Goal: Task Accomplishment & Management: Manage account settings

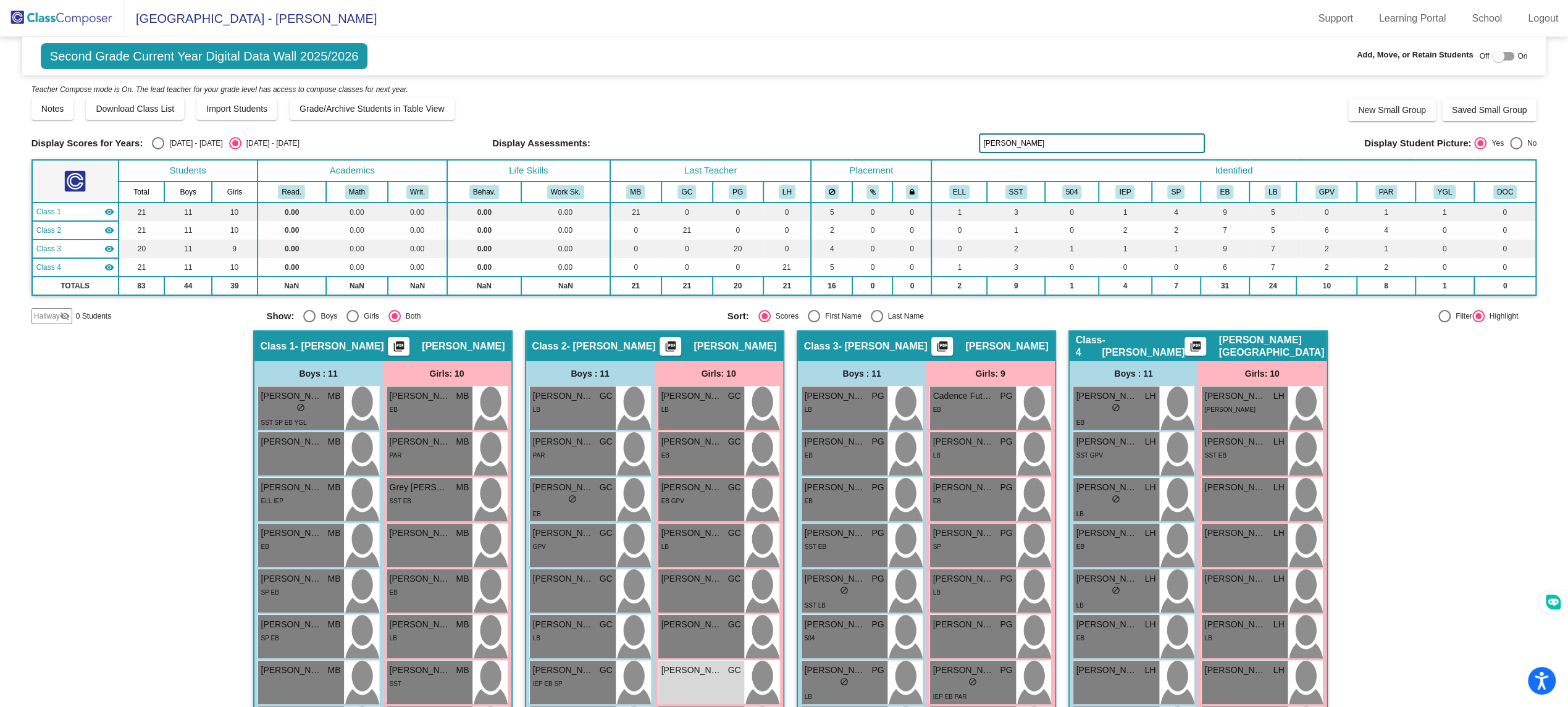
scroll to position [112, 0]
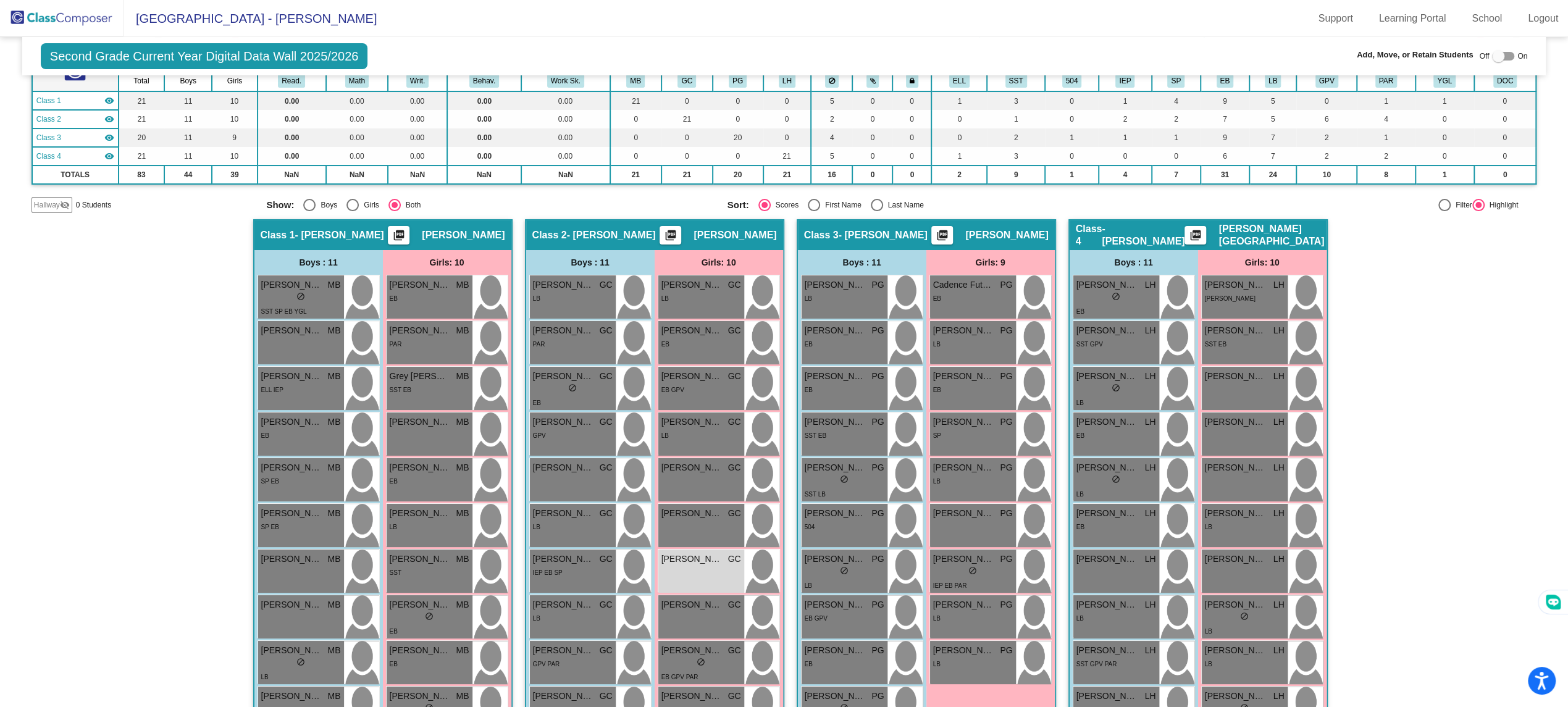
click at [47, 22] on img at bounding box center [62, 18] width 123 height 36
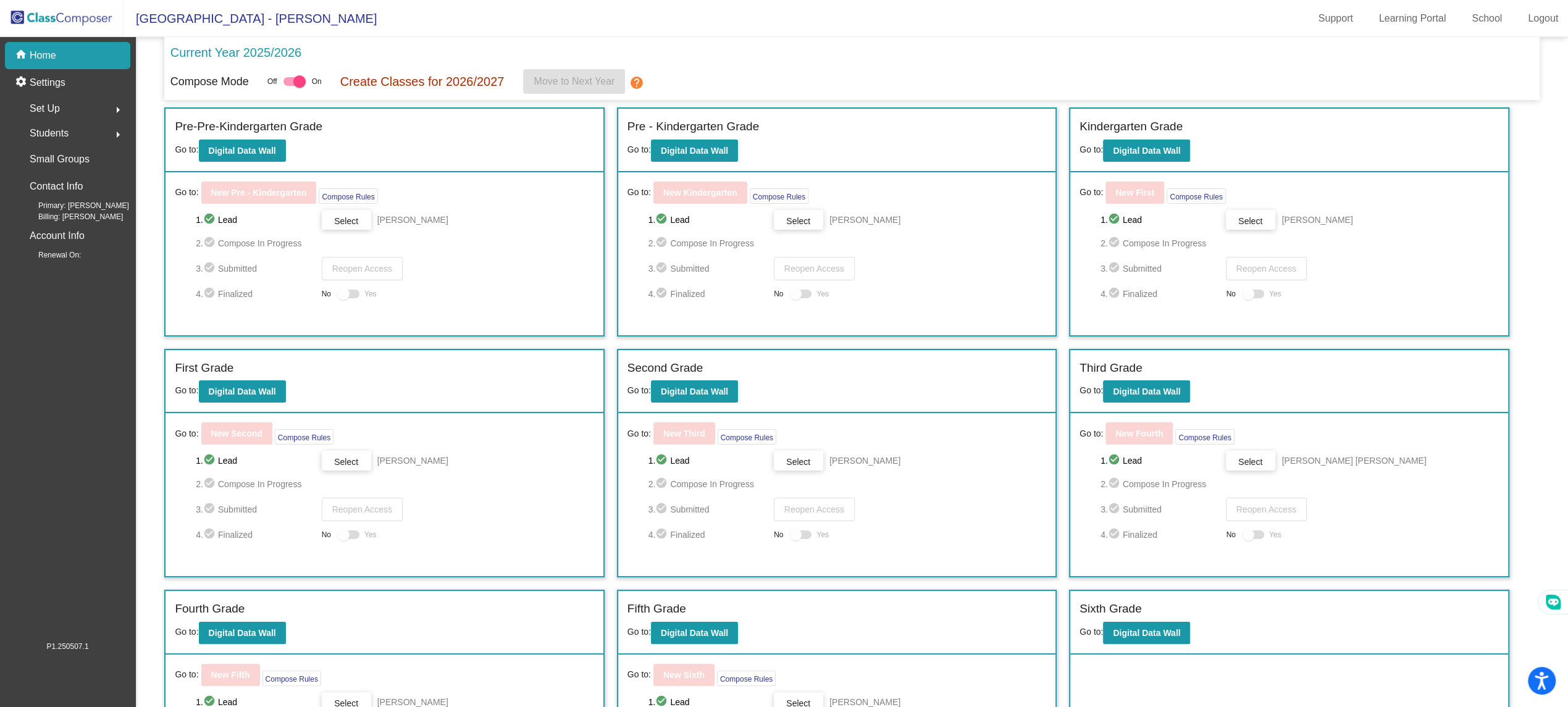
scroll to position [107, 0]
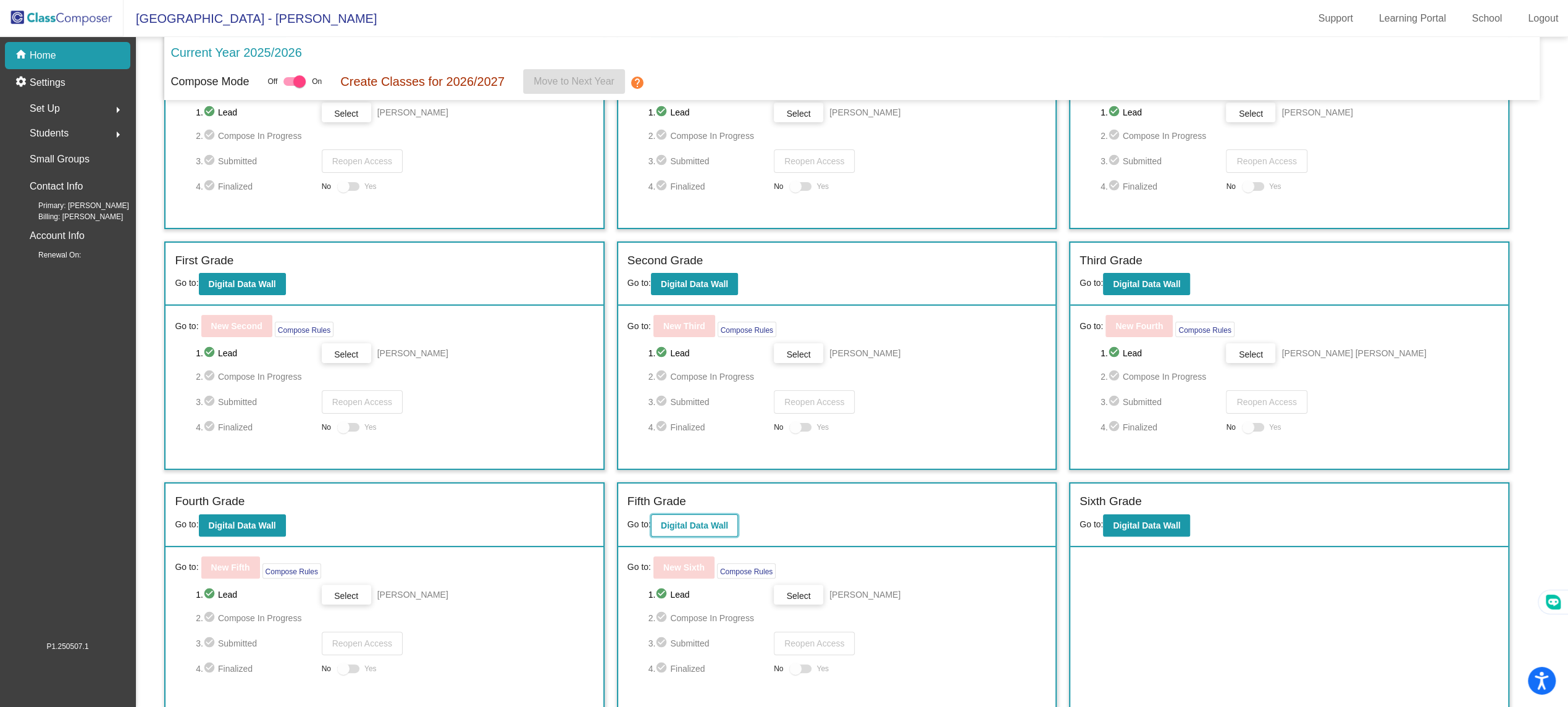
click at [700, 516] on button "Digital Data Wall" at bounding box center [695, 525] width 87 height 23
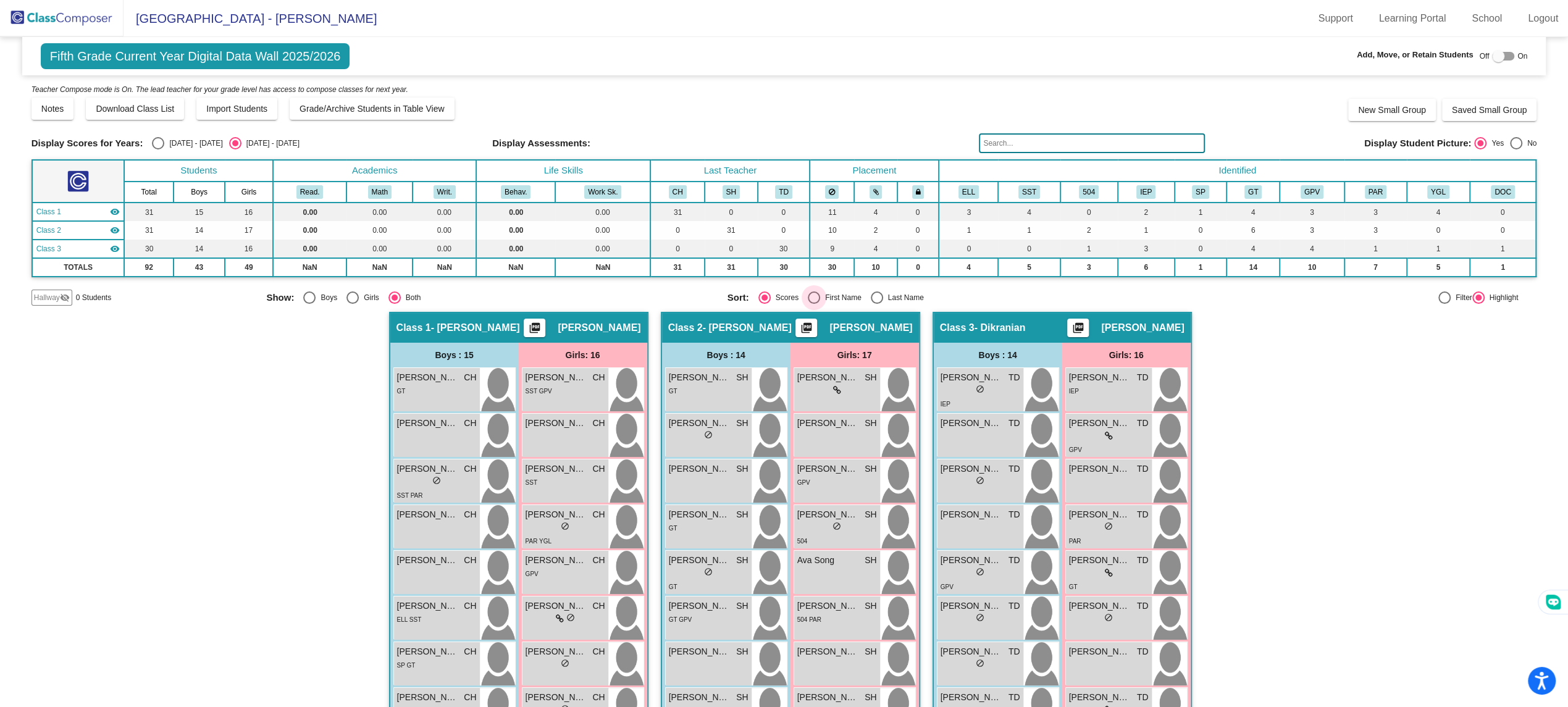
click at [808, 293] on div "Select an option" at bounding box center [814, 298] width 13 height 13
click at [814, 304] on input "First Name" at bounding box center [814, 304] width 1 height 1
radio input "true"
click at [80, 25] on img at bounding box center [62, 18] width 123 height 36
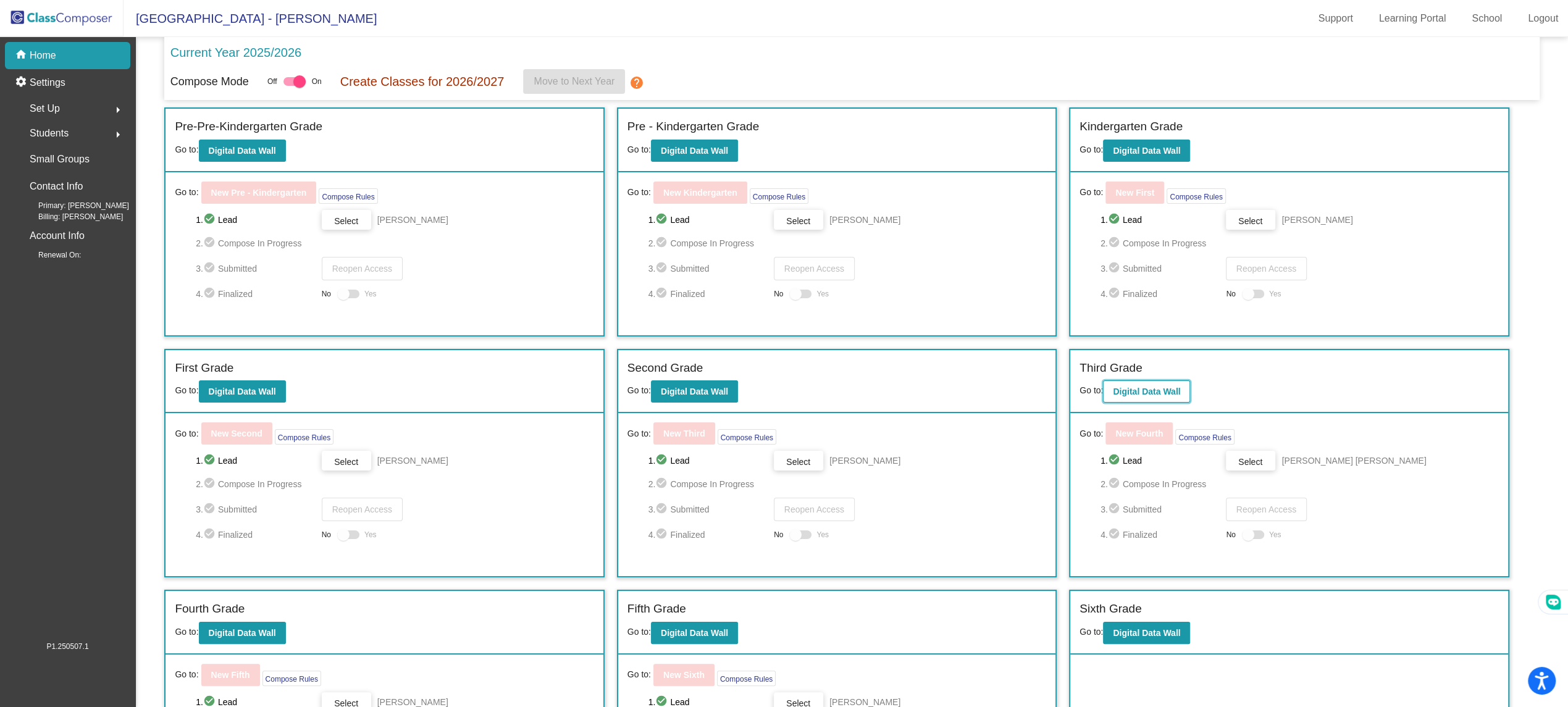
click at [1179, 390] on b "Digital Data Wall" at bounding box center [1147, 391] width 67 height 10
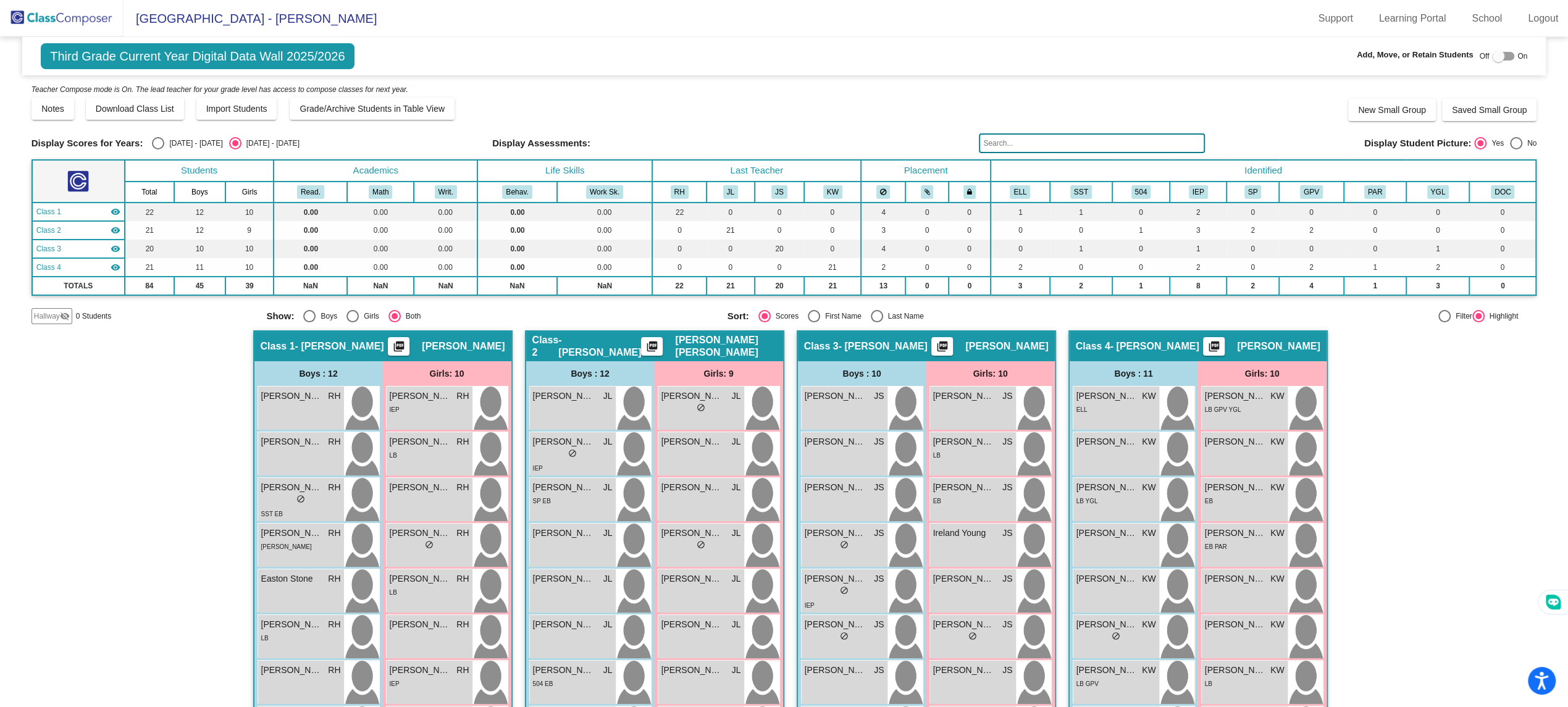
click at [1038, 135] on input "text" at bounding box center [1092, 143] width 226 height 20
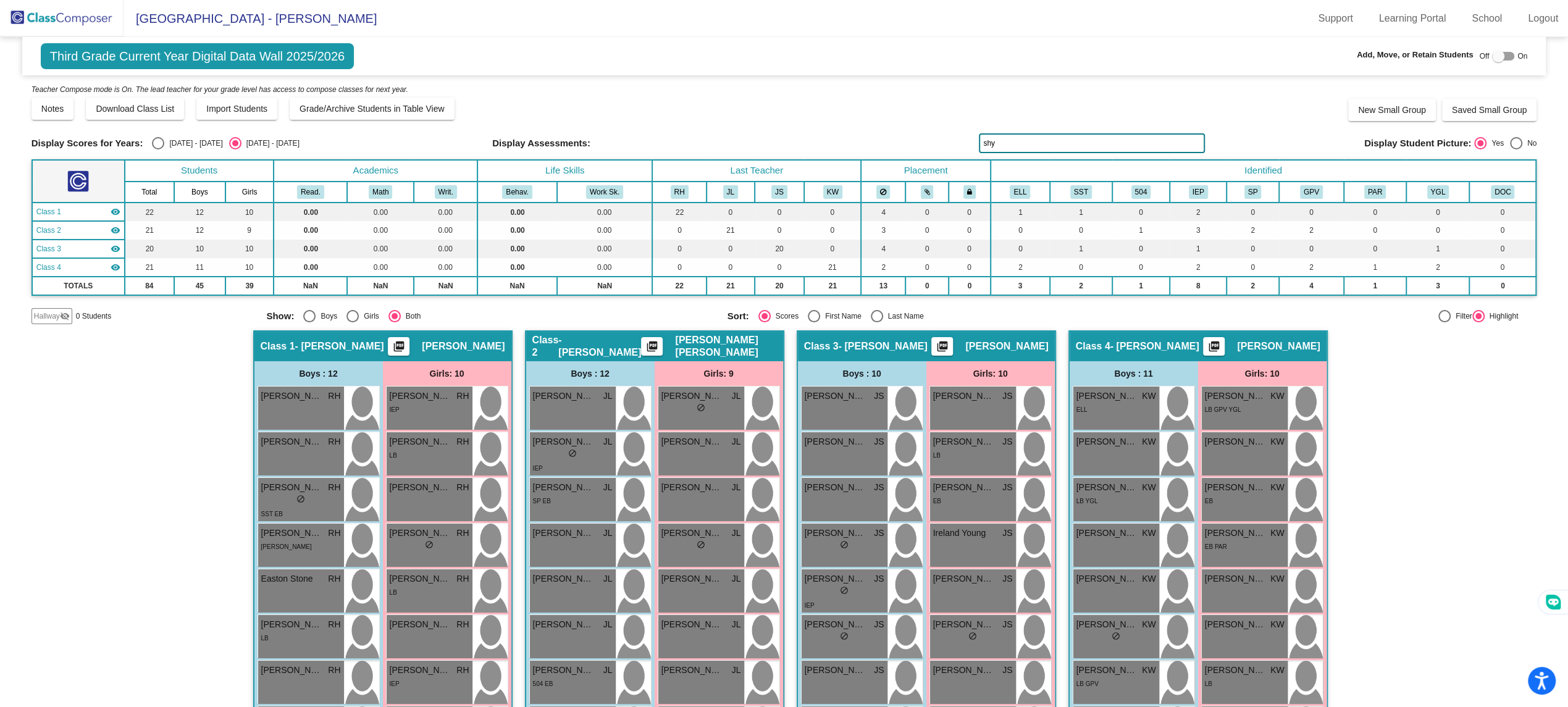
type input "shy"
click at [76, 26] on img at bounding box center [62, 18] width 123 height 36
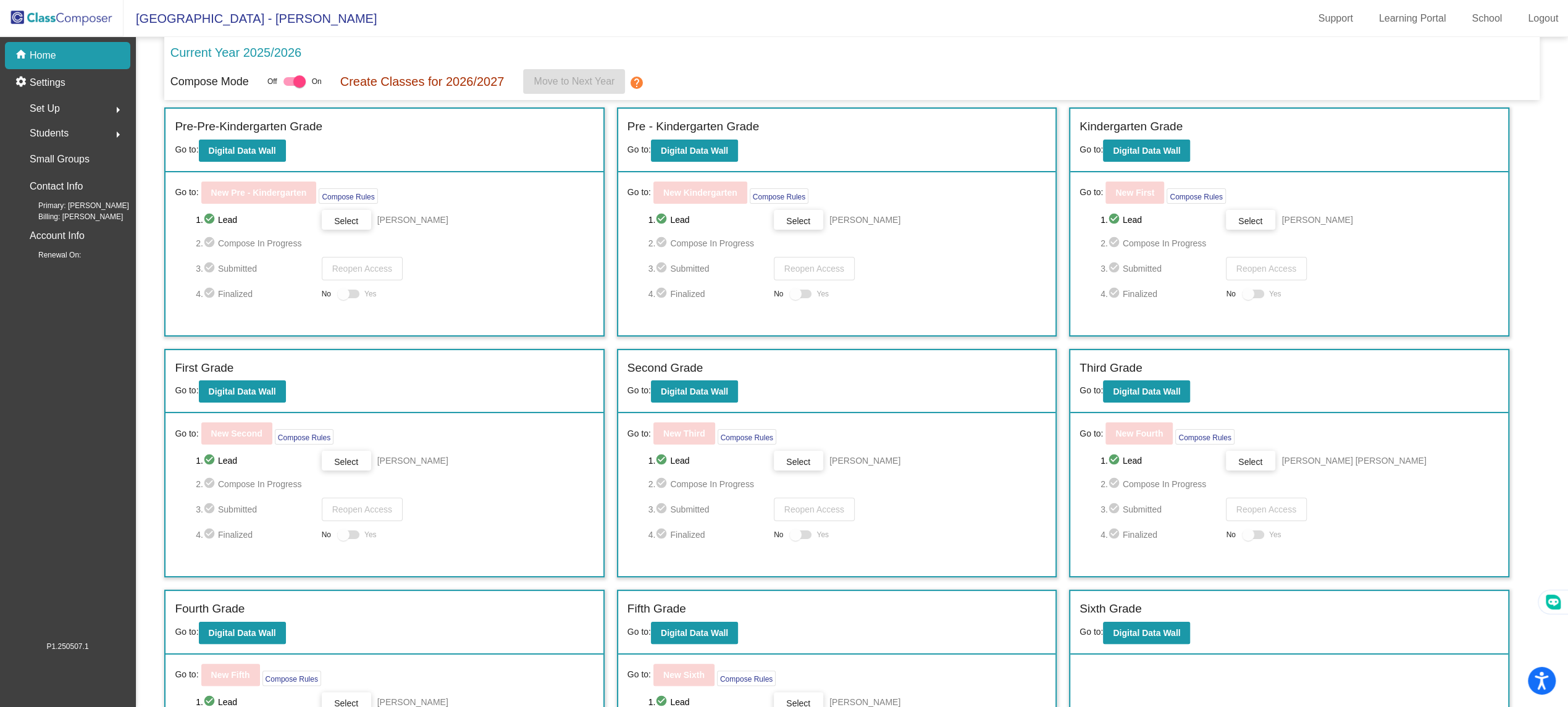
click at [1123, 615] on label "Sixth Grade" at bounding box center [1111, 610] width 62 height 18
click at [1123, 623] on button "Digital Data Wall" at bounding box center [1147, 633] width 87 height 23
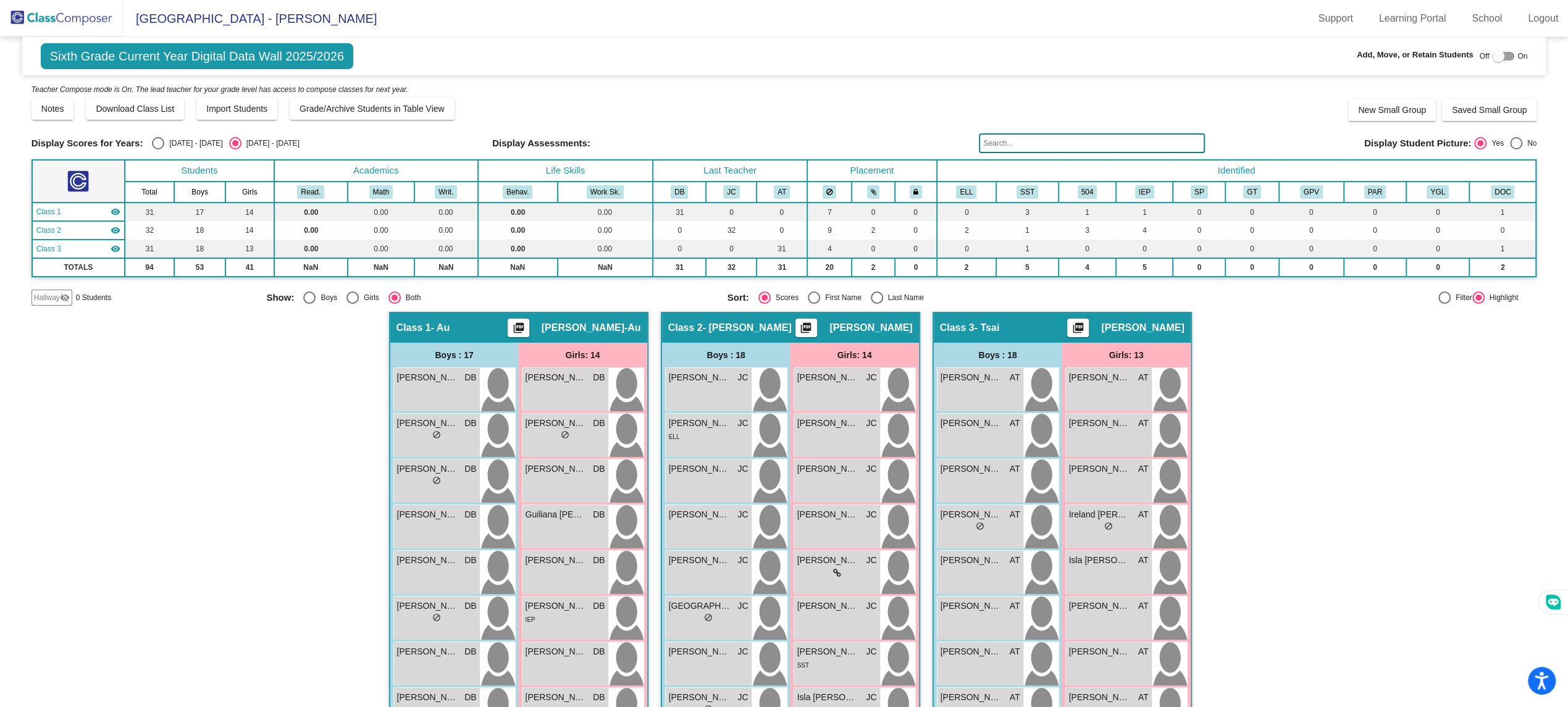
click at [1065, 139] on input "text" at bounding box center [1092, 143] width 226 height 20
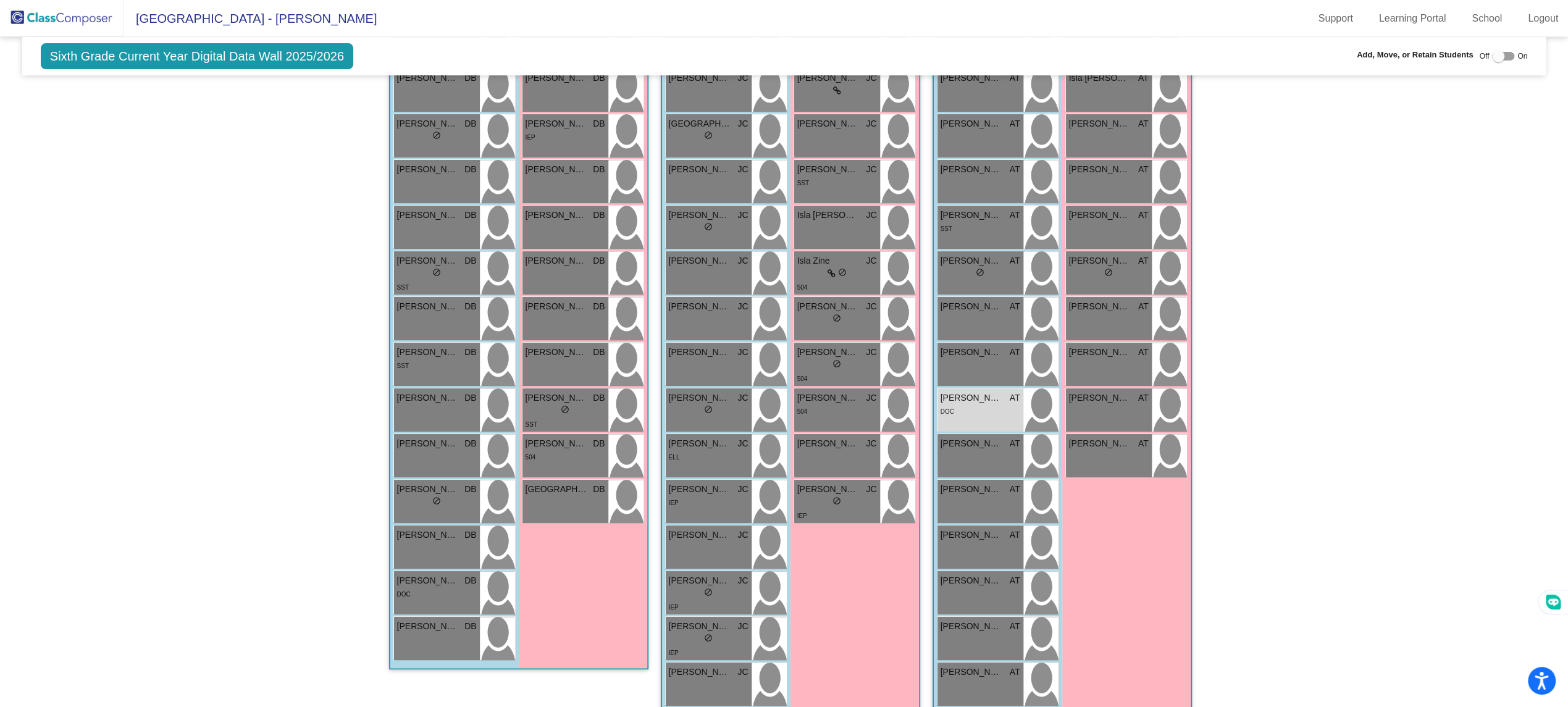
scroll to position [502, 0]
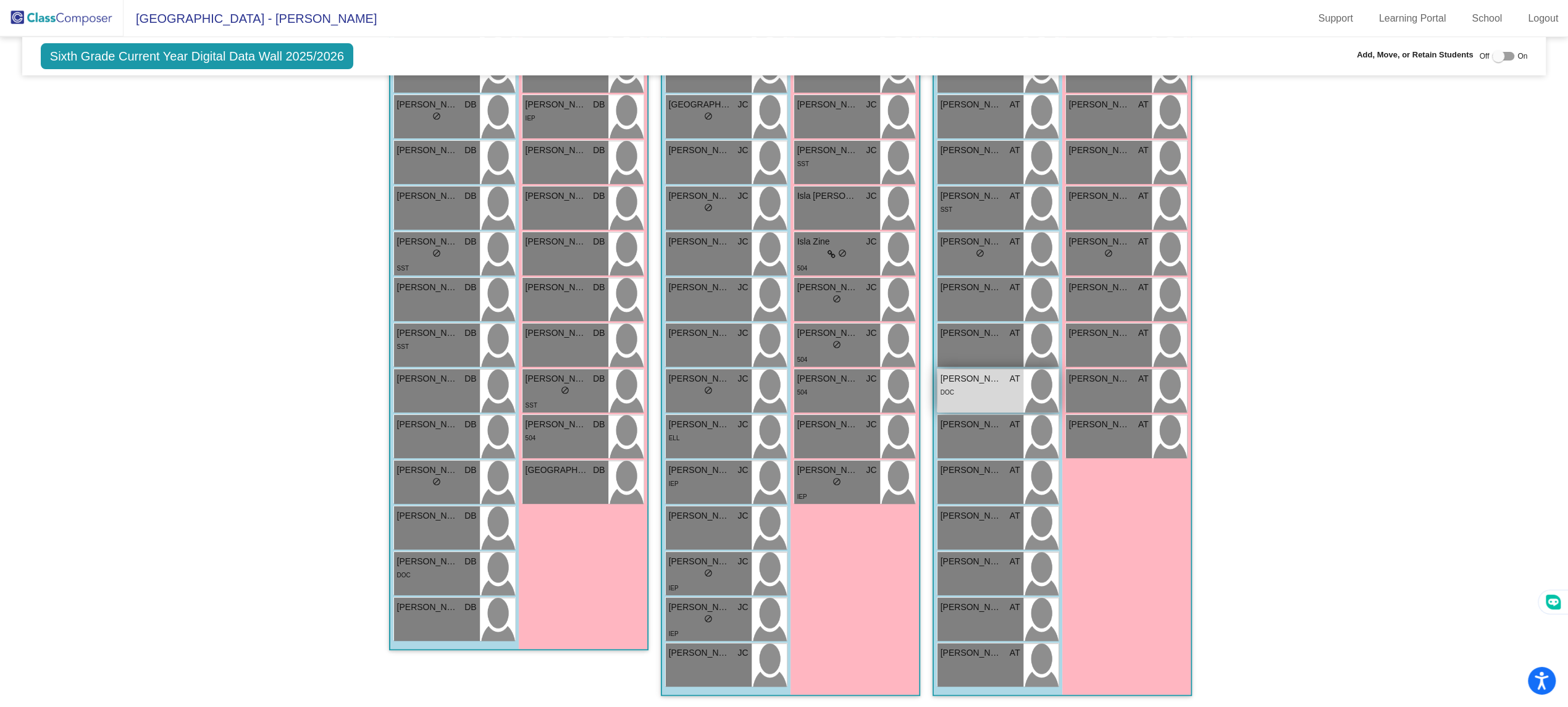
type input "[PERSON_NAME]"
click at [1024, 399] on img at bounding box center [1041, 391] width 35 height 44
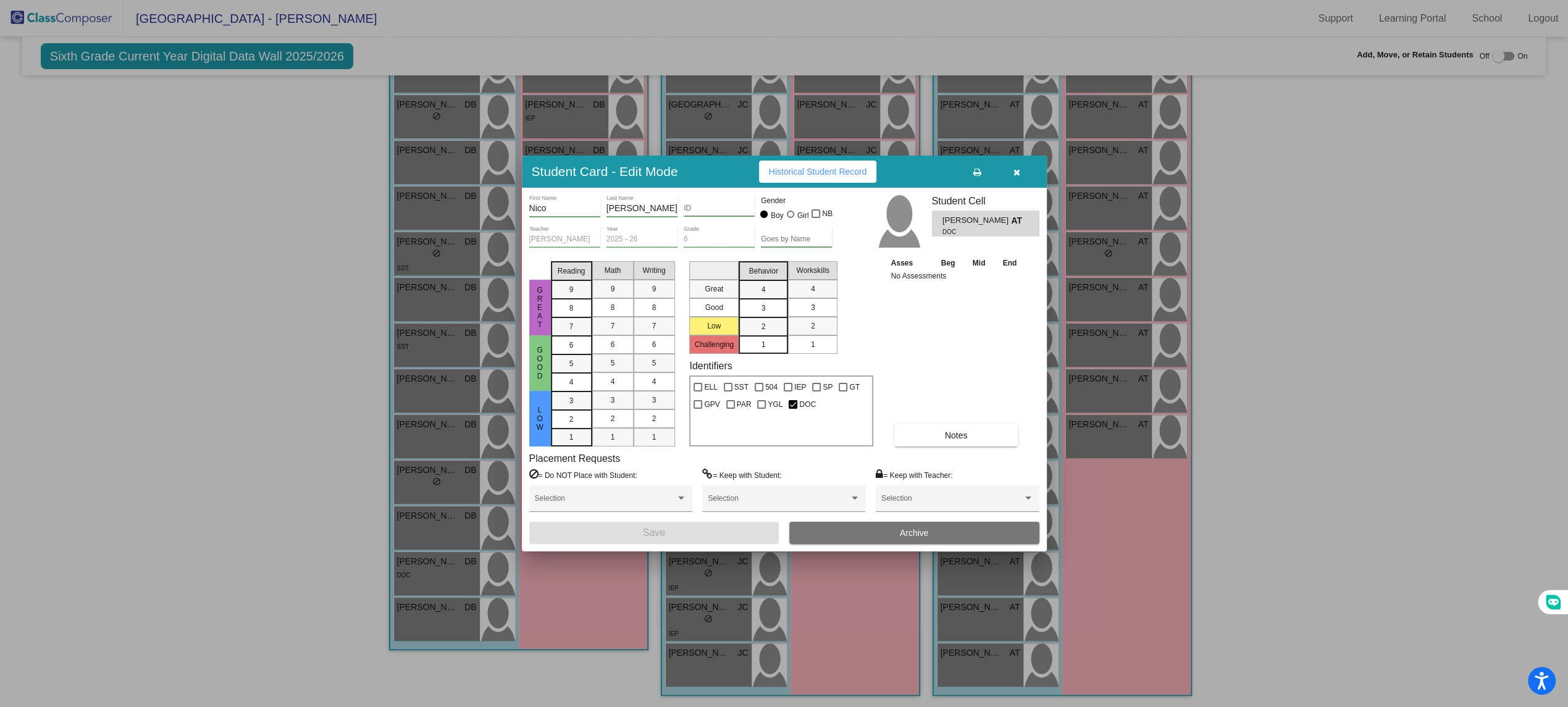
click at [887, 526] on button "Archive" at bounding box center [915, 533] width 250 height 23
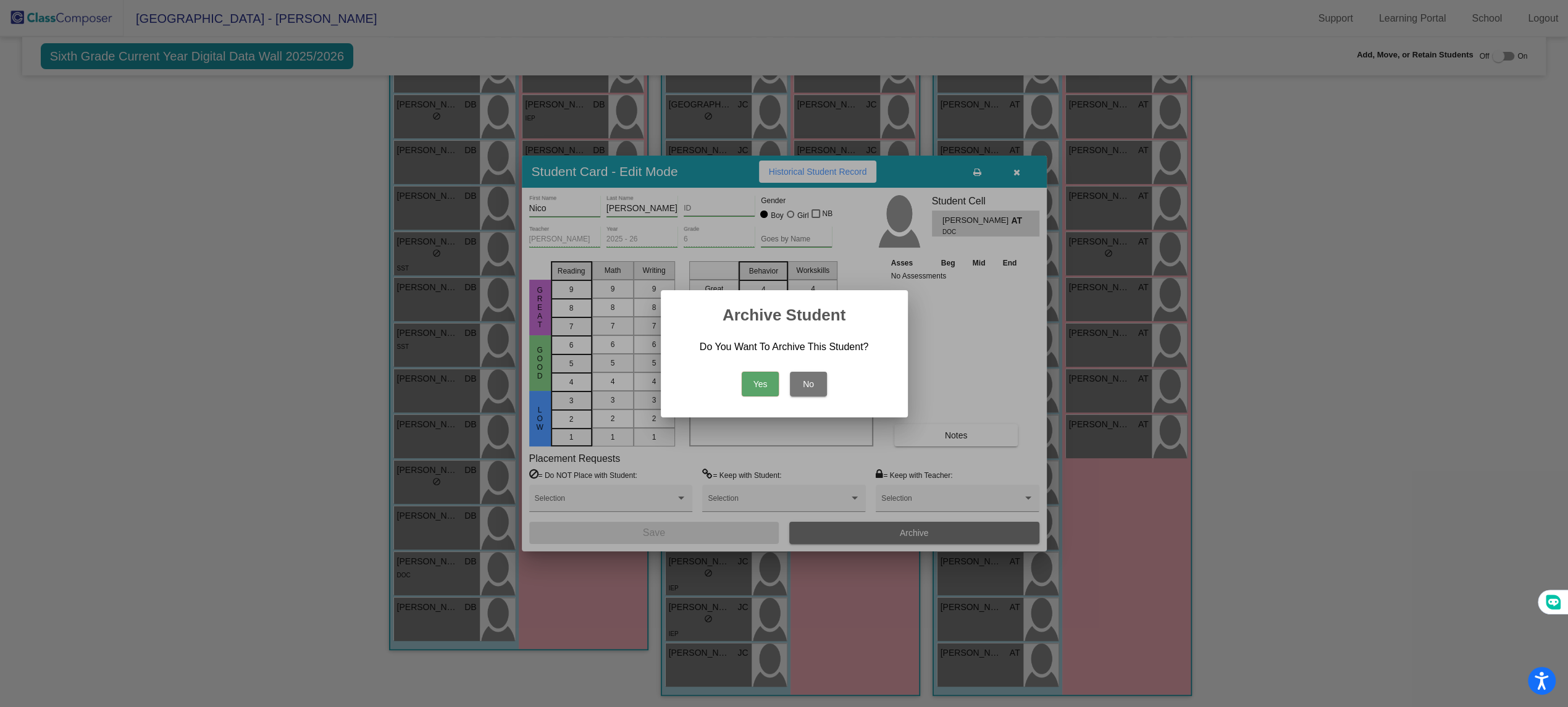
click at [754, 374] on button "Yes" at bounding box center [760, 384] width 37 height 25
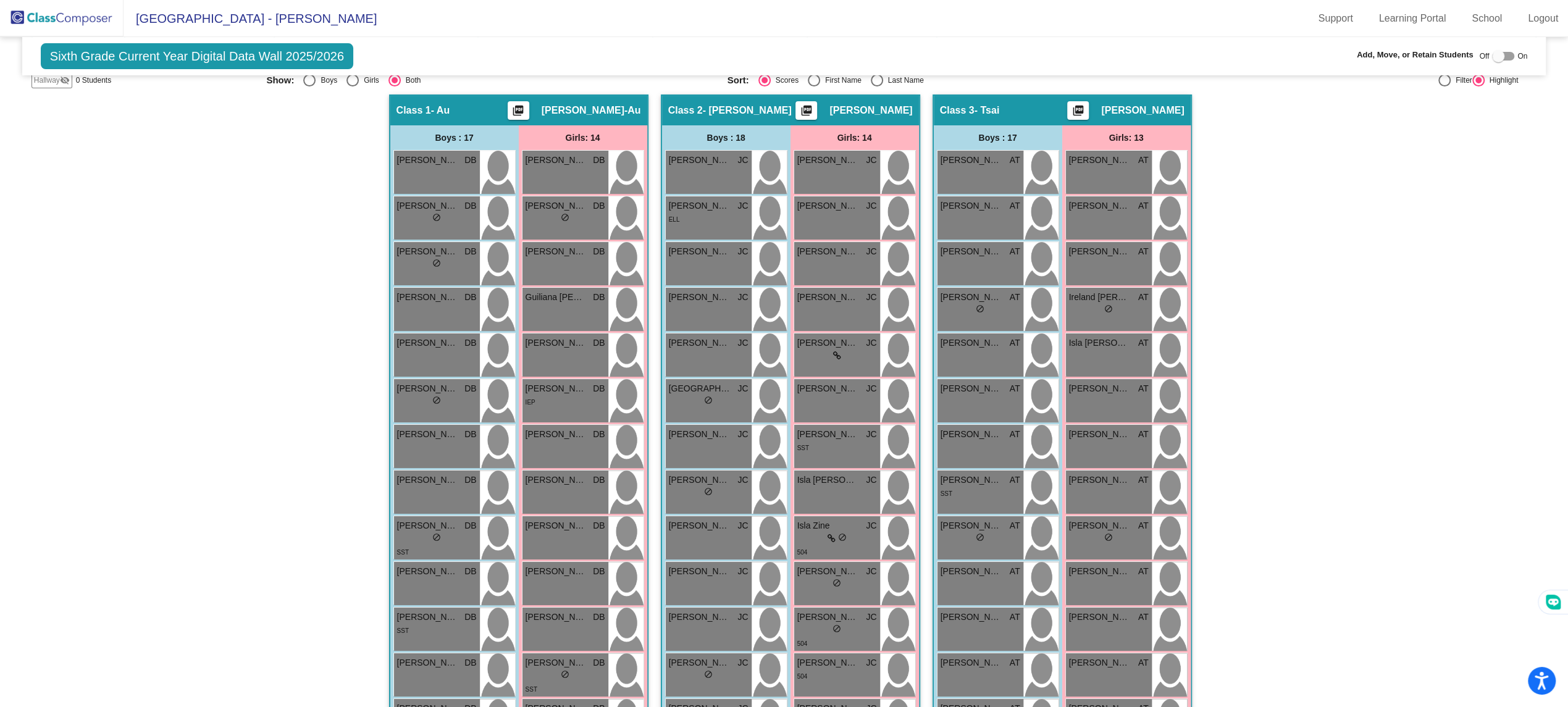
scroll to position [0, 0]
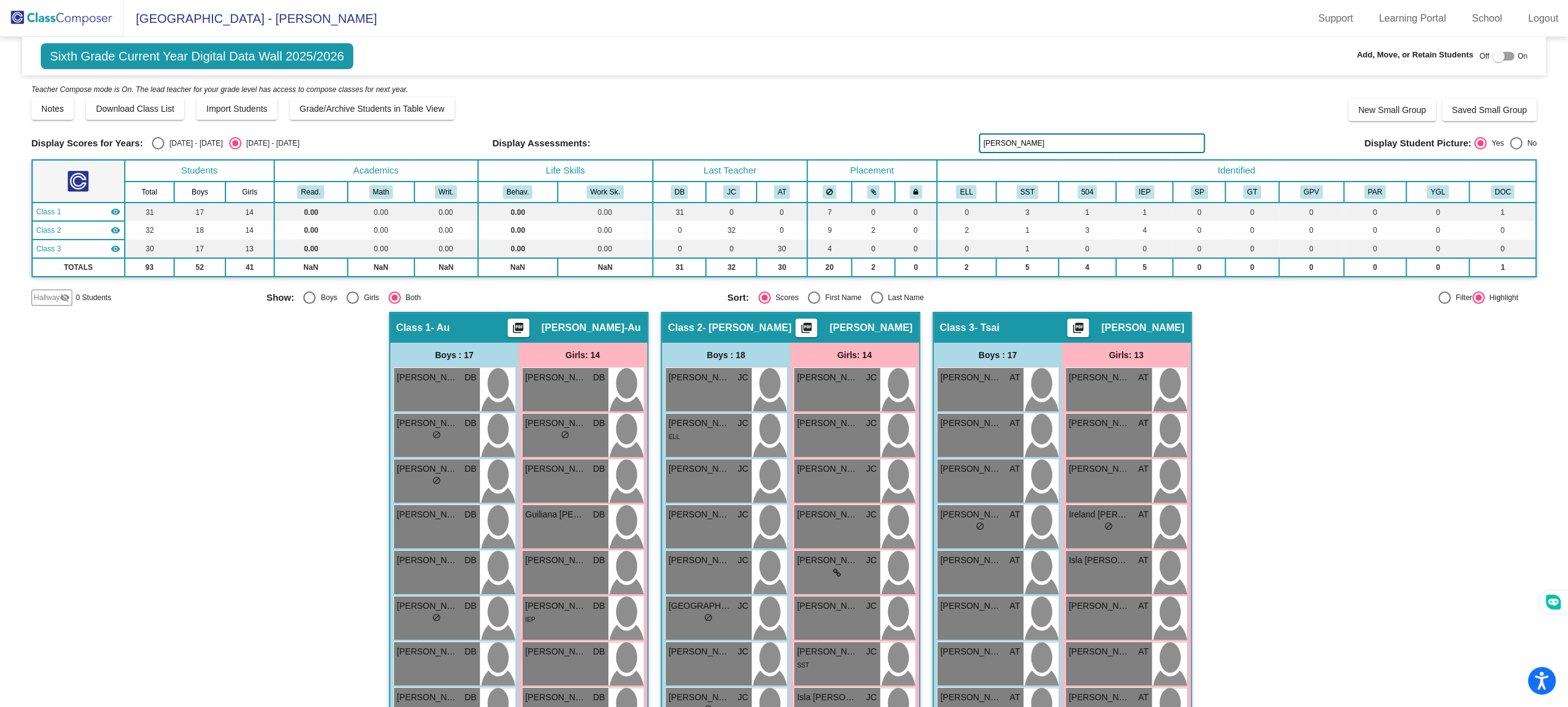
click at [71, 13] on img at bounding box center [62, 18] width 123 height 36
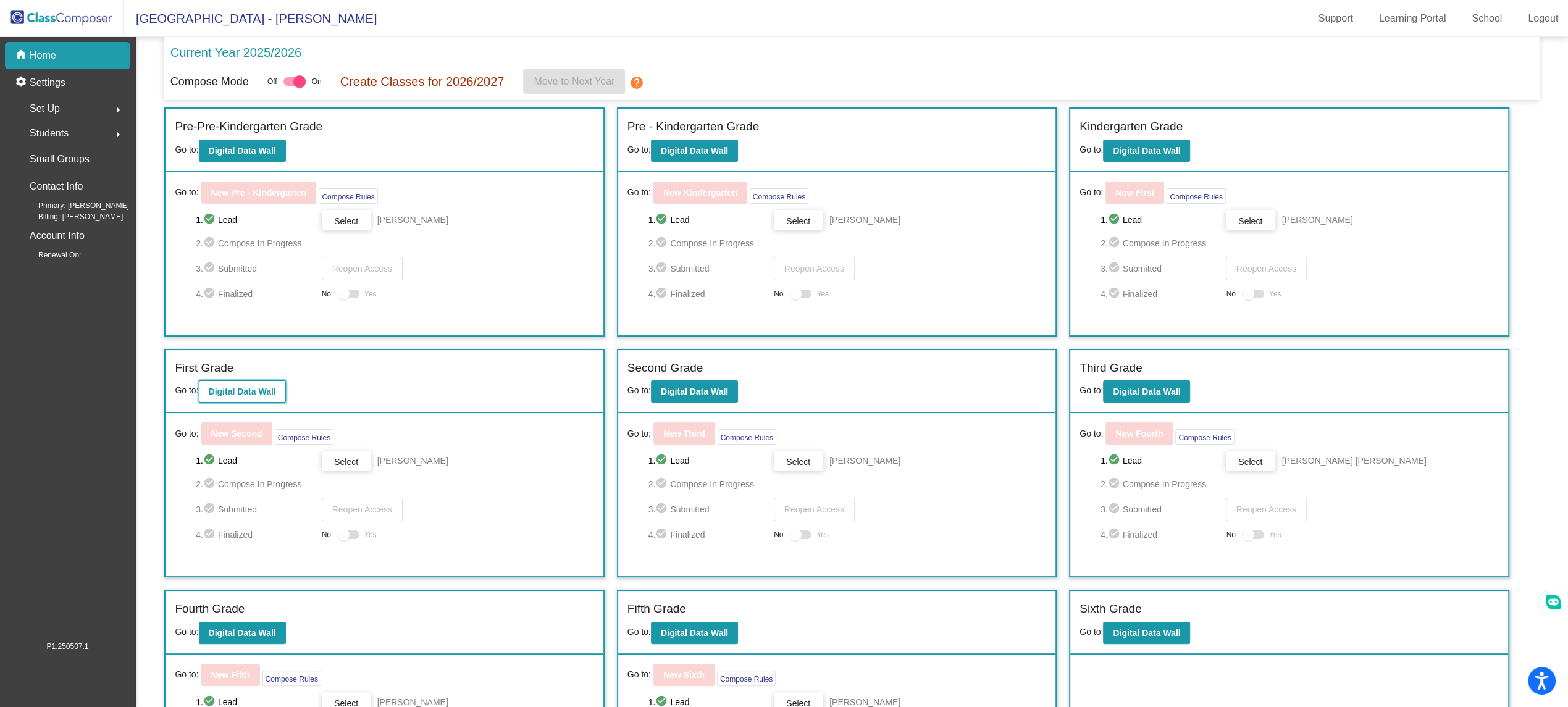
click at [262, 387] on b "Digital Data Wall" at bounding box center [242, 391] width 67 height 10
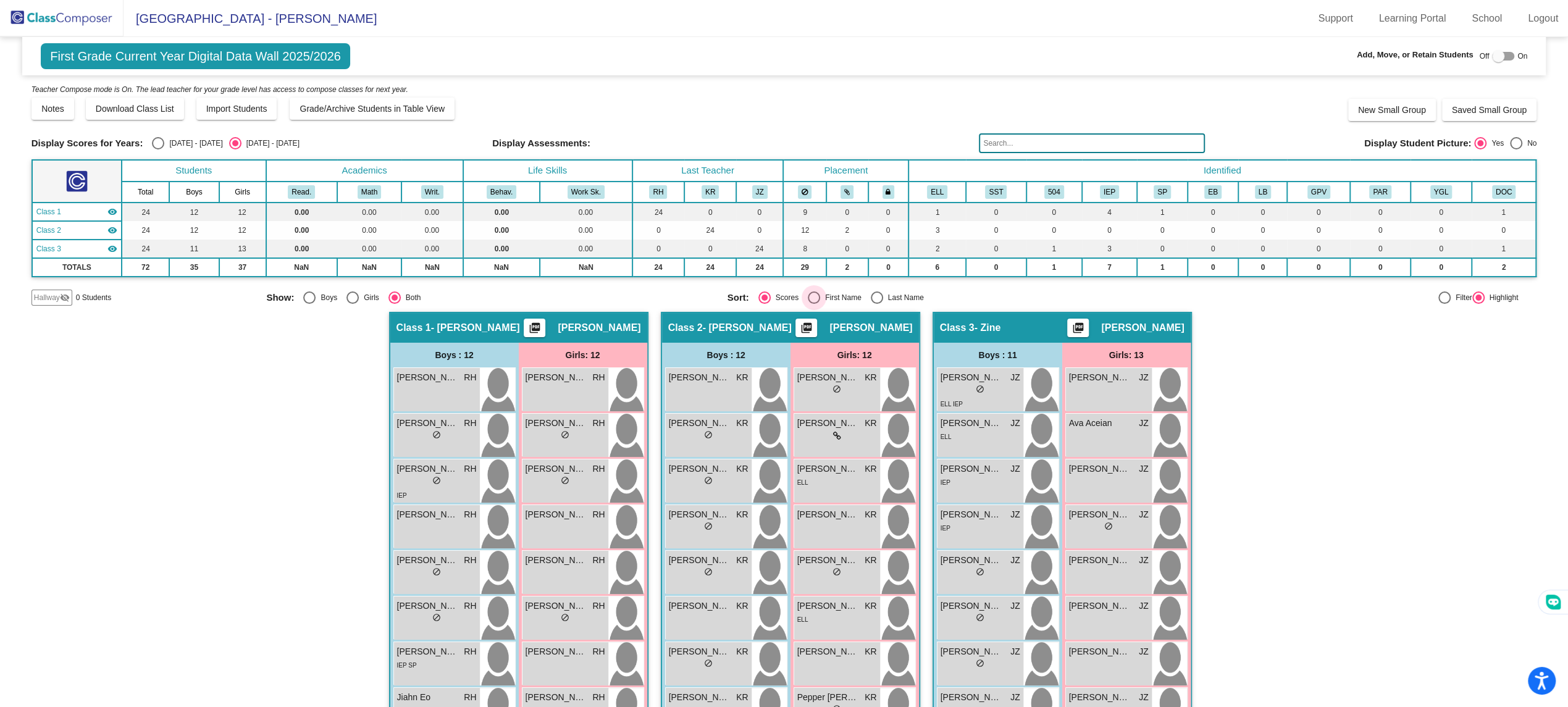
click at [821, 292] on div "First Name" at bounding box center [841, 298] width 42 height 11
click at [814, 304] on input "First Name" at bounding box center [814, 304] width 1 height 1
radio input "true"
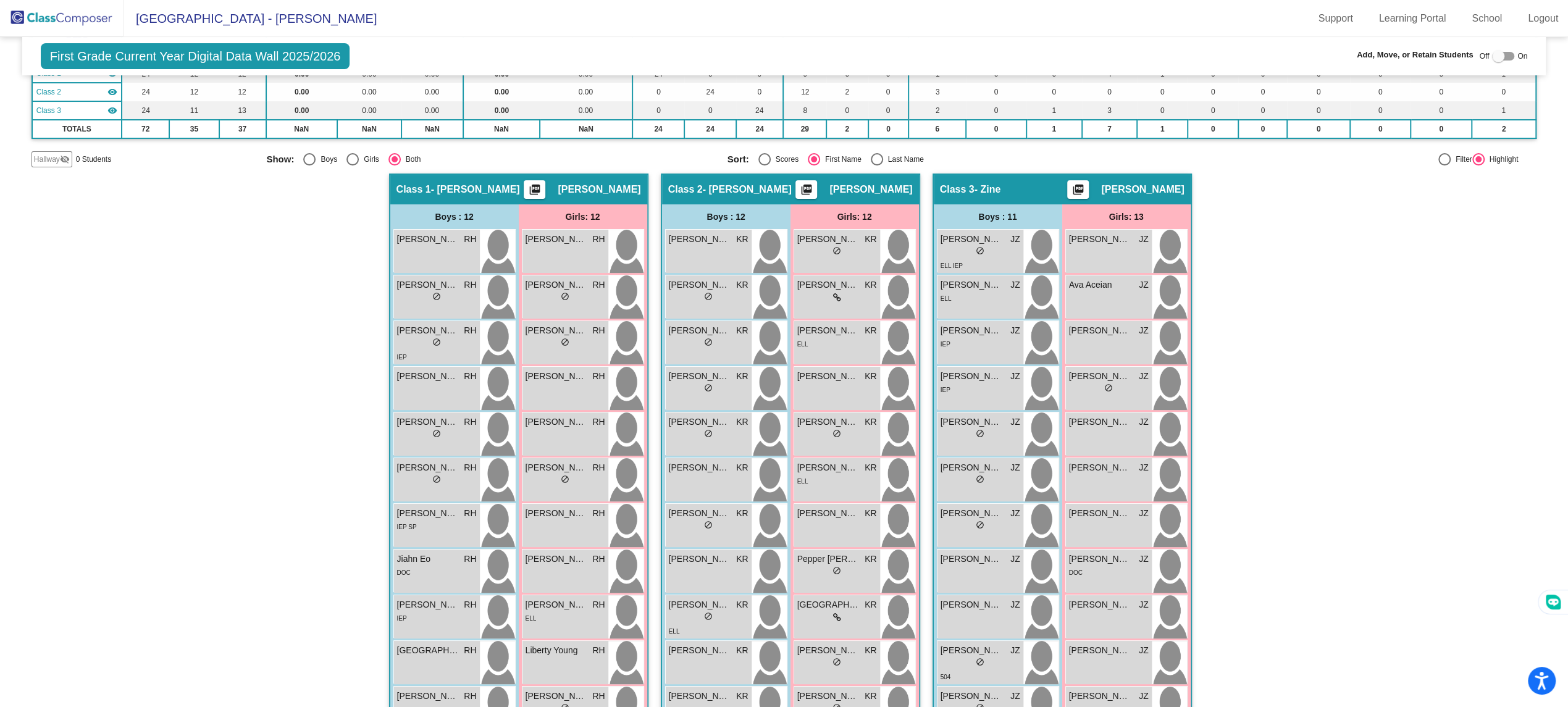
scroll to position [198, 0]
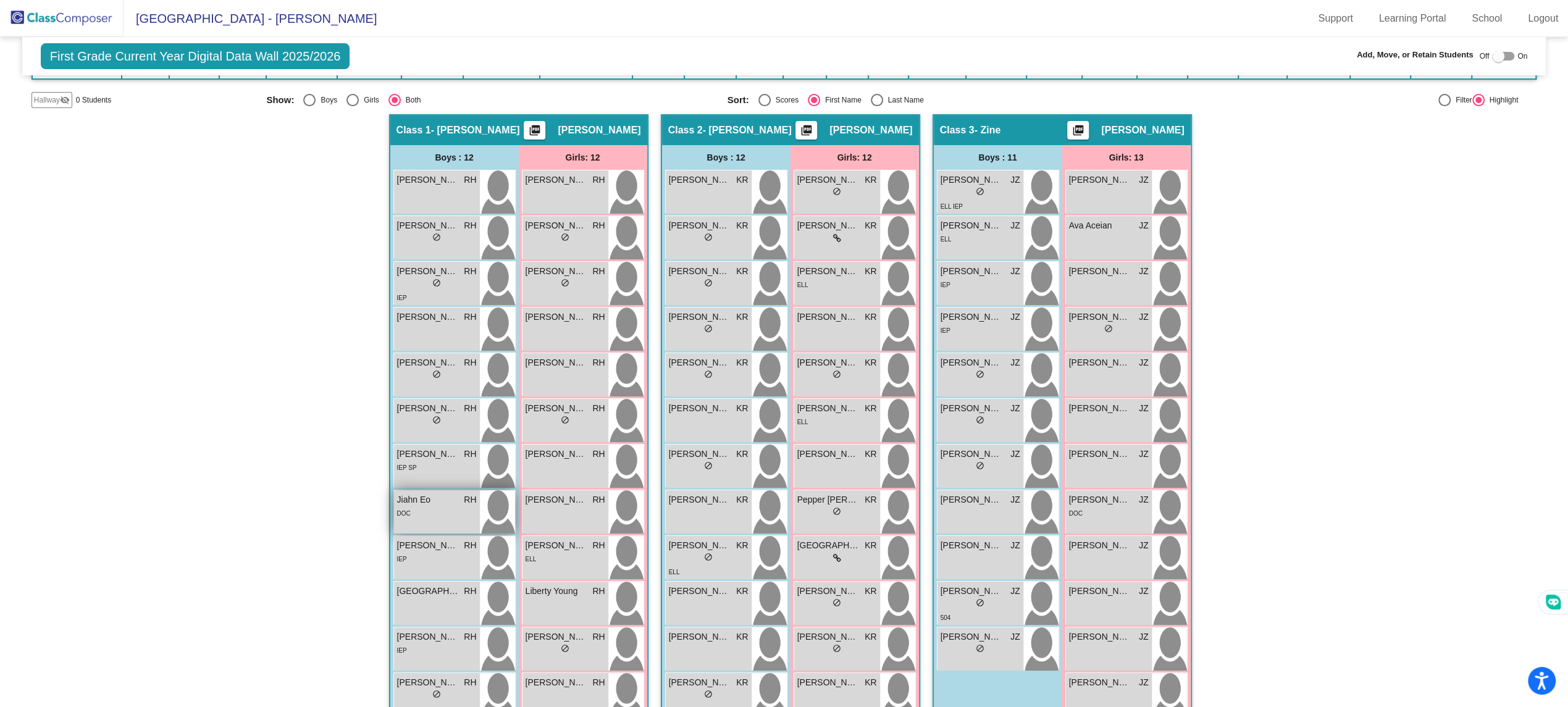
click at [397, 506] on div "DOC" at bounding box center [404, 513] width 14 height 13
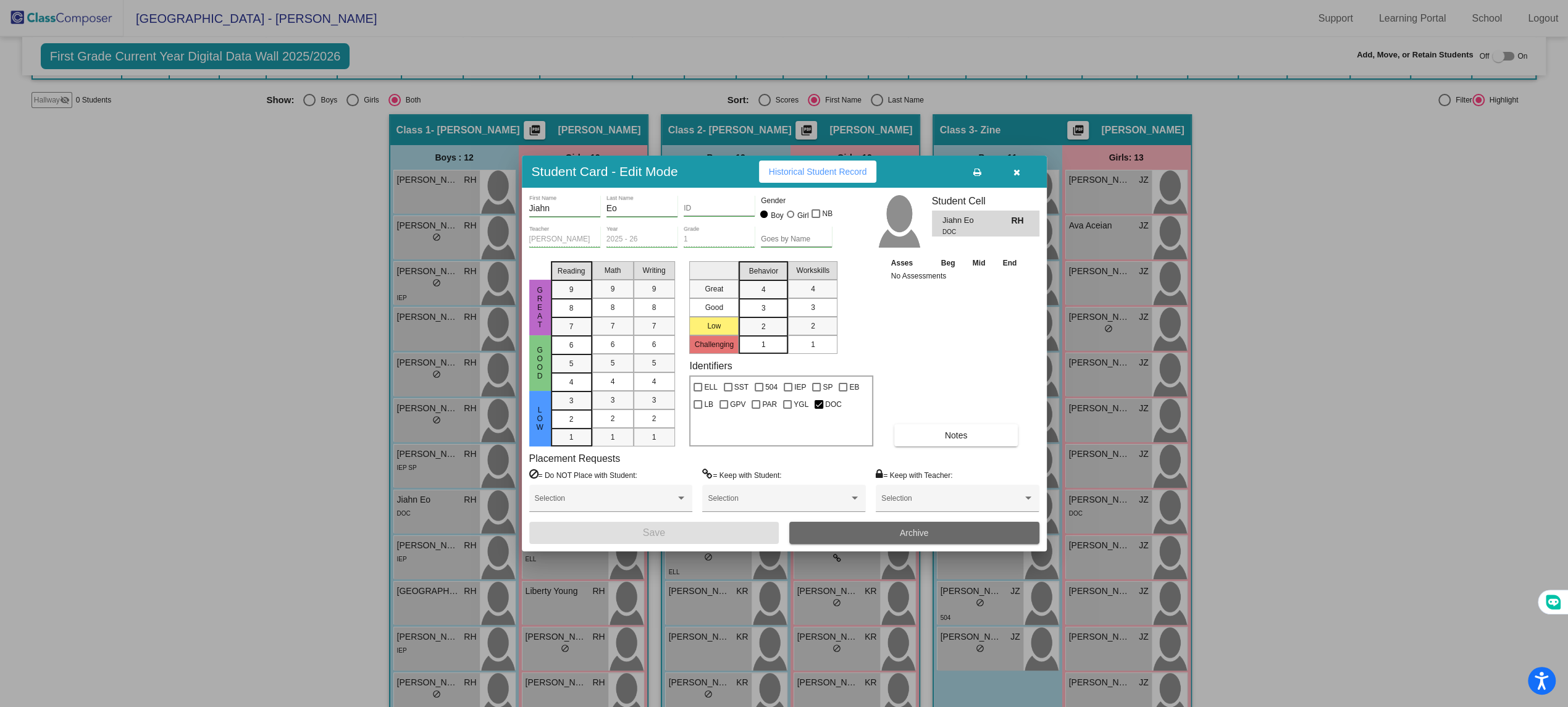
click at [882, 532] on button "Archive" at bounding box center [915, 533] width 250 height 23
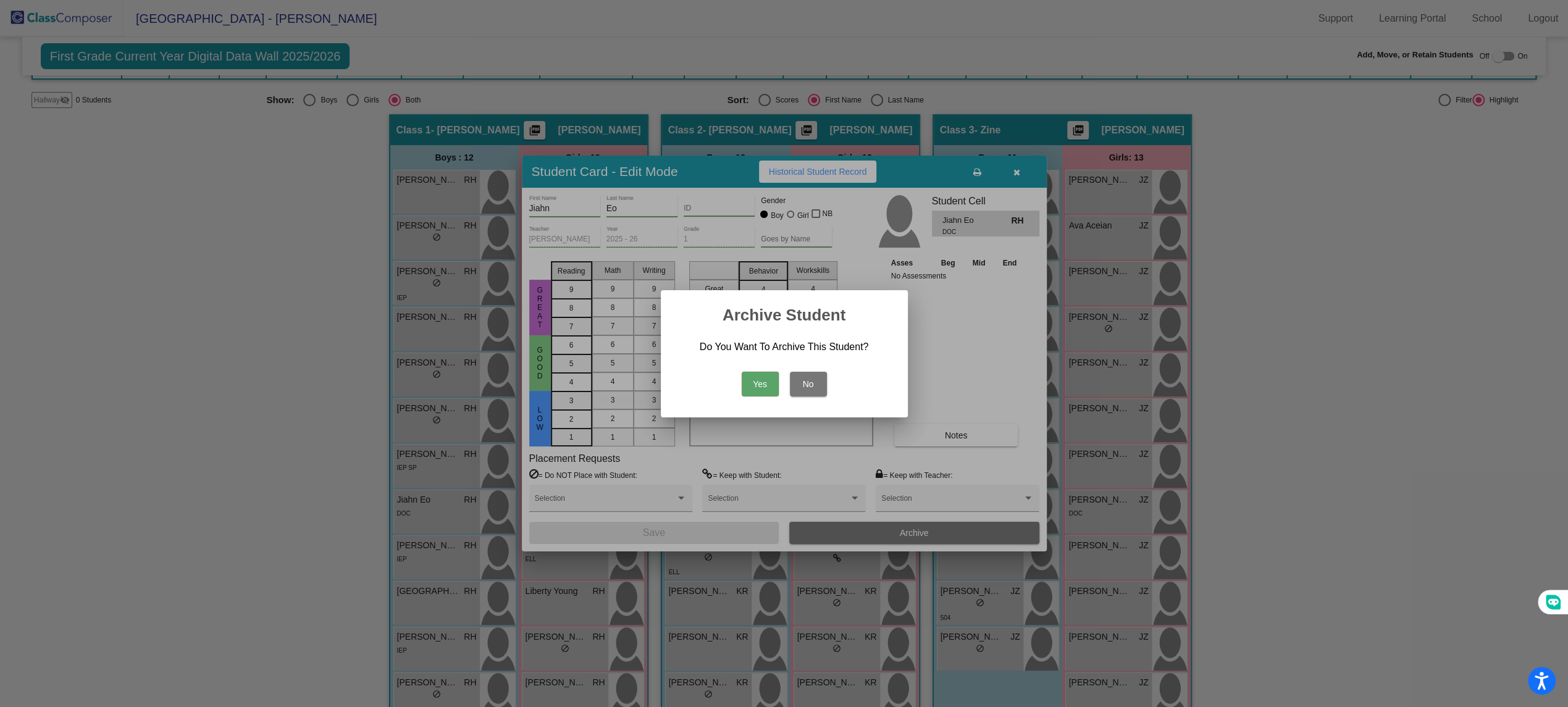
click at [761, 380] on button "Yes" at bounding box center [760, 384] width 37 height 25
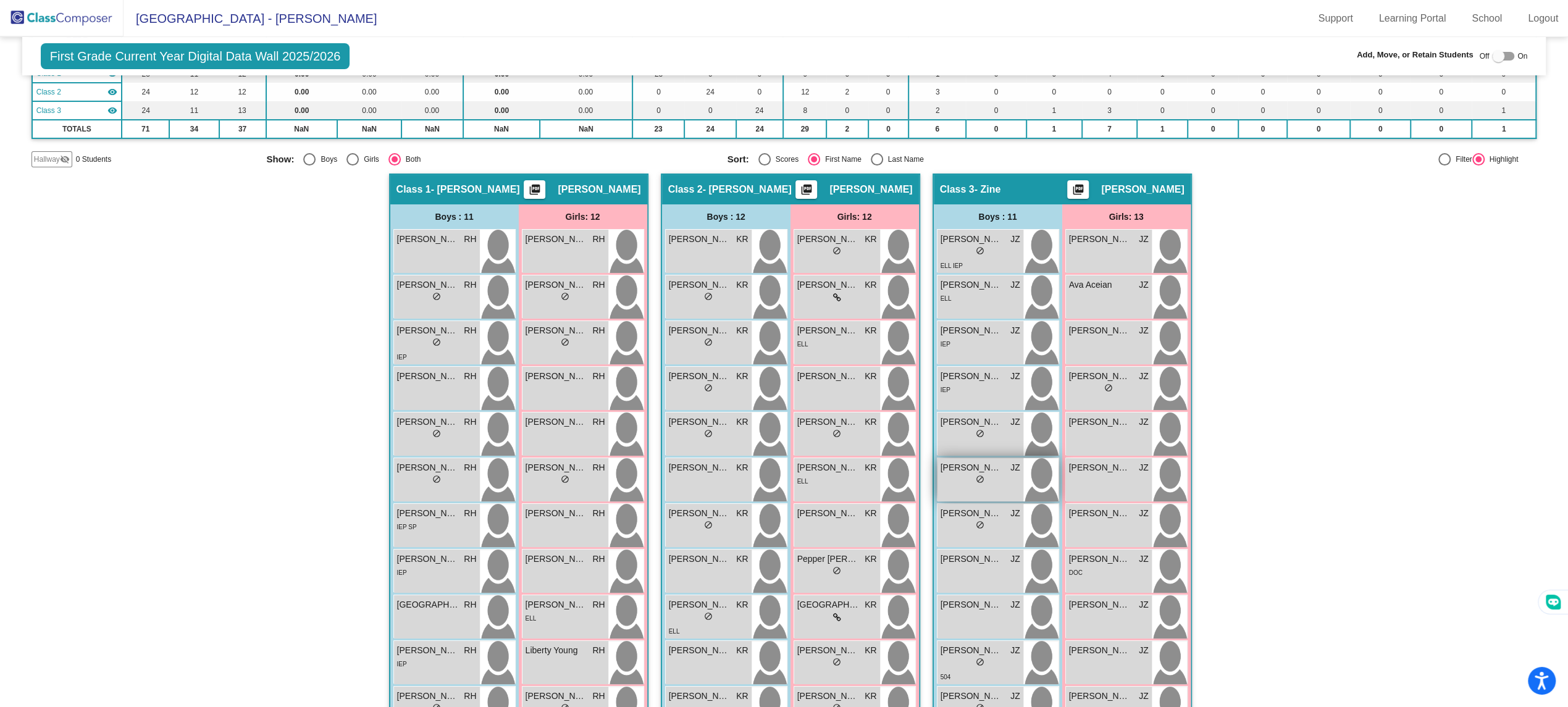
scroll to position [134, 0]
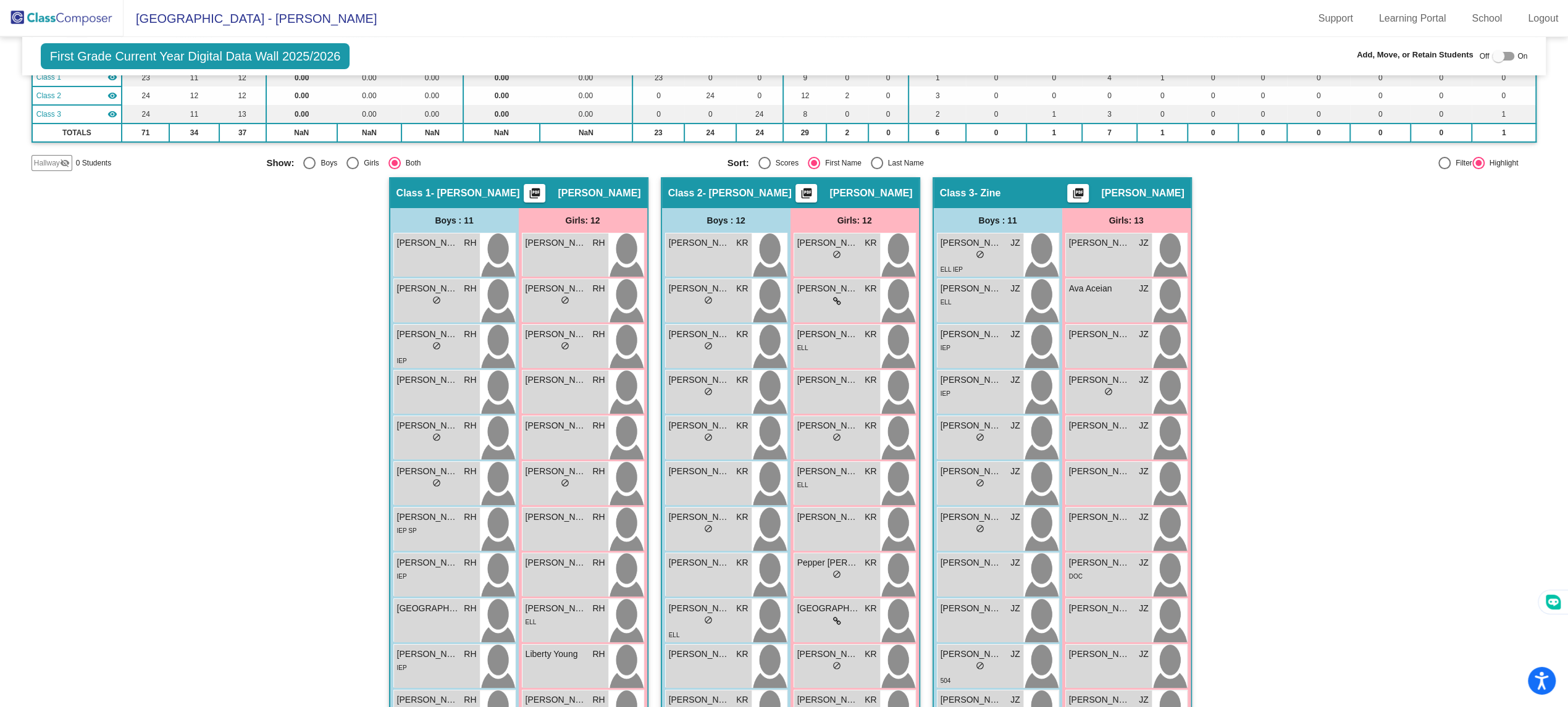
click at [871, 158] on div "Select an option" at bounding box center [877, 163] width 13 height 13
click at [877, 170] on input "Last Name" at bounding box center [877, 170] width 1 height 1
radio input "true"
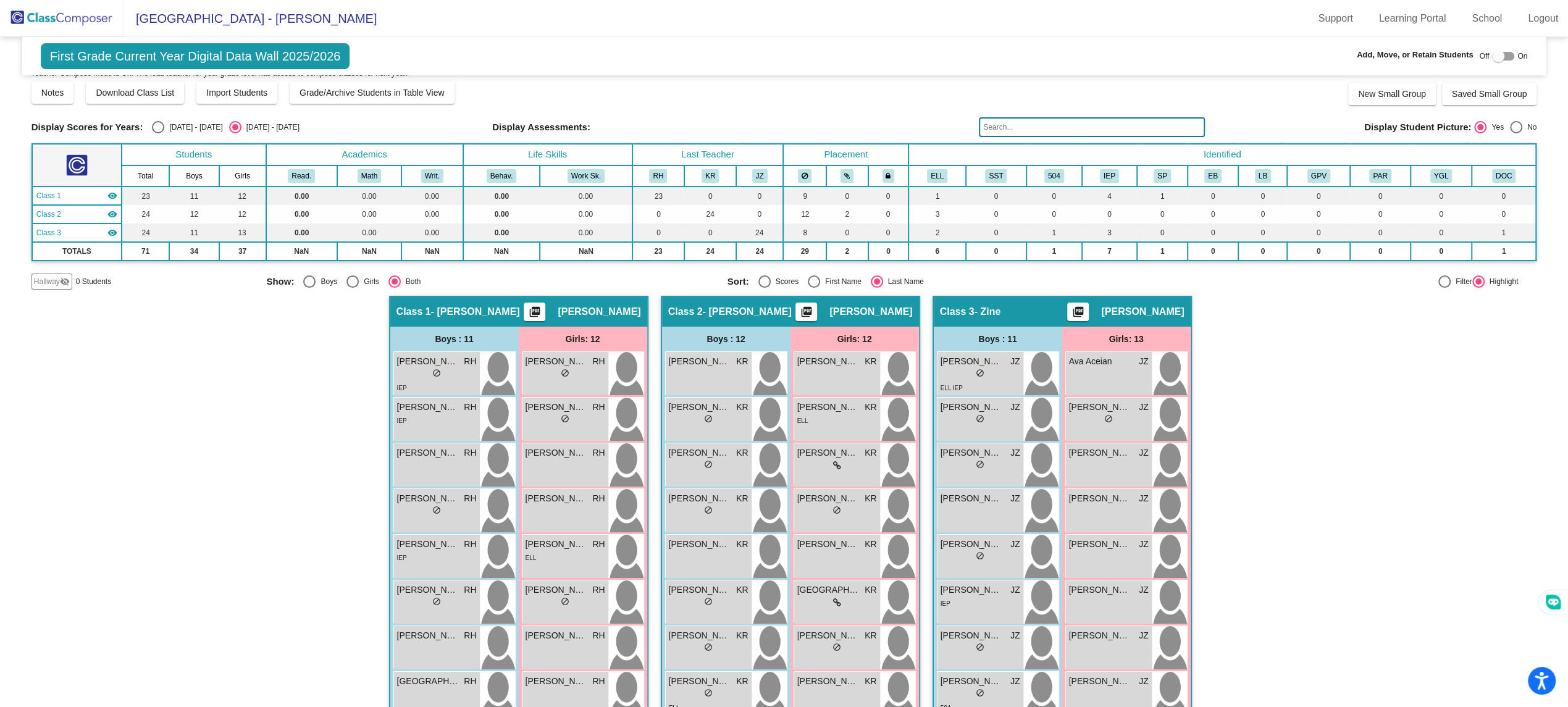
scroll to position [0, 0]
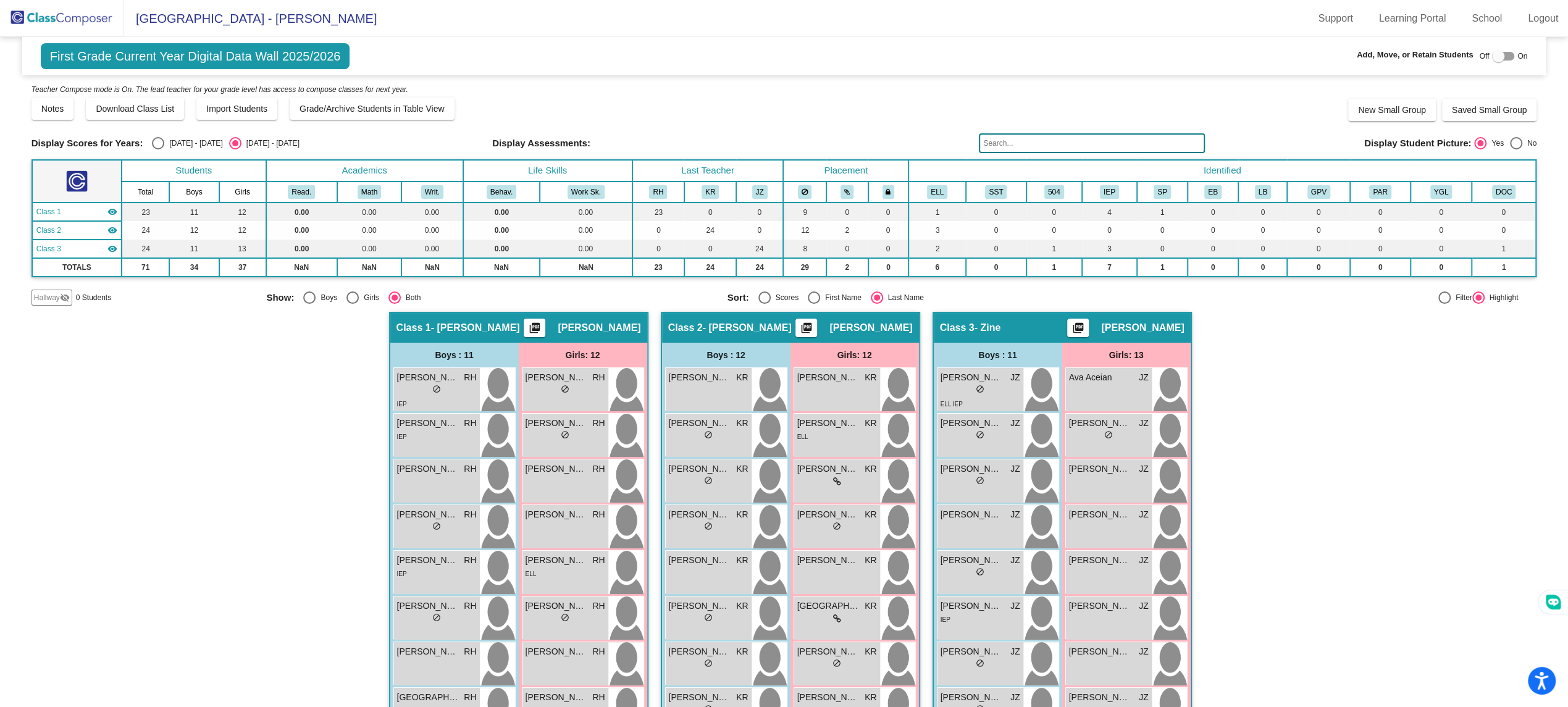
click at [979, 138] on input "text" at bounding box center [1092, 143] width 226 height 20
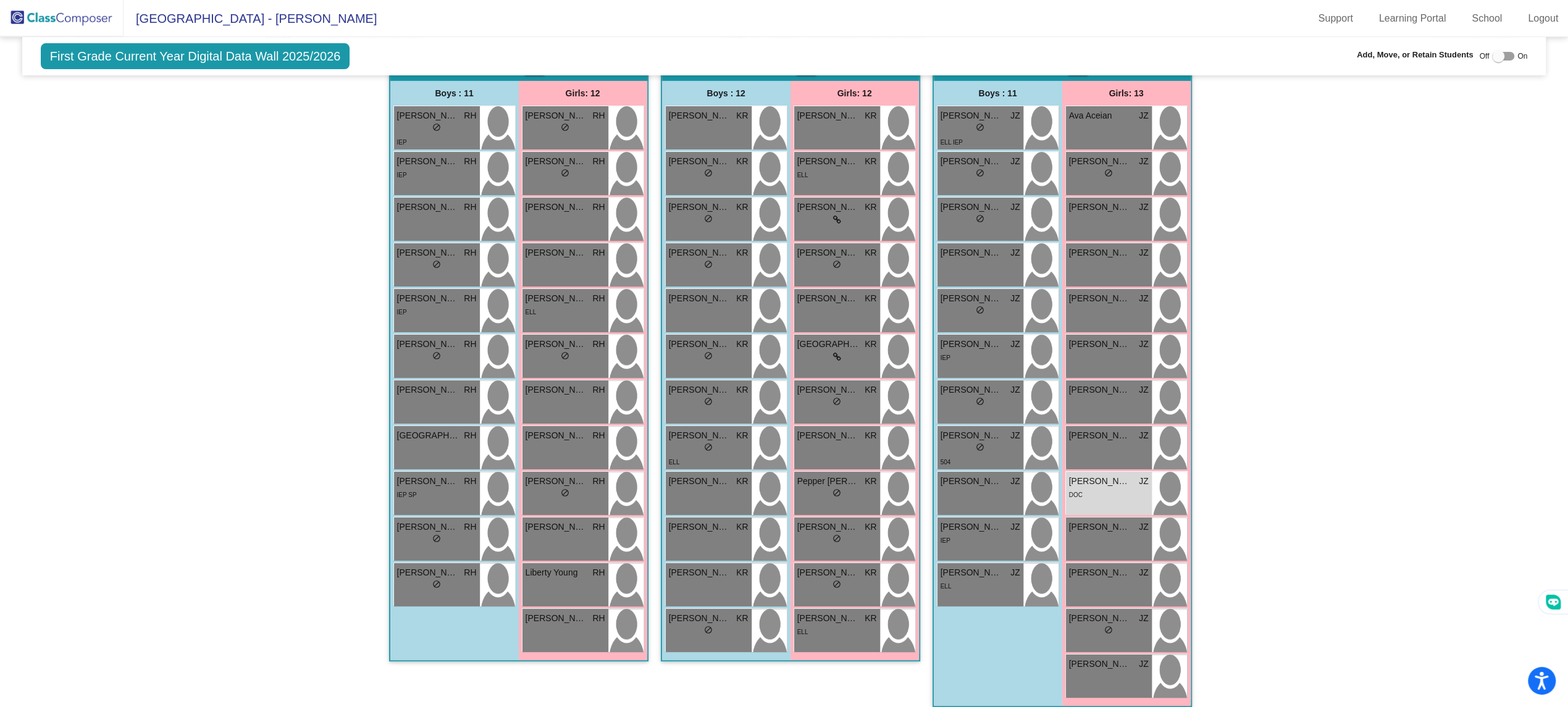
scroll to position [273, 0]
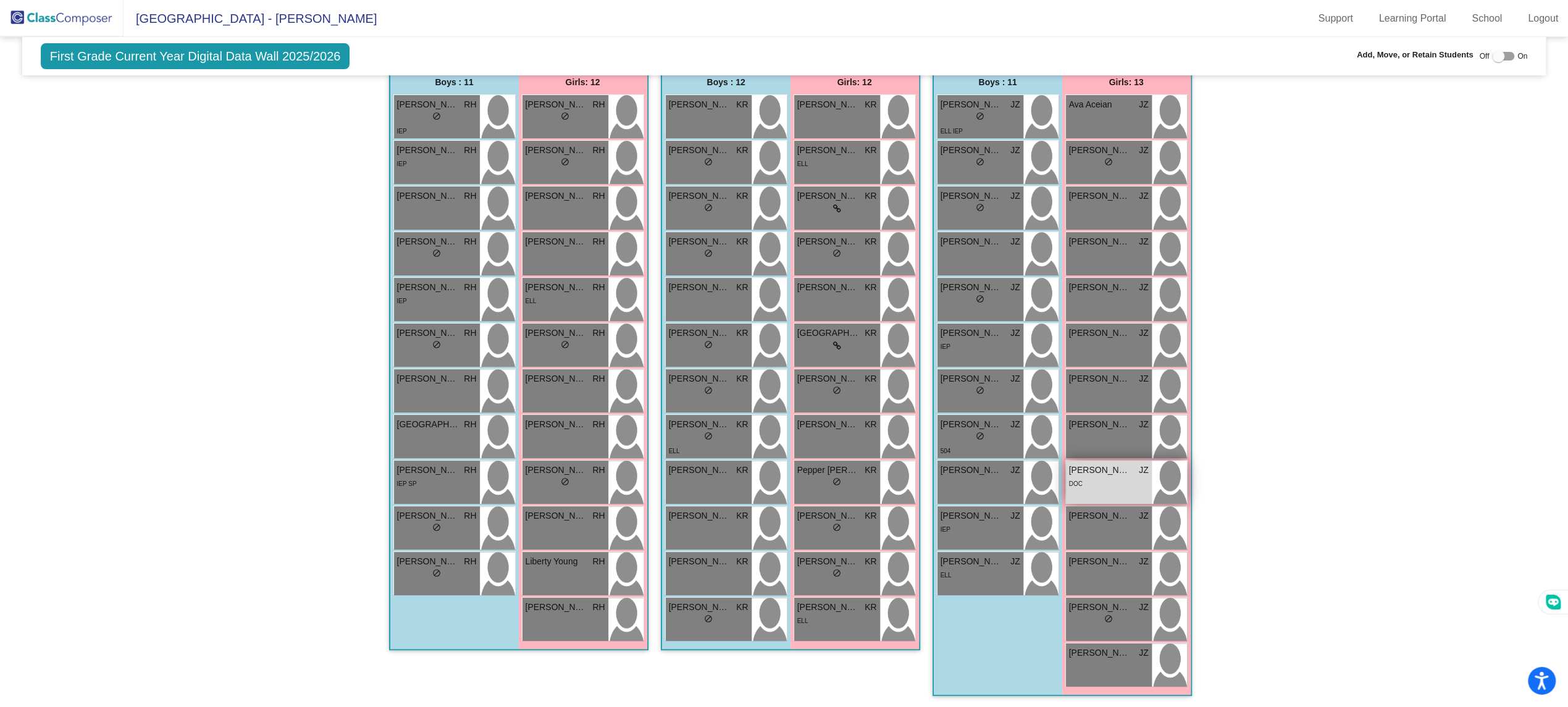
type input "lough"
click at [1105, 485] on div "DOC" at bounding box center [1109, 484] width 80 height 13
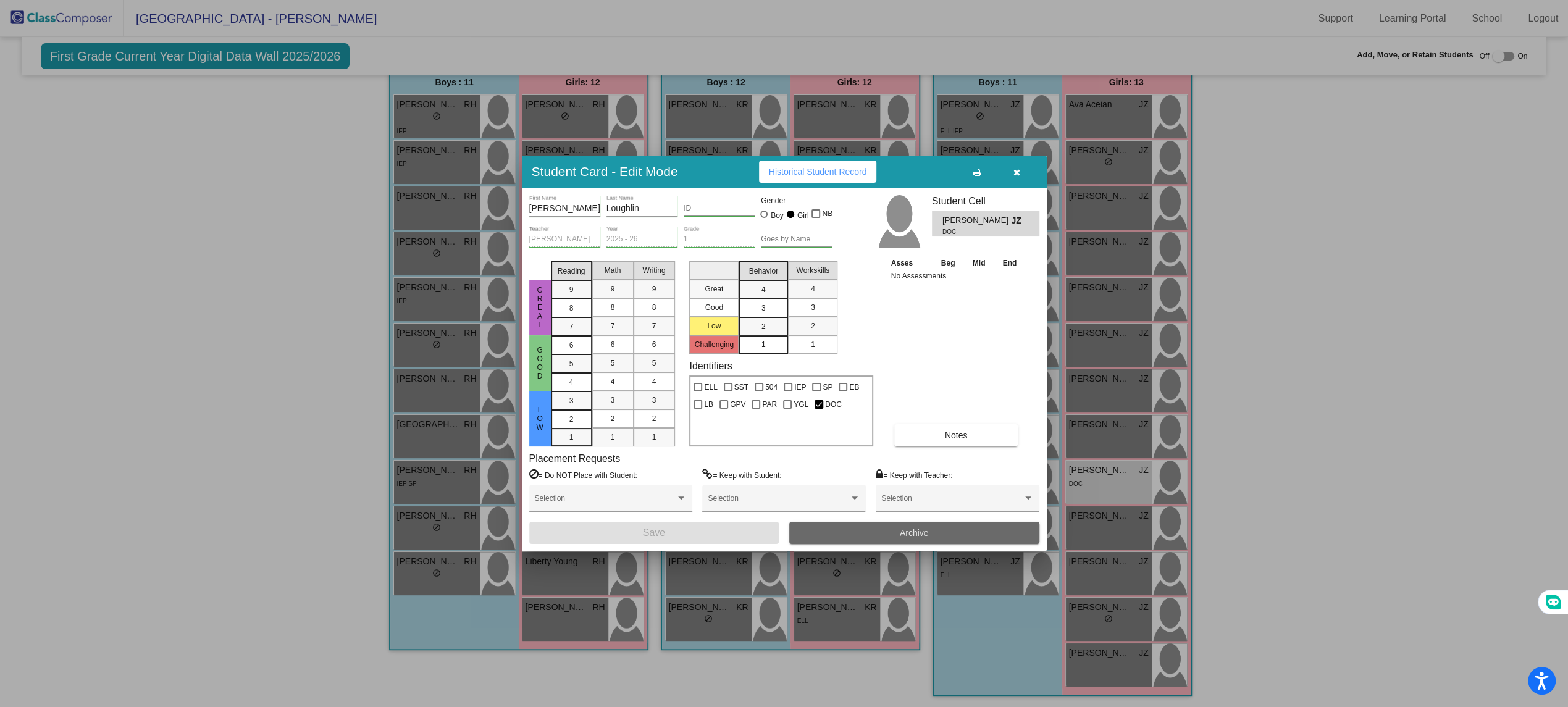
click at [885, 532] on button "Archive" at bounding box center [915, 533] width 250 height 23
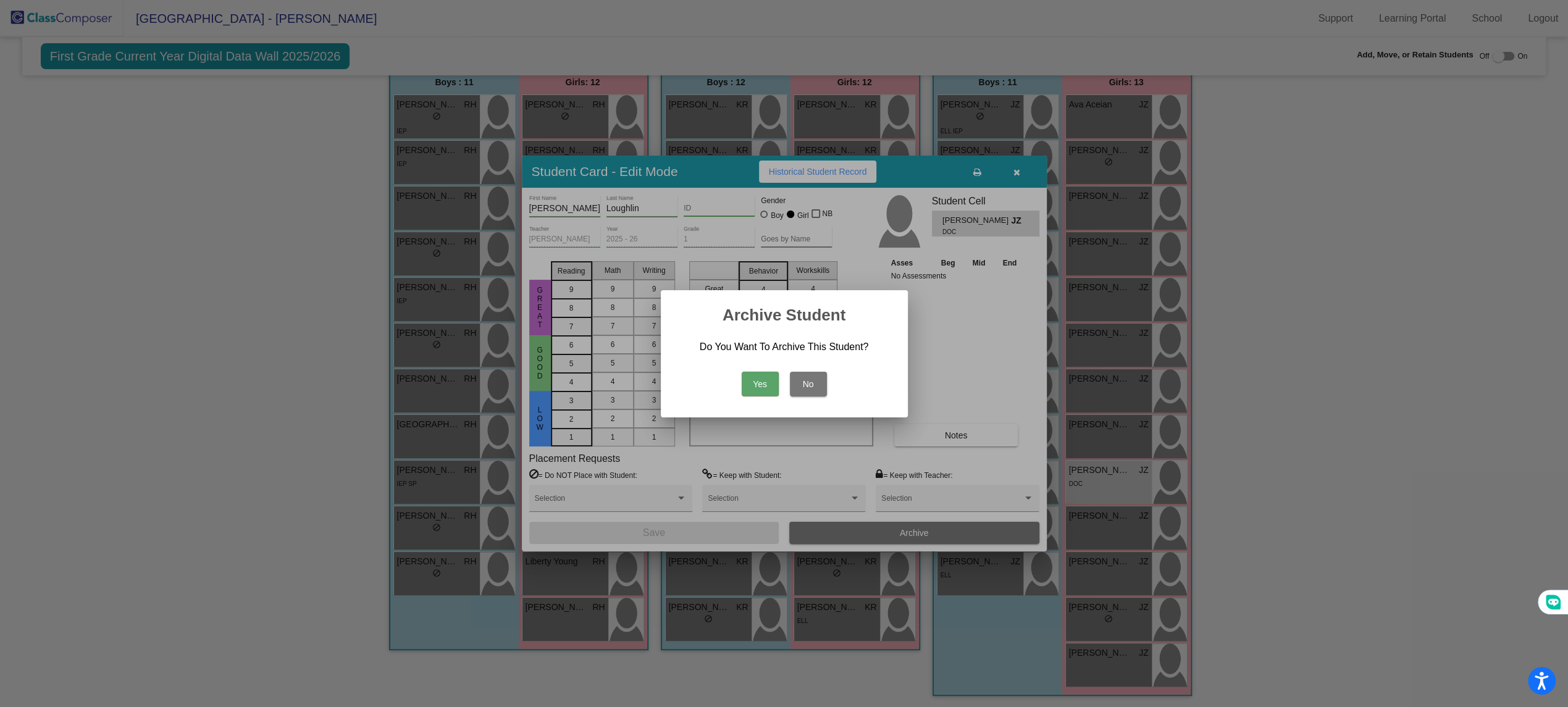
click at [759, 370] on div "Yes No" at bounding box center [785, 381] width 218 height 44
click at [758, 375] on button "Yes" at bounding box center [760, 384] width 37 height 25
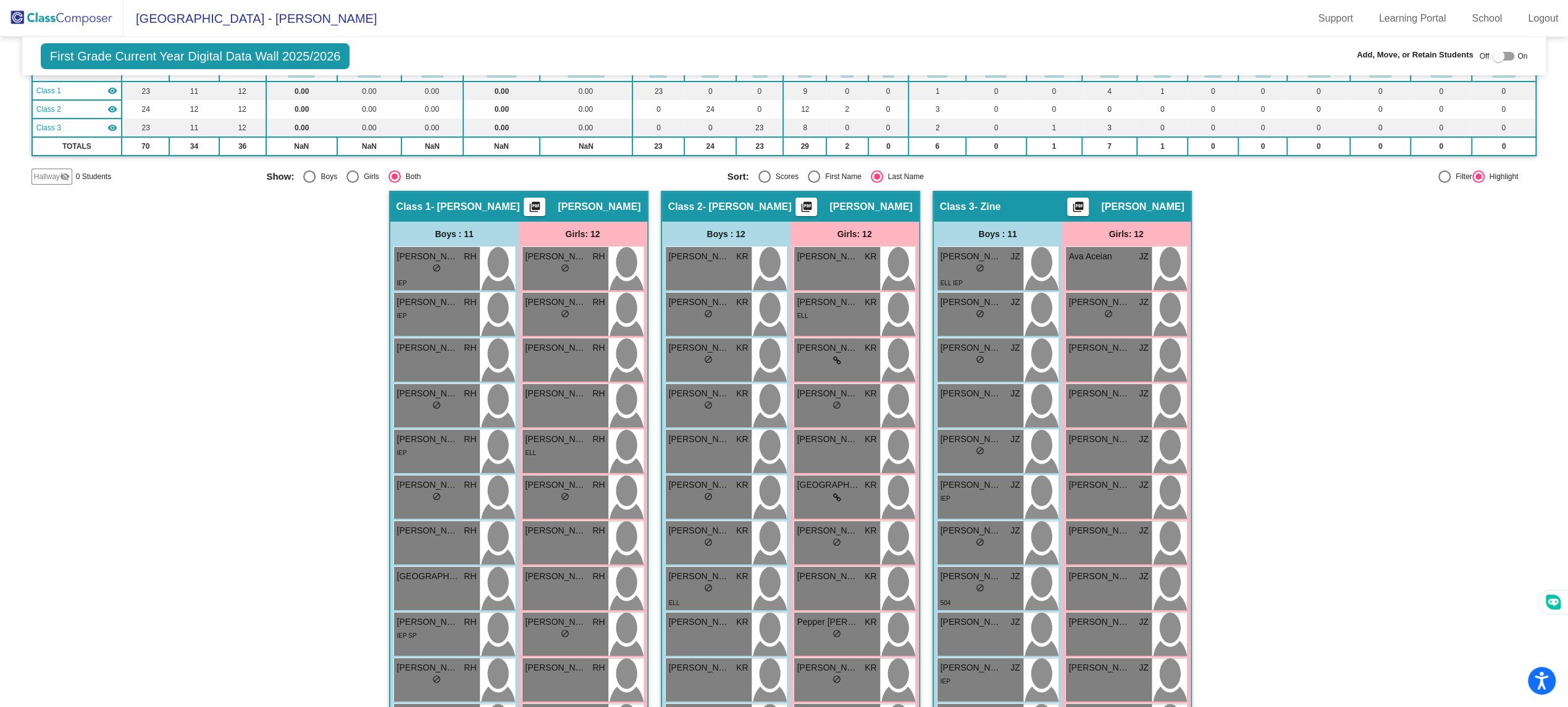
scroll to position [0, 0]
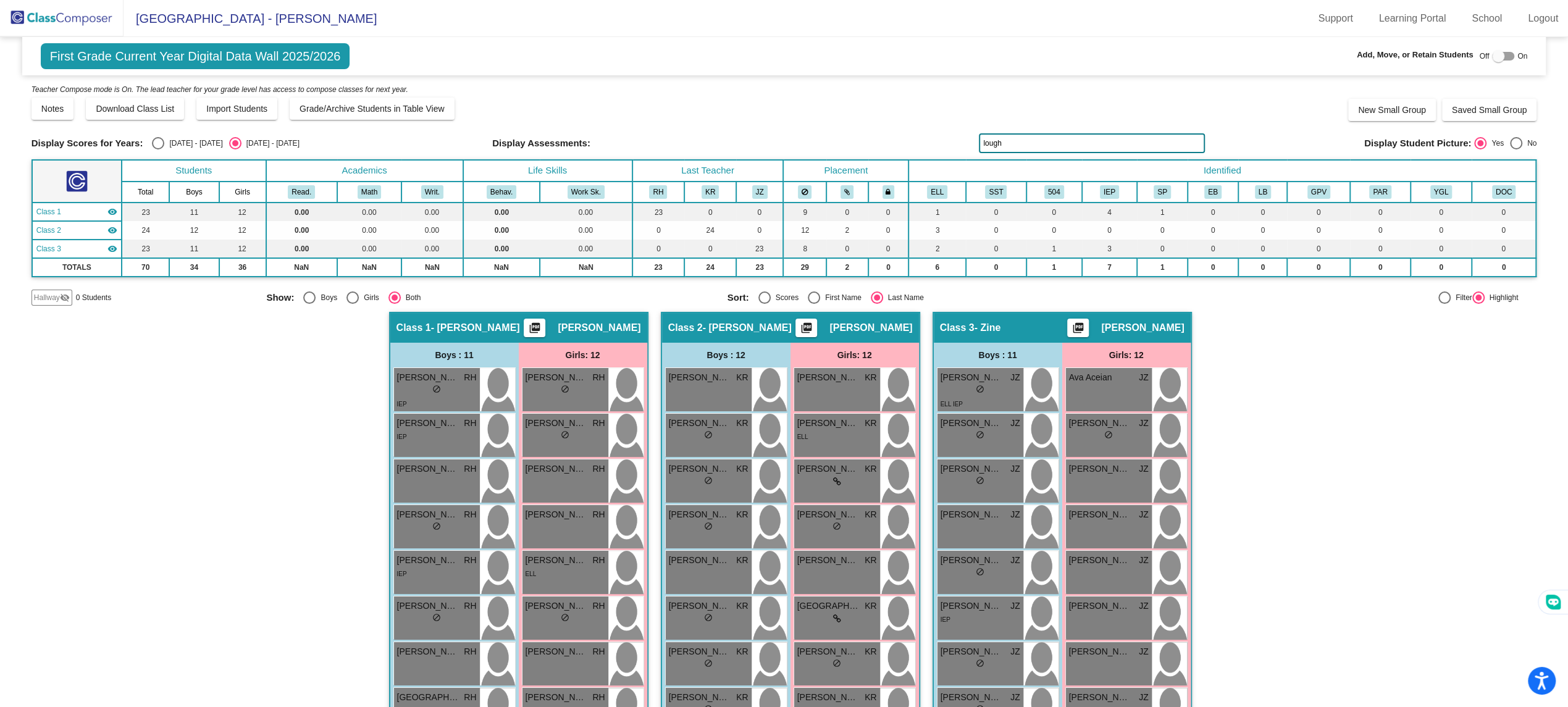
click at [56, 32] on img at bounding box center [62, 18] width 123 height 36
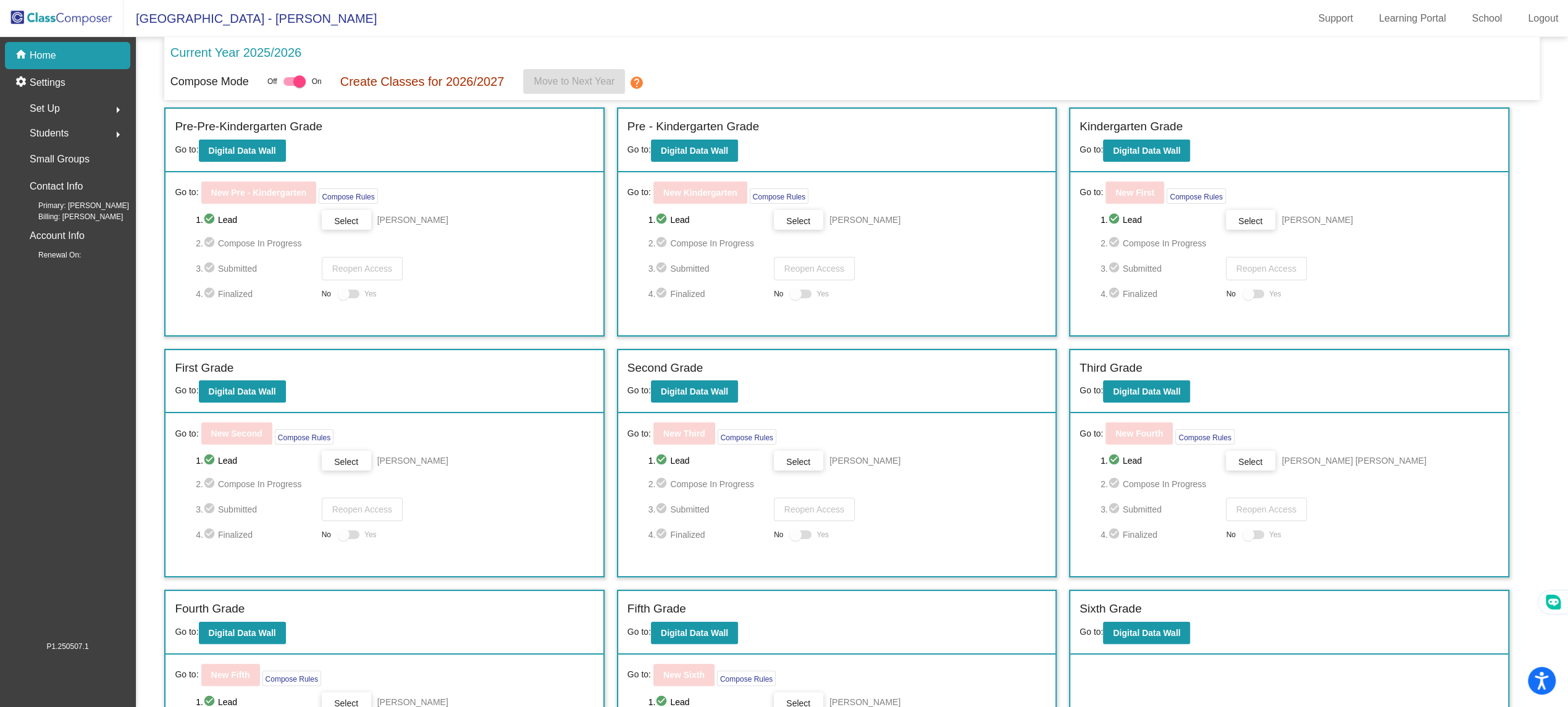
click at [63, 132] on span "Students" at bounding box center [49, 133] width 39 height 17
click at [72, 225] on div "Archived Students" at bounding box center [64, 214] width 103 height 27
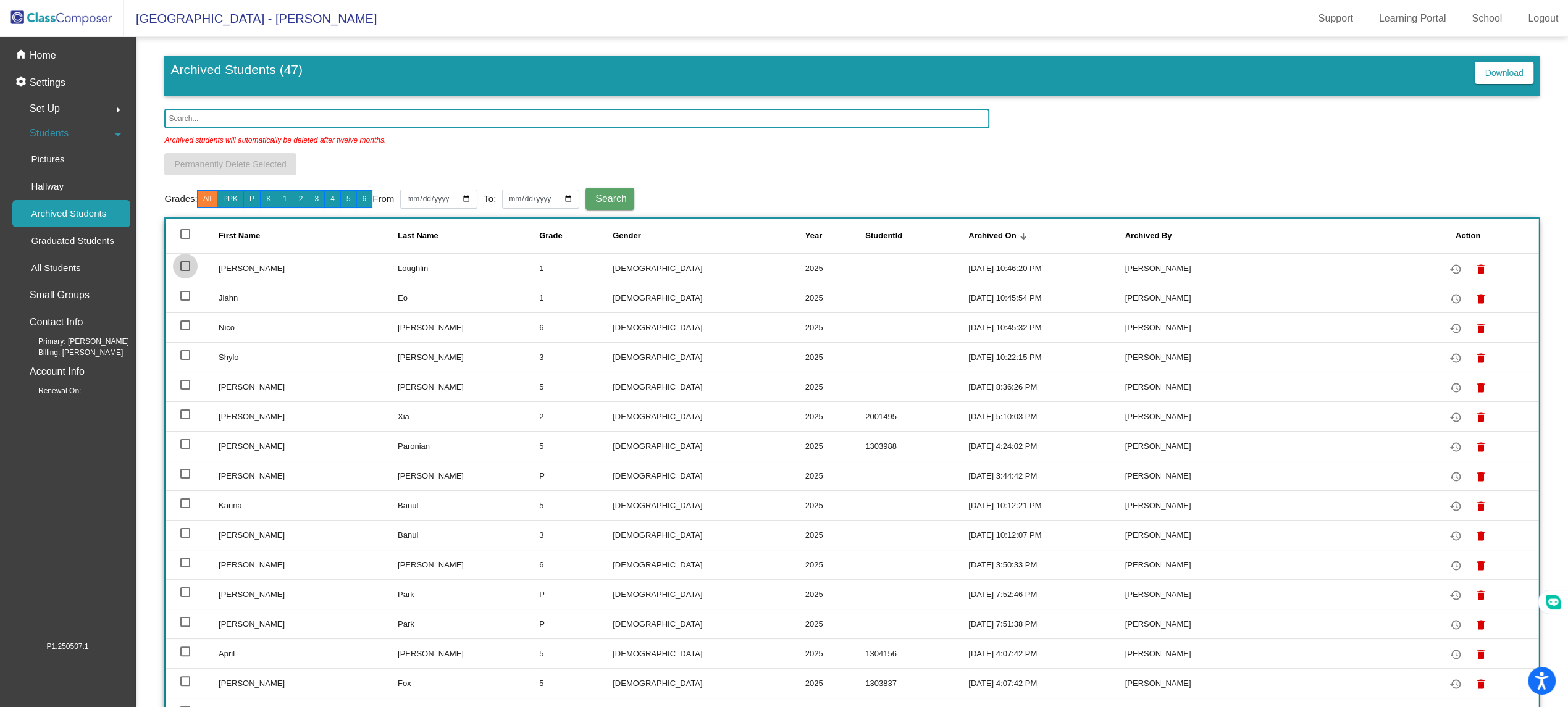
click at [183, 261] on div at bounding box center [185, 266] width 10 height 10
click at [185, 271] on input "select row 2" at bounding box center [185, 271] width 1 height 1
checkbox input "true"
click at [185, 291] on div at bounding box center [185, 296] width 10 height 10
click at [185, 301] on input "select row 3" at bounding box center [185, 301] width 1 height 1
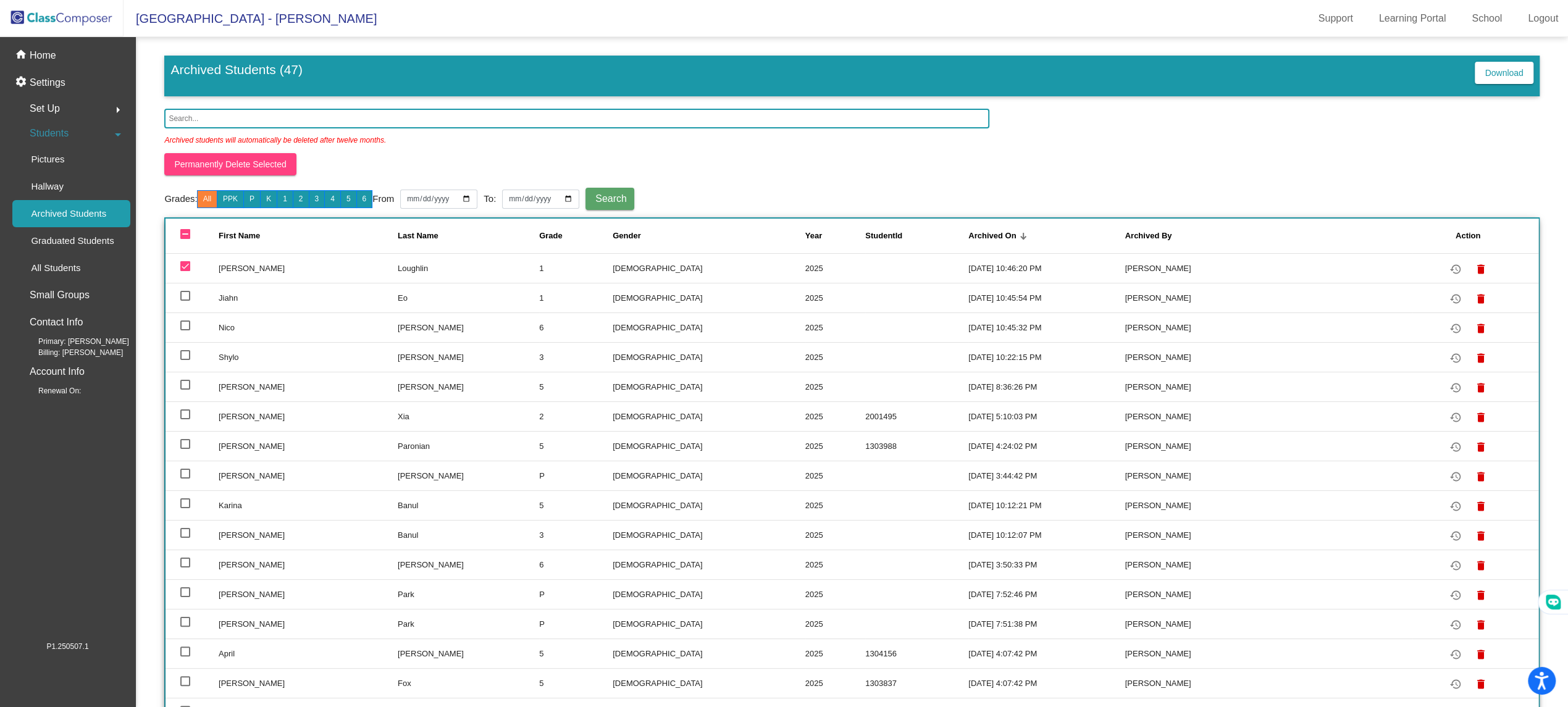
checkbox input "true"
click at [184, 326] on div at bounding box center [185, 325] width 10 height 10
click at [185, 330] on input "select row 4" at bounding box center [185, 330] width 1 height 1
checkbox input "true"
click at [183, 358] on div at bounding box center [185, 355] width 10 height 10
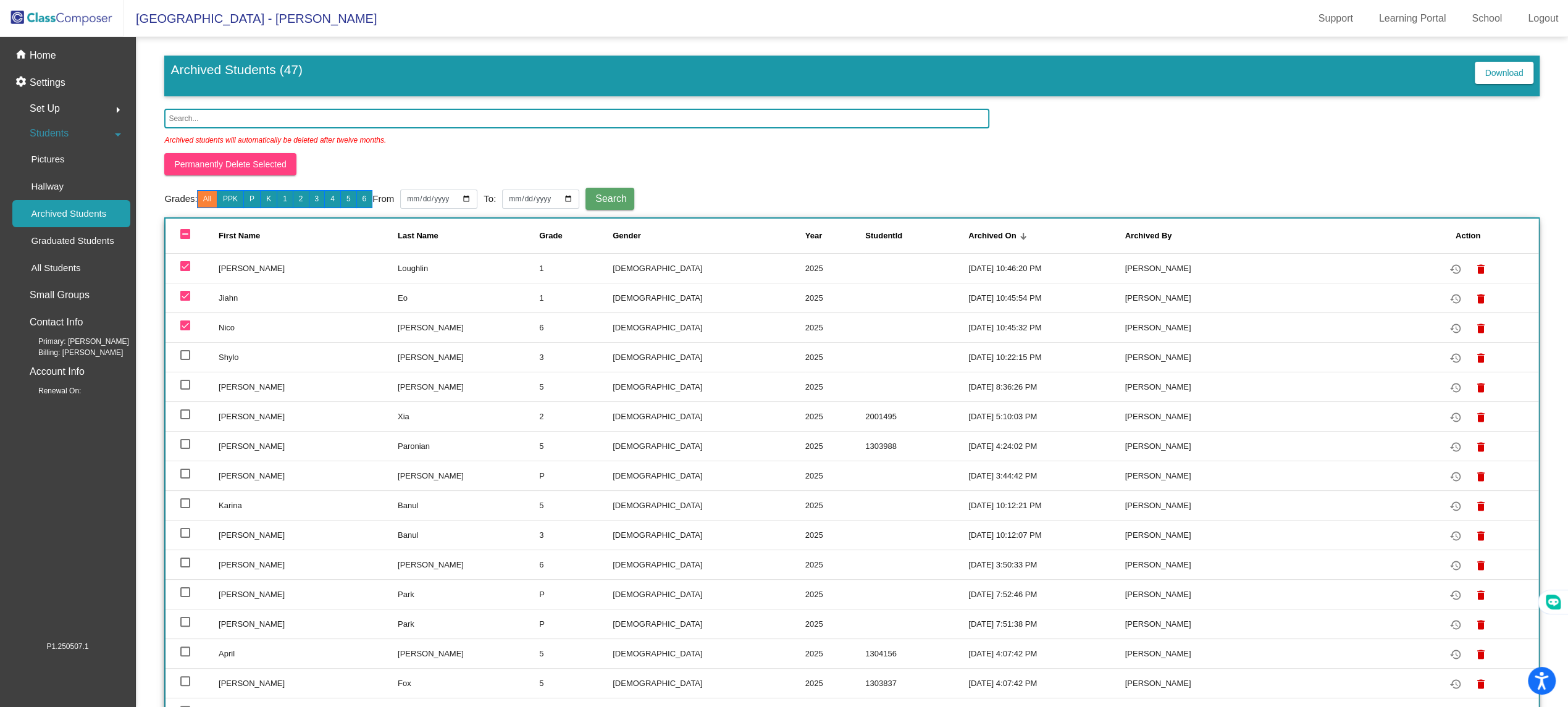
click at [185, 360] on input "select row 5" at bounding box center [185, 360] width 1 height 1
checkbox input "true"
click at [182, 381] on div at bounding box center [185, 385] width 10 height 10
click at [185, 390] on input "select row 6" at bounding box center [185, 390] width 1 height 1
checkbox input "true"
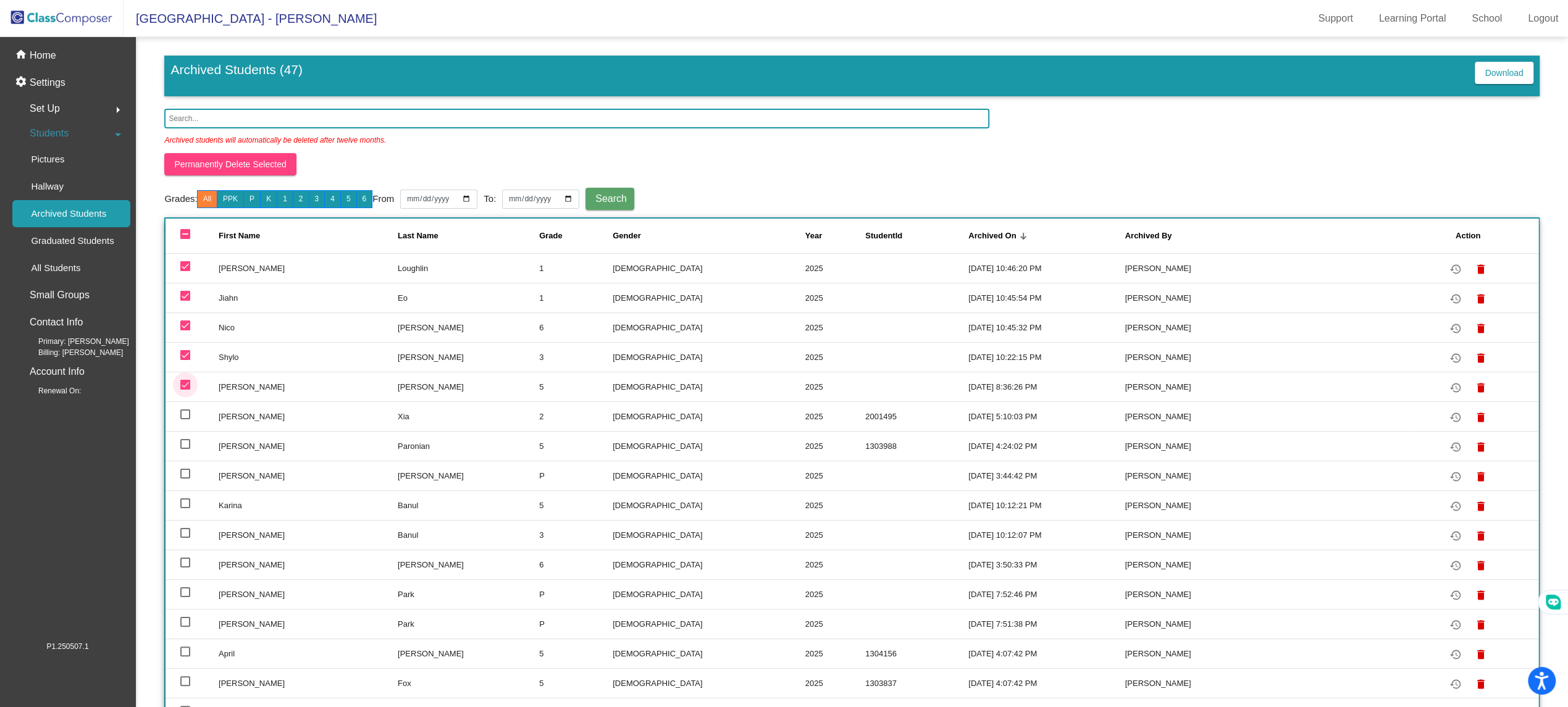
click at [665, 121] on input "text" at bounding box center [577, 119] width 826 height 20
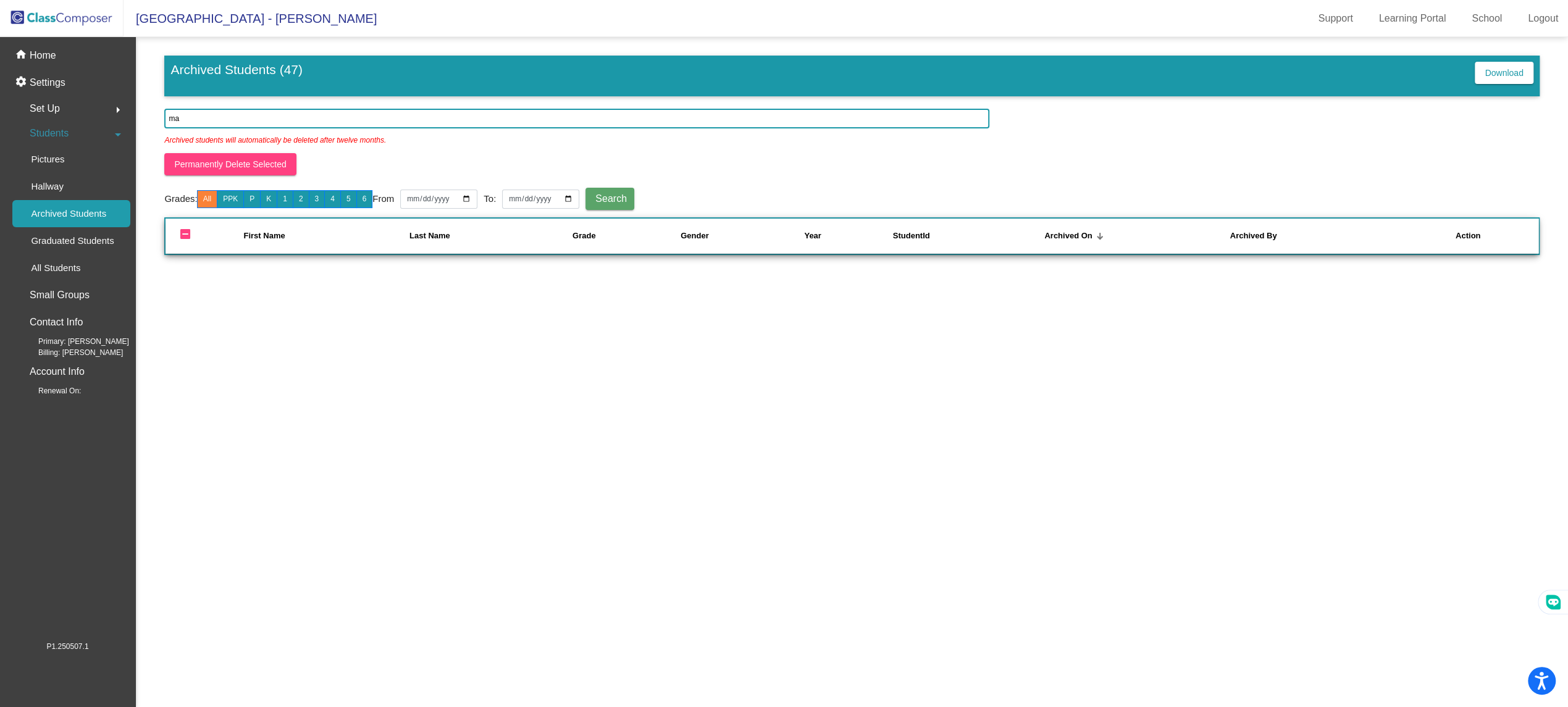
type input "m"
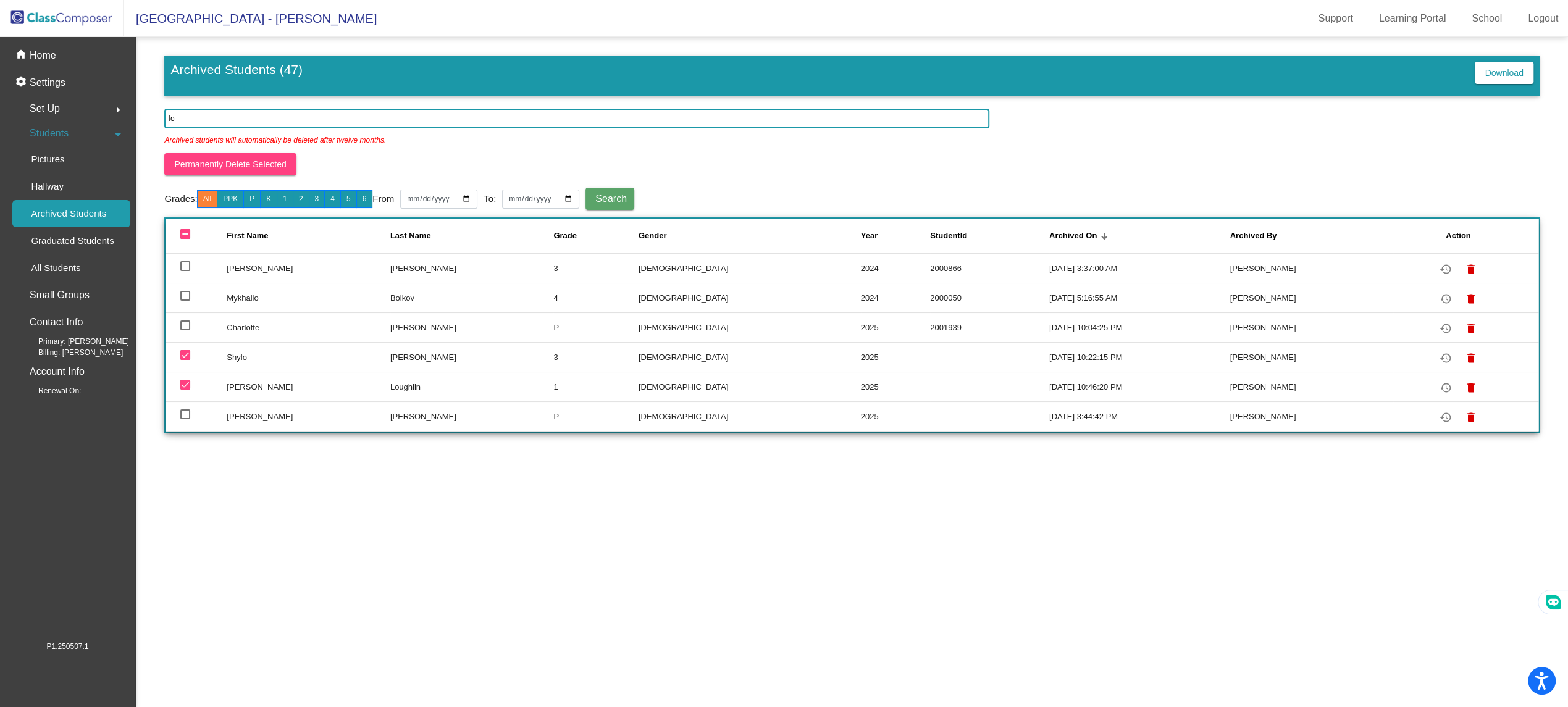
type input "l"
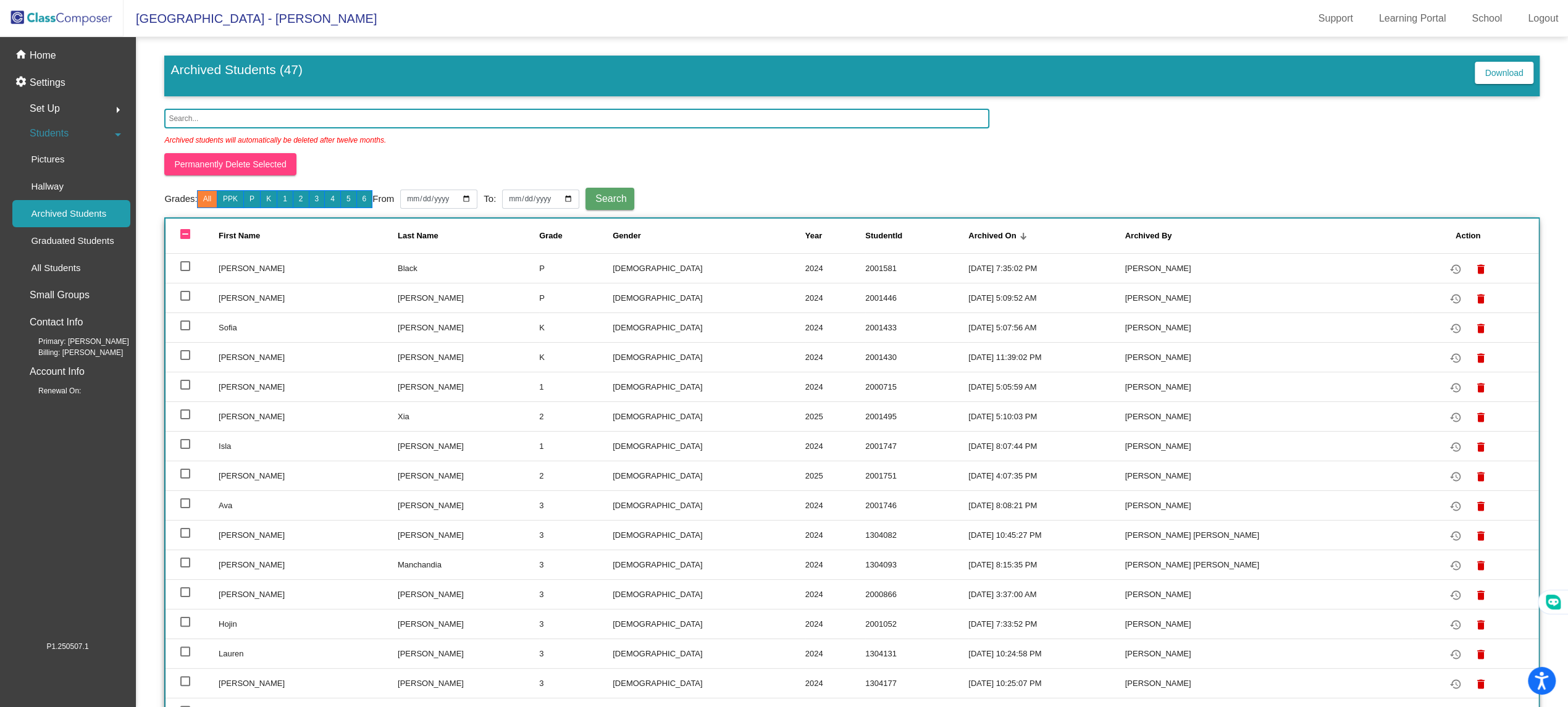
click at [99, 13] on img at bounding box center [62, 18] width 123 height 36
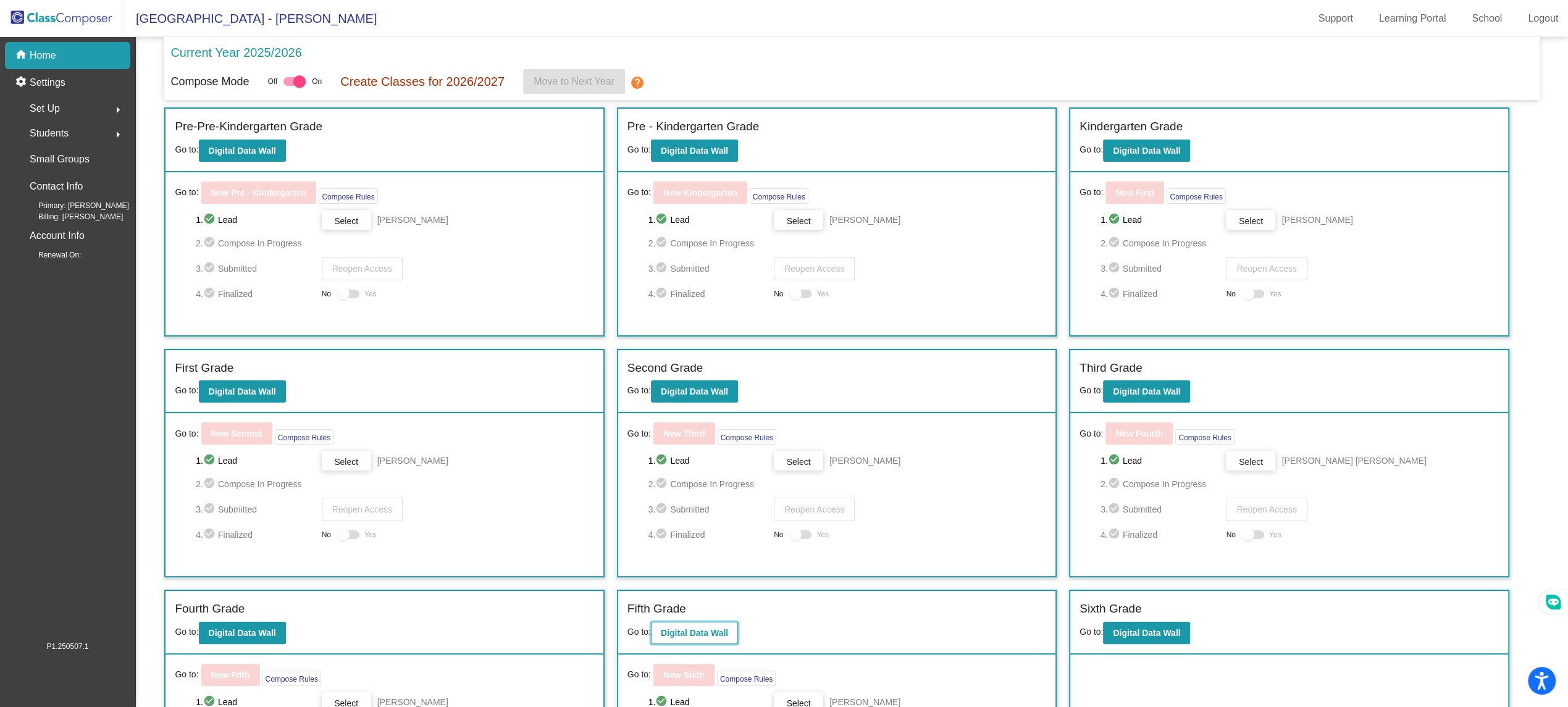
click at [680, 631] on b "Digital Data Wall" at bounding box center [694, 633] width 67 height 10
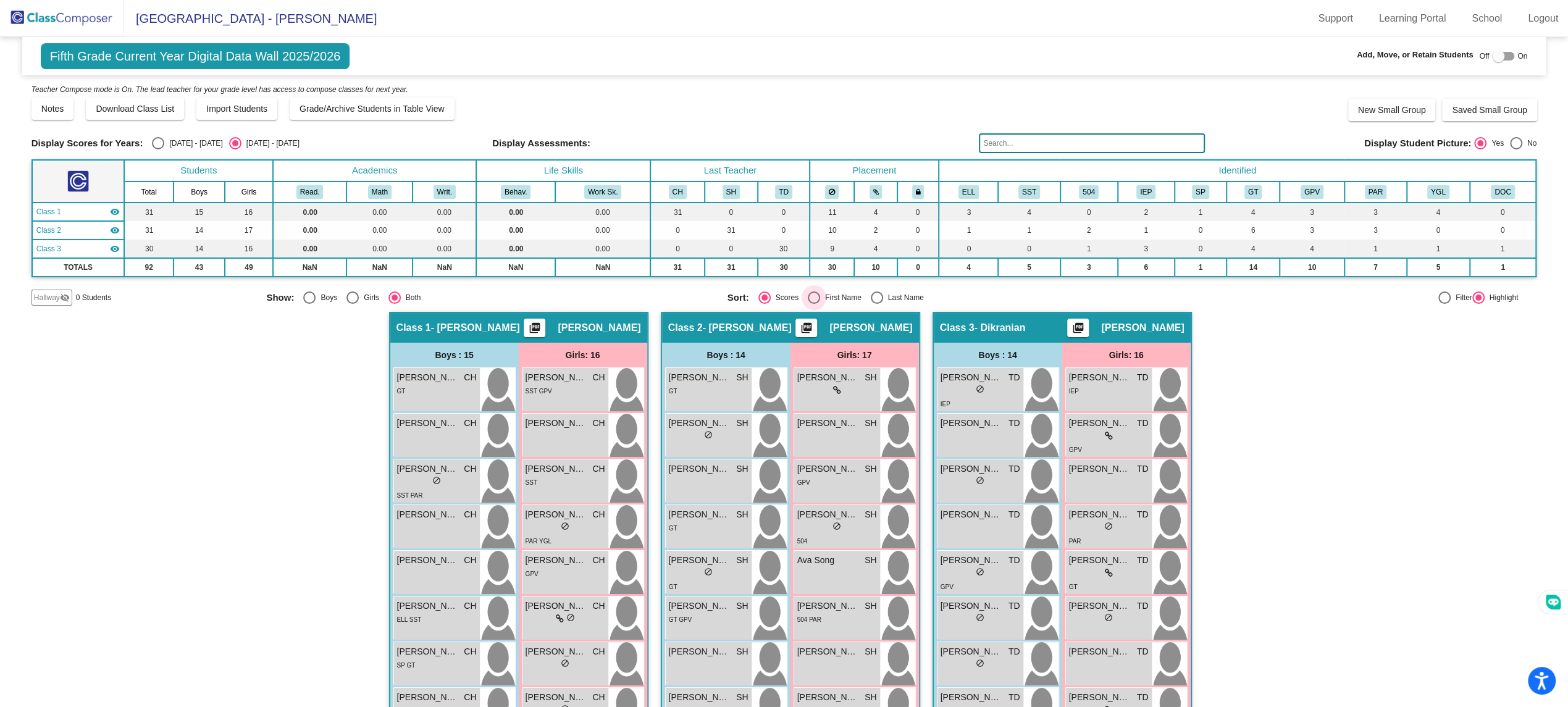
click at [825, 293] on div "First Name" at bounding box center [841, 298] width 42 height 11
click at [814, 304] on input "First Name" at bounding box center [814, 304] width 1 height 1
radio input "true"
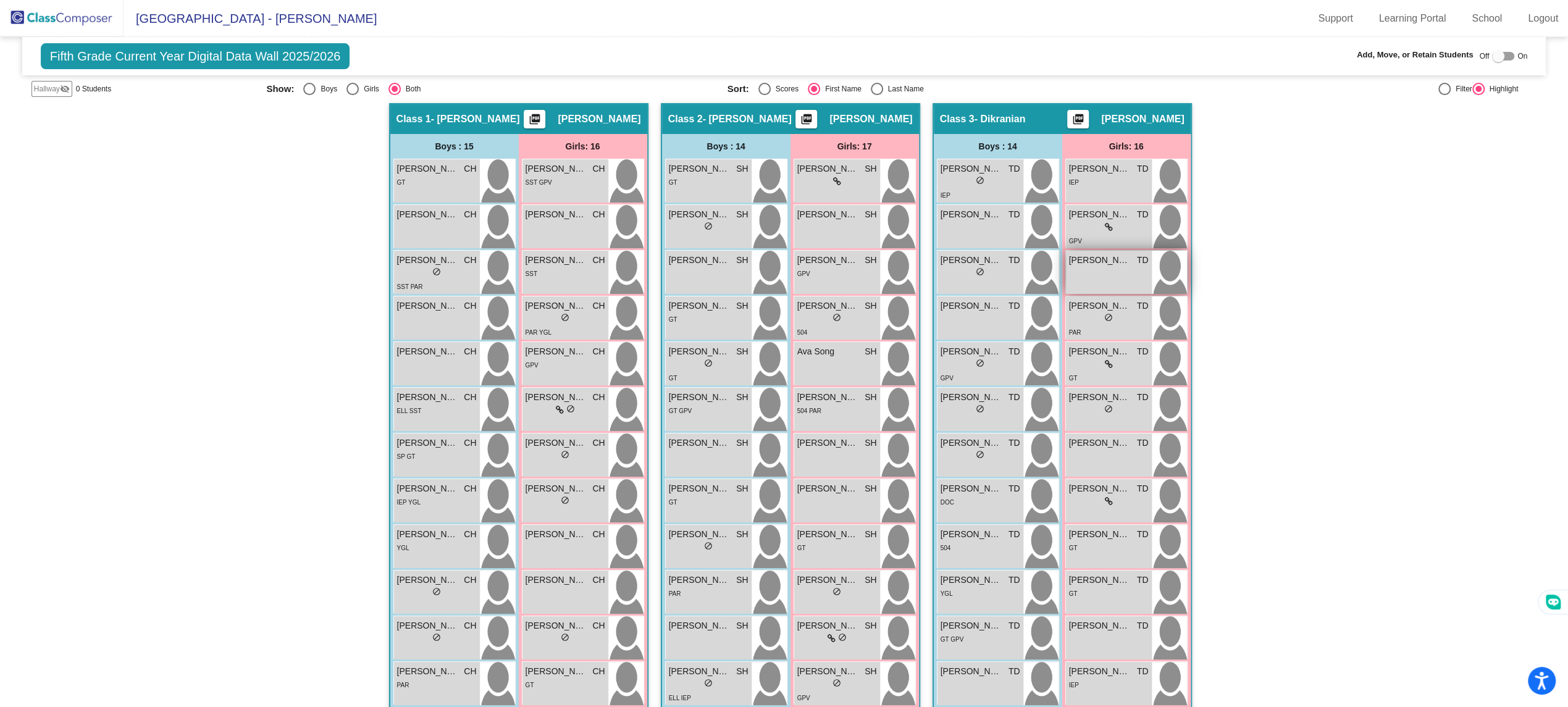
scroll to position [278, 0]
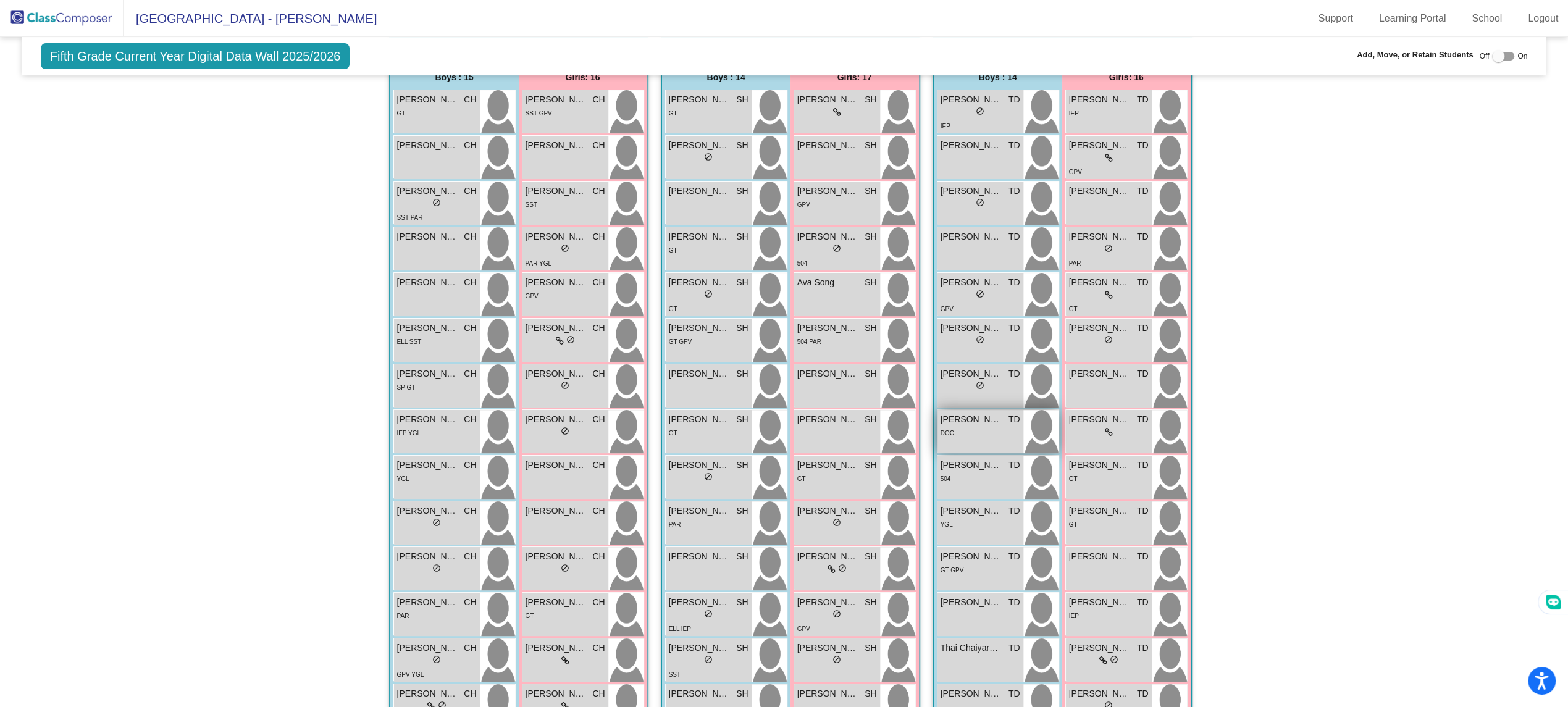
click at [982, 421] on span "[PERSON_NAME]" at bounding box center [972, 419] width 62 height 13
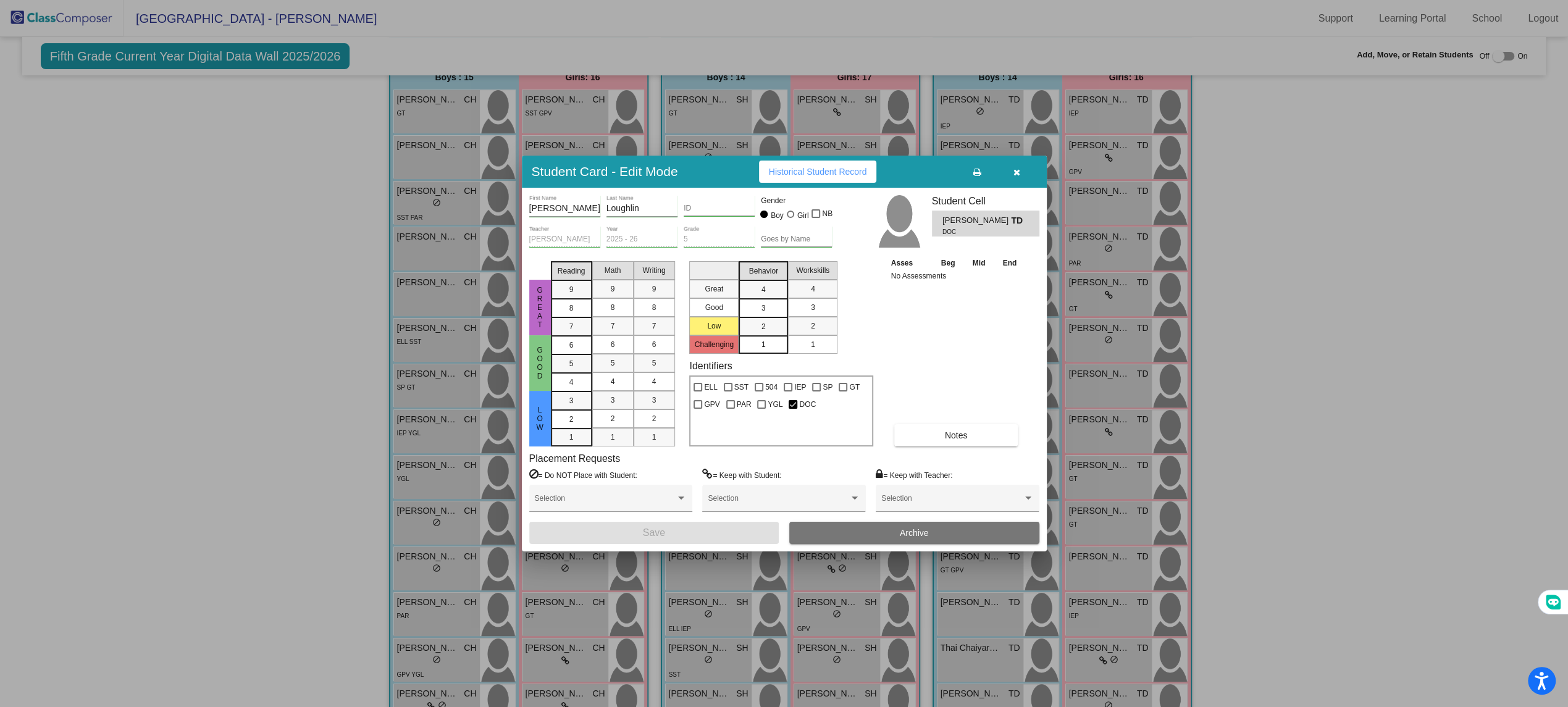
click at [908, 534] on span "Archive" at bounding box center [915, 533] width 29 height 10
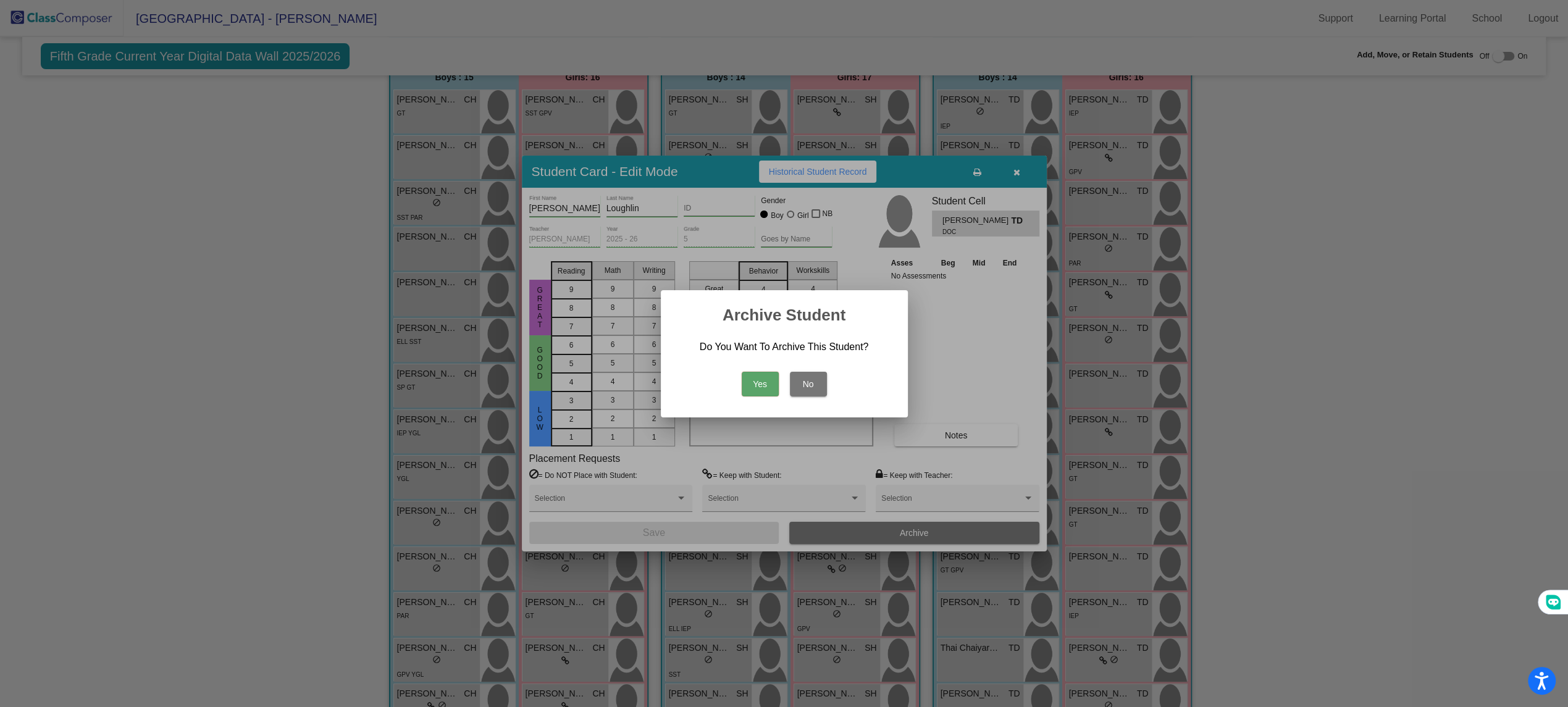
click at [768, 386] on button "Yes" at bounding box center [760, 384] width 37 height 25
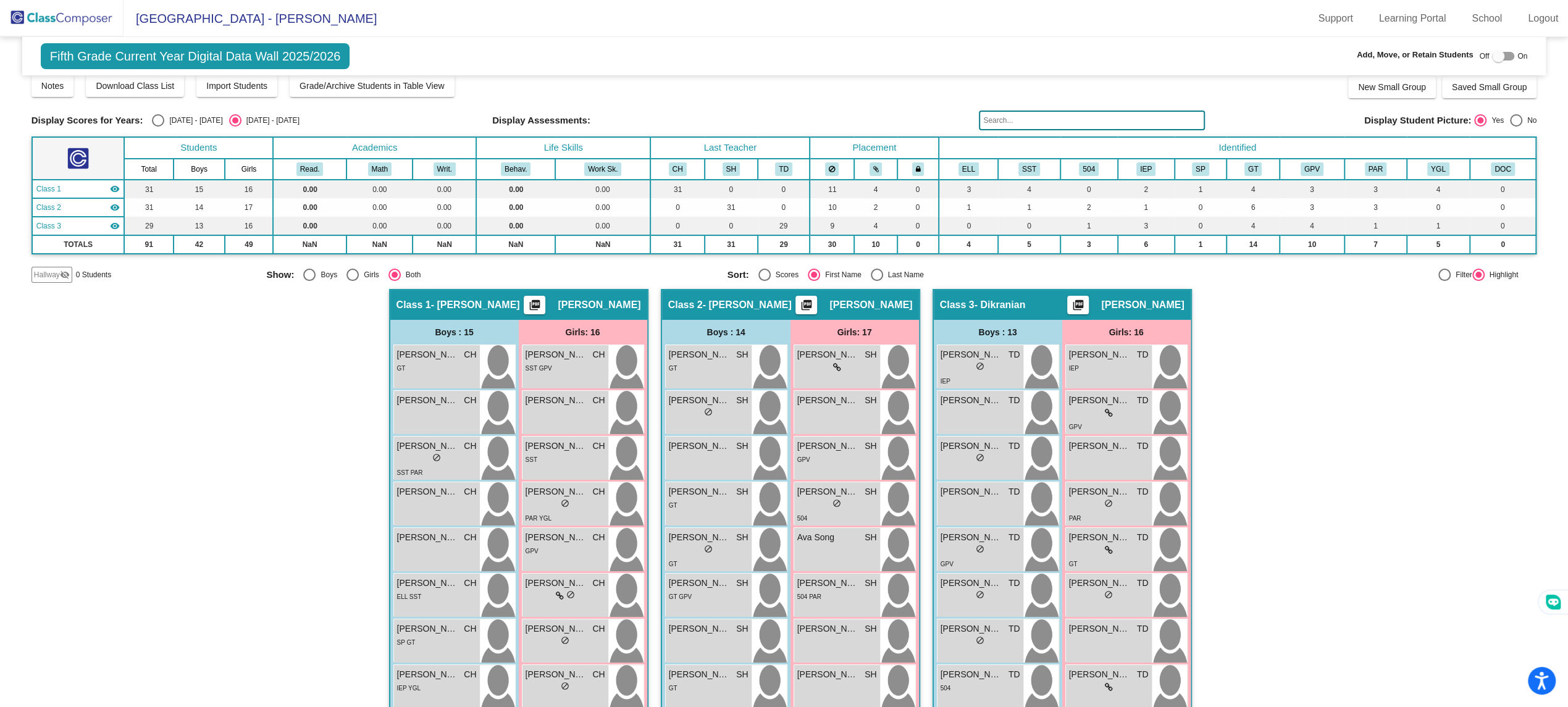
scroll to position [0, 0]
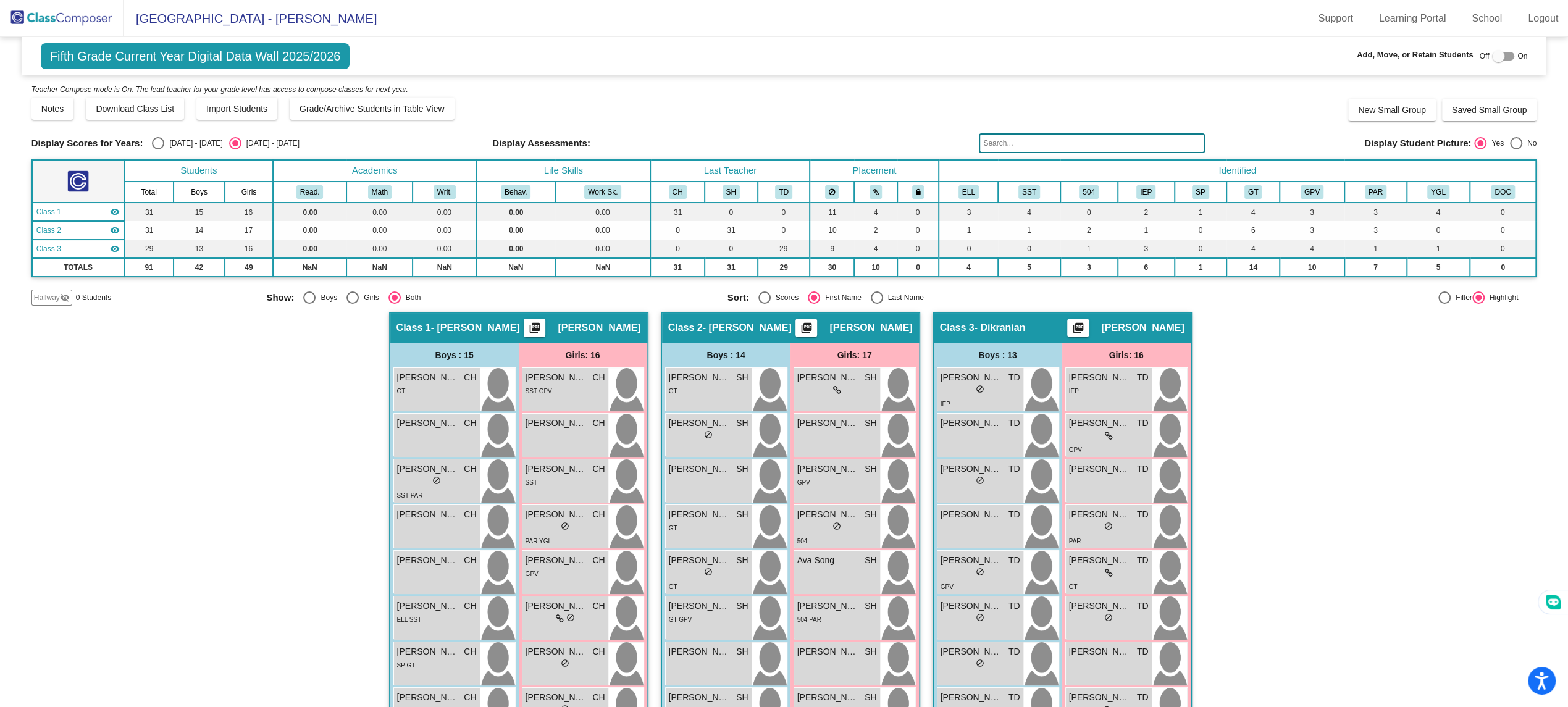
click at [1024, 143] on input "text" at bounding box center [1092, 143] width 226 height 20
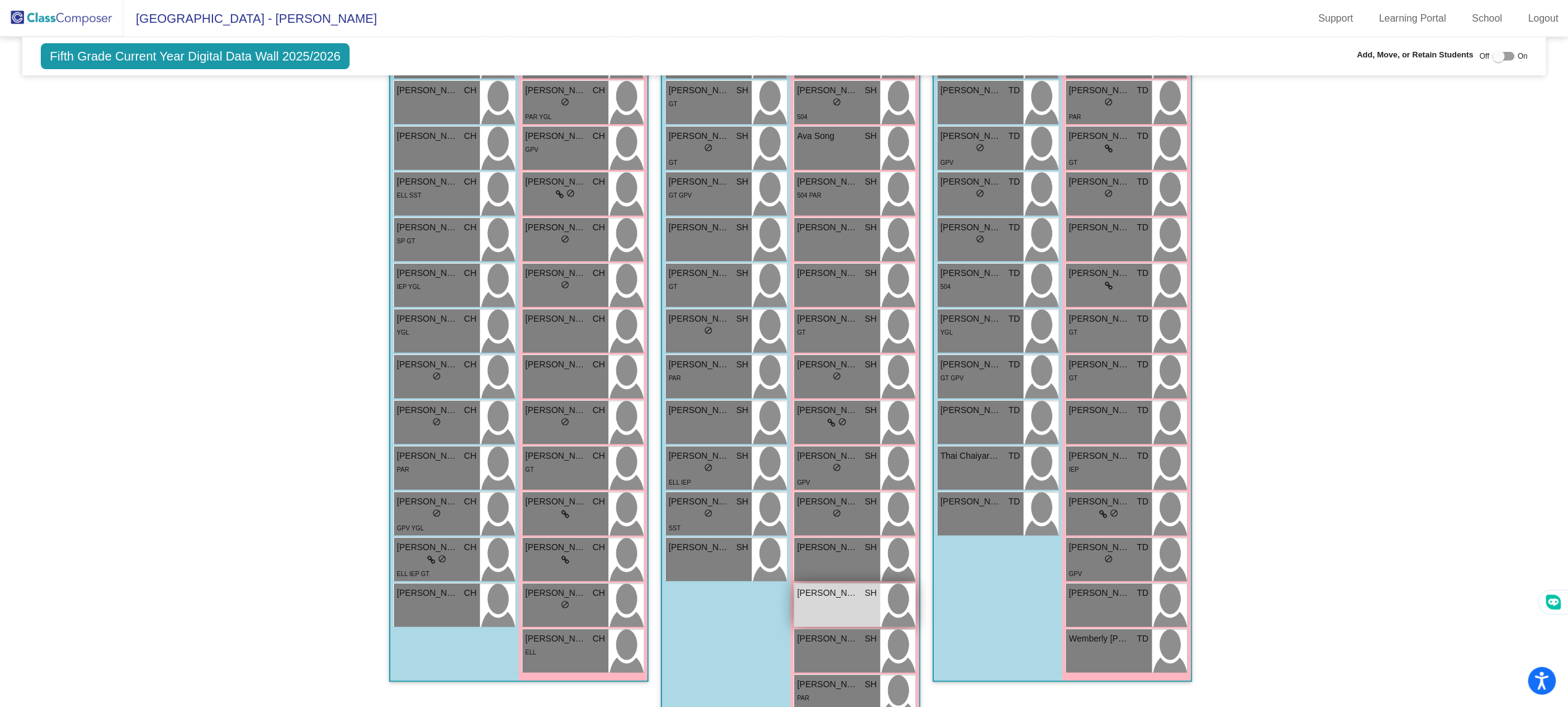
scroll to position [456, 0]
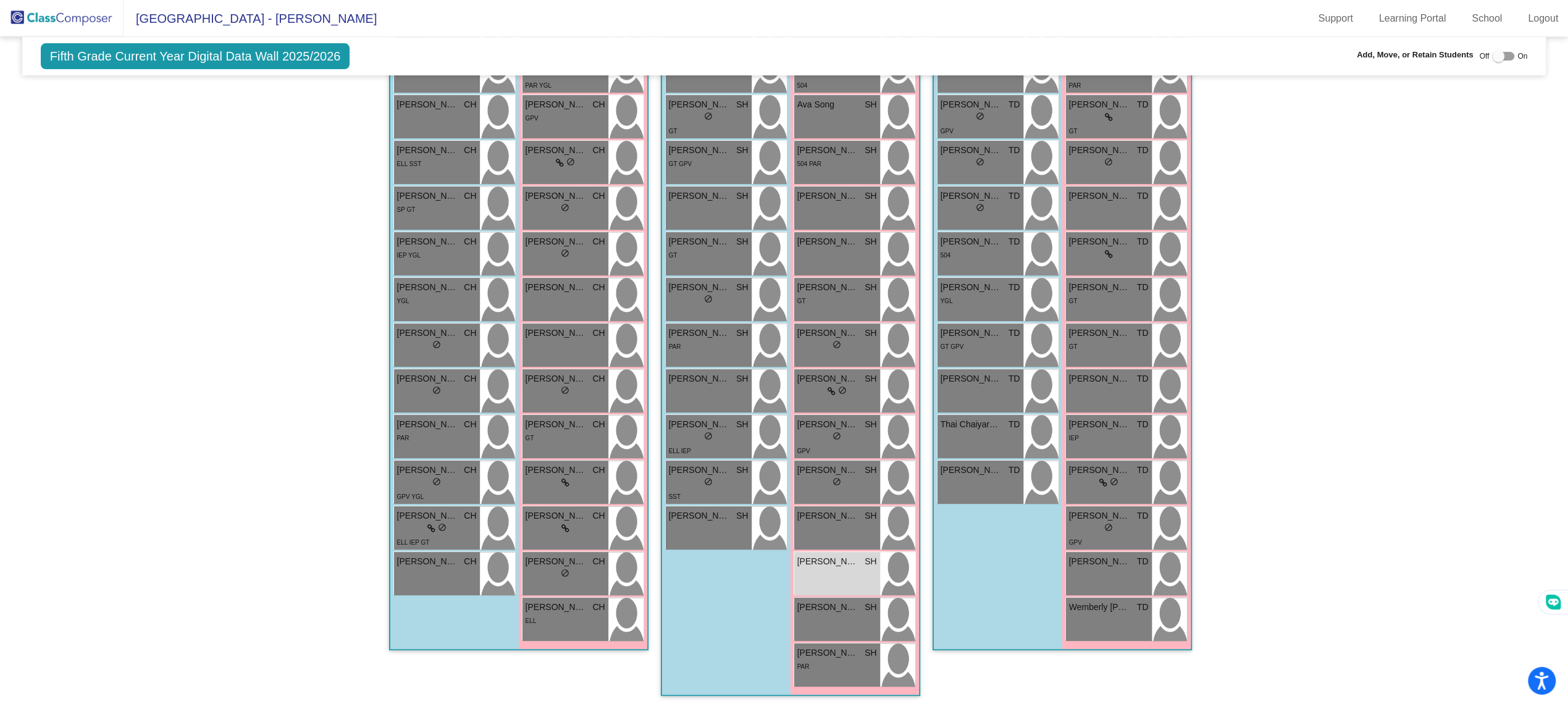
type input "sienna"
click at [866, 566] on span "SH" at bounding box center [870, 562] width 12 height 13
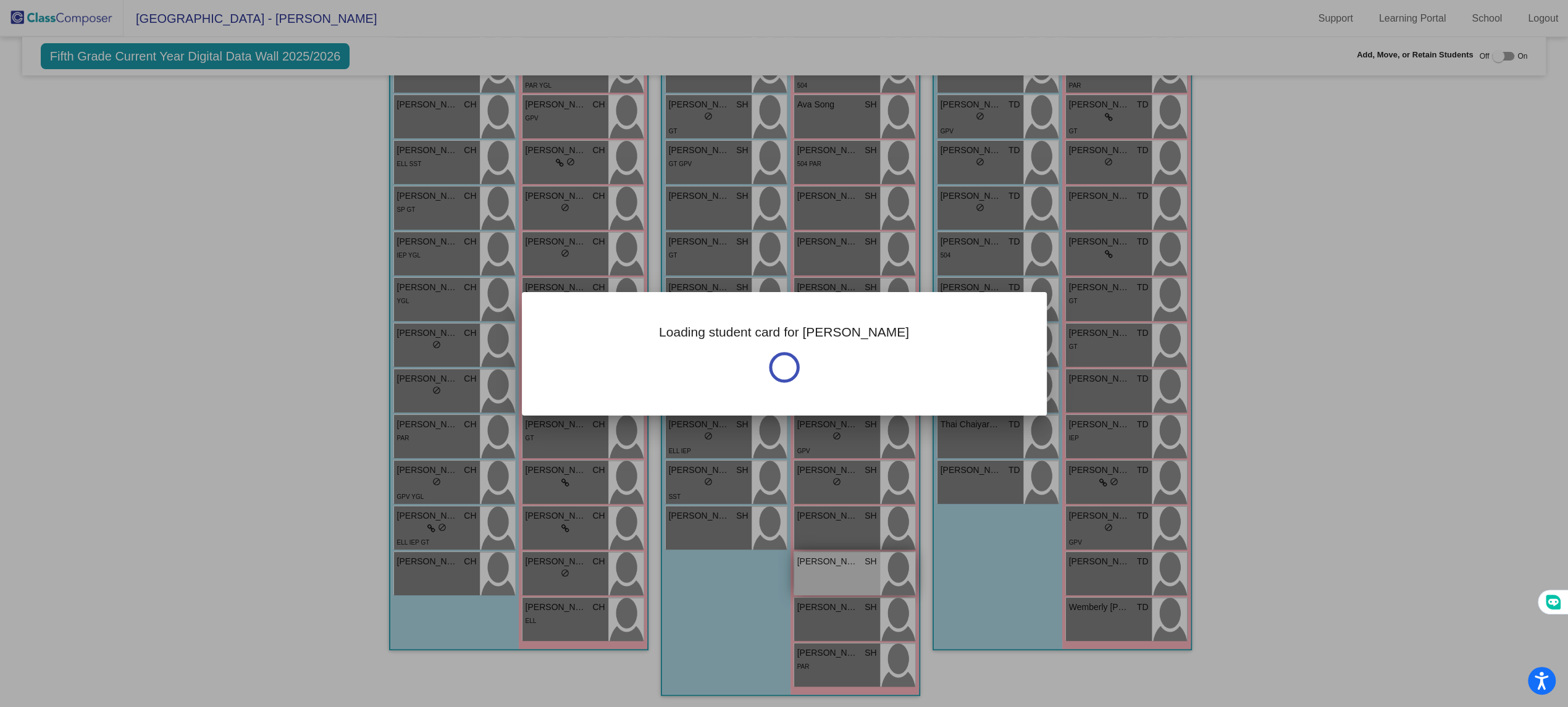
click at [866, 566] on div at bounding box center [784, 353] width 1568 height 707
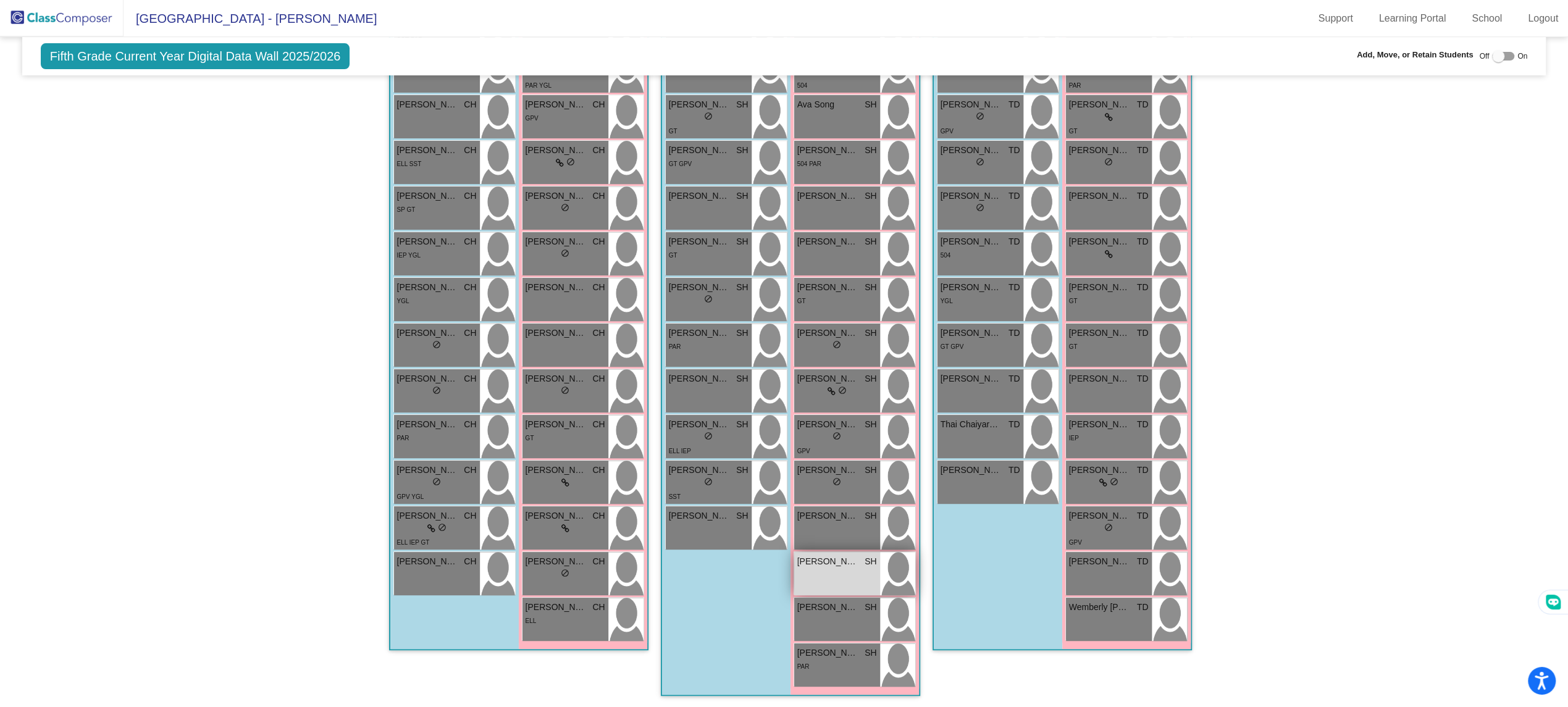
click at [866, 566] on span "SH" at bounding box center [870, 562] width 12 height 13
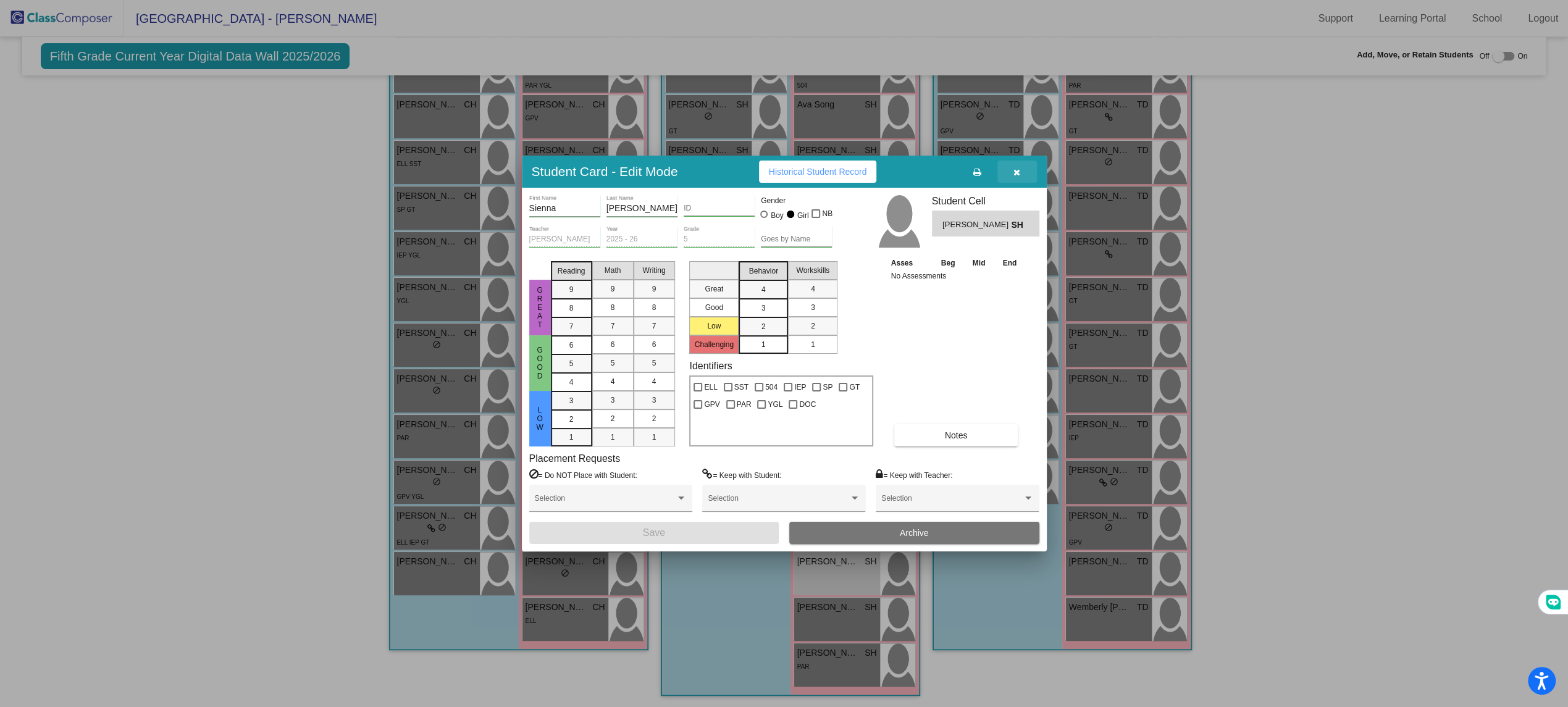
click at [1015, 175] on icon "button" at bounding box center [1016, 172] width 6 height 9
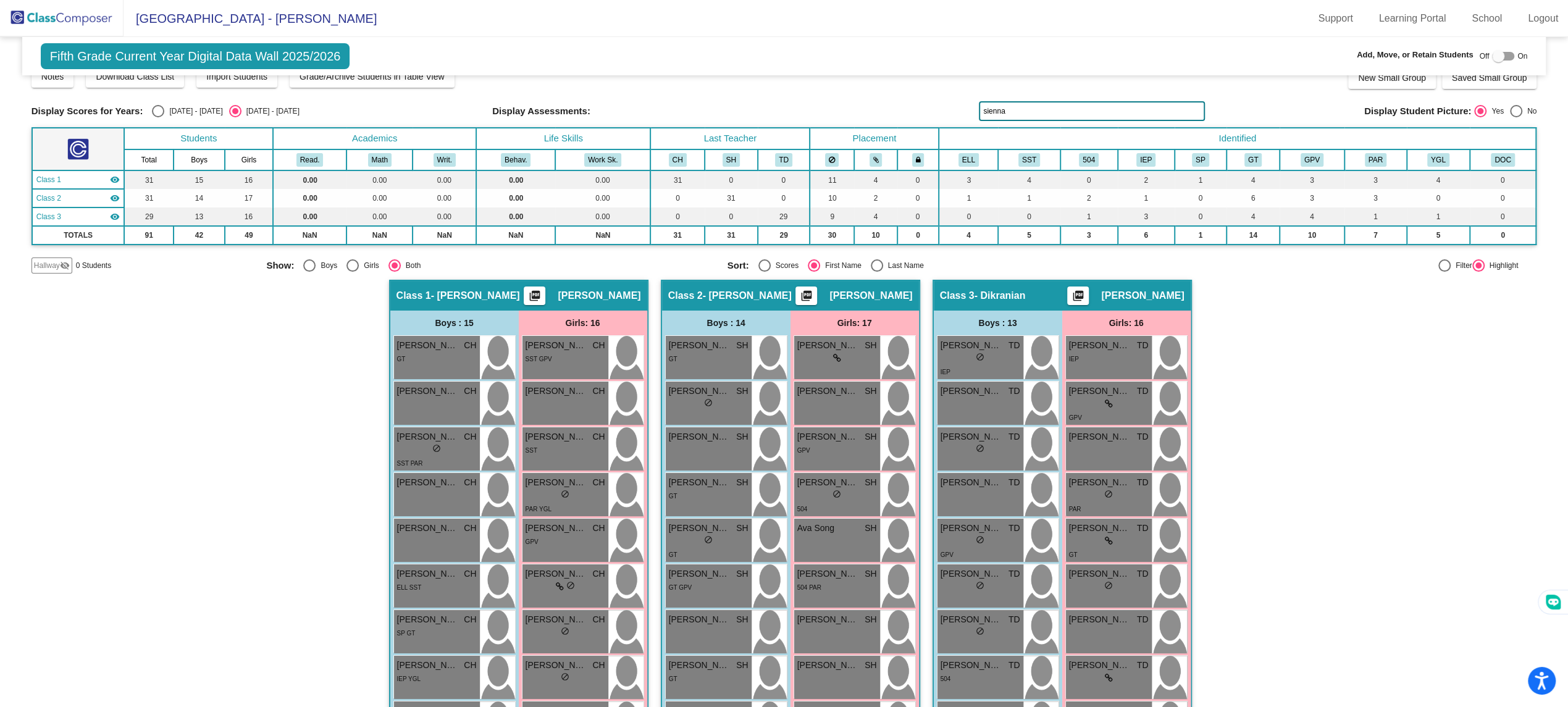
scroll to position [0, 0]
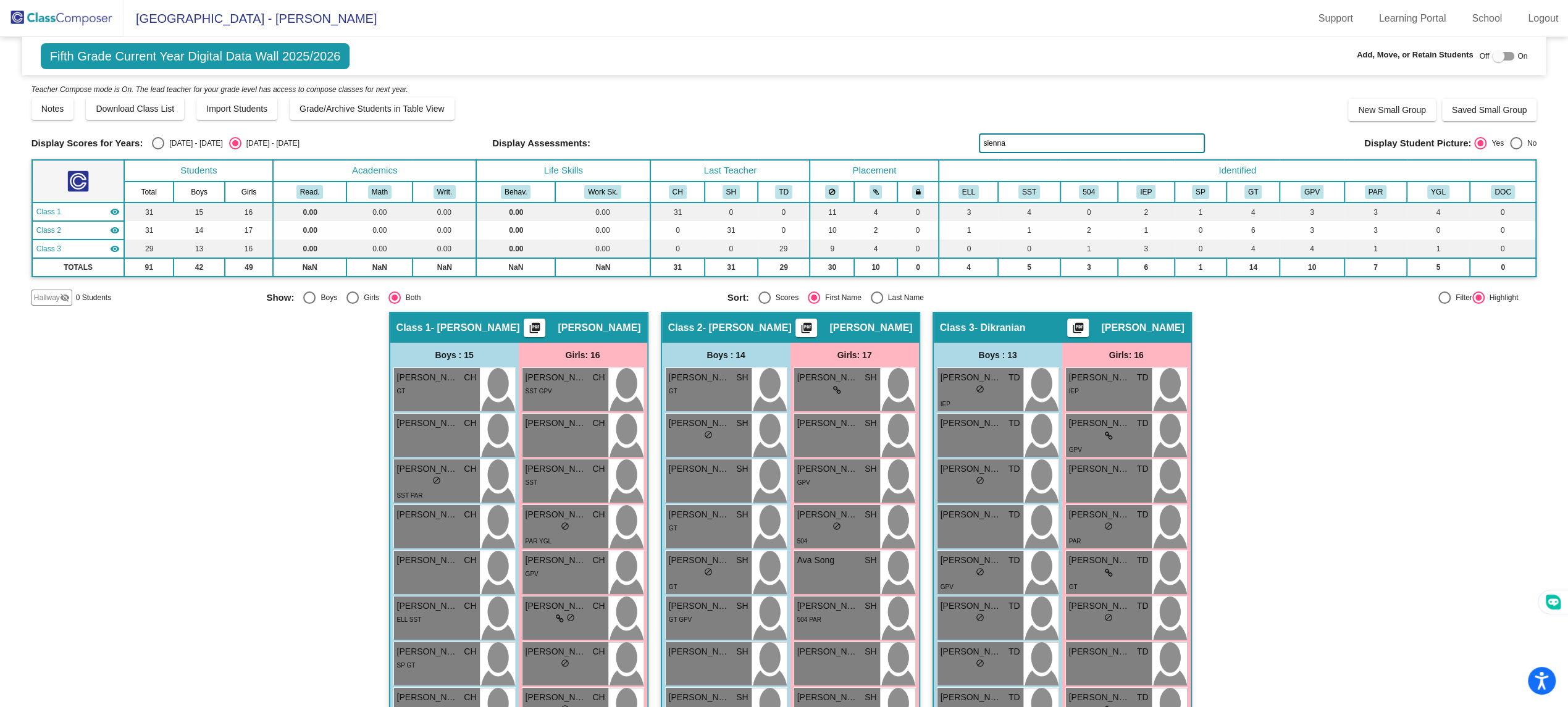
click at [160, 142] on div "Select an option" at bounding box center [158, 143] width 13 height 13
click at [158, 150] on input "[DATE] - [DATE]" at bounding box center [158, 150] width 1 height 1
radio input "true"
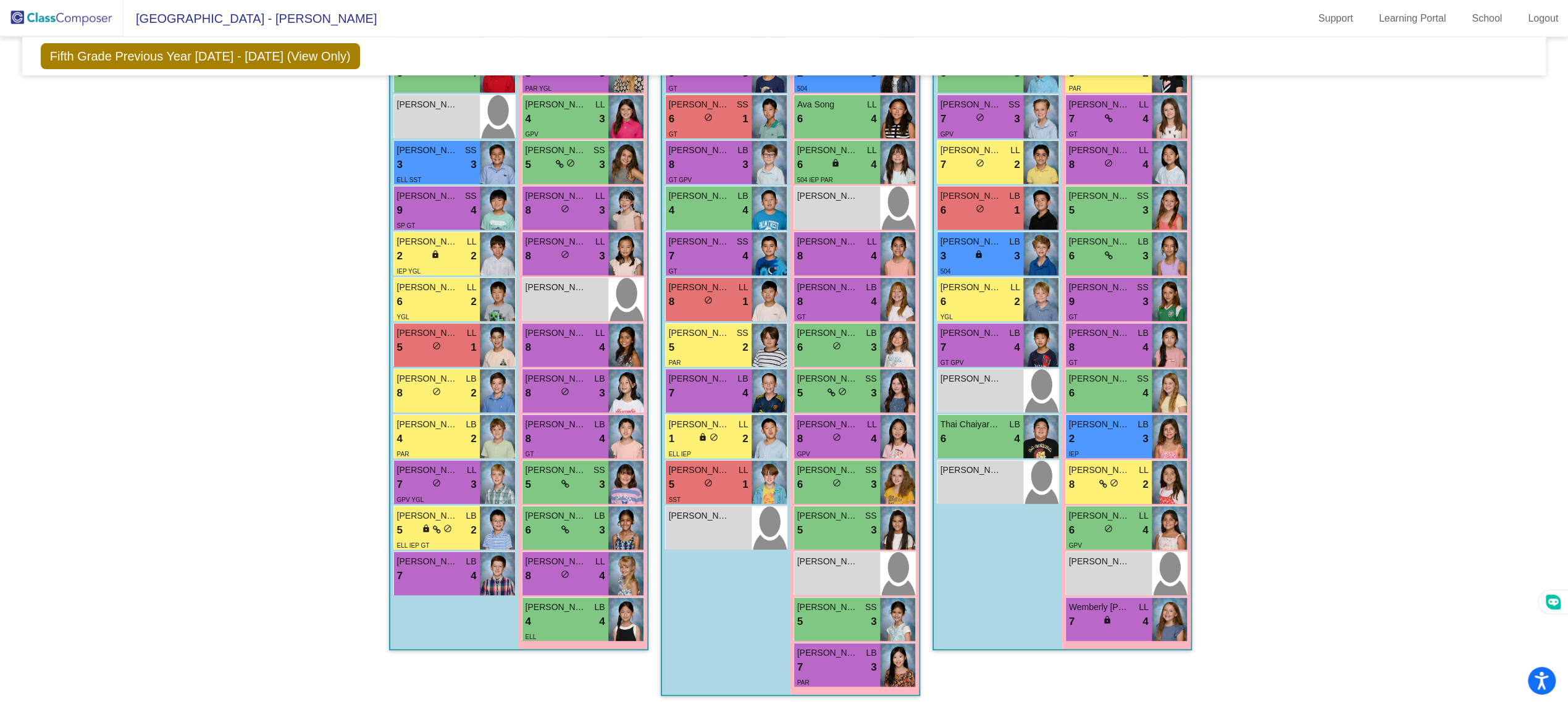
scroll to position [450, 0]
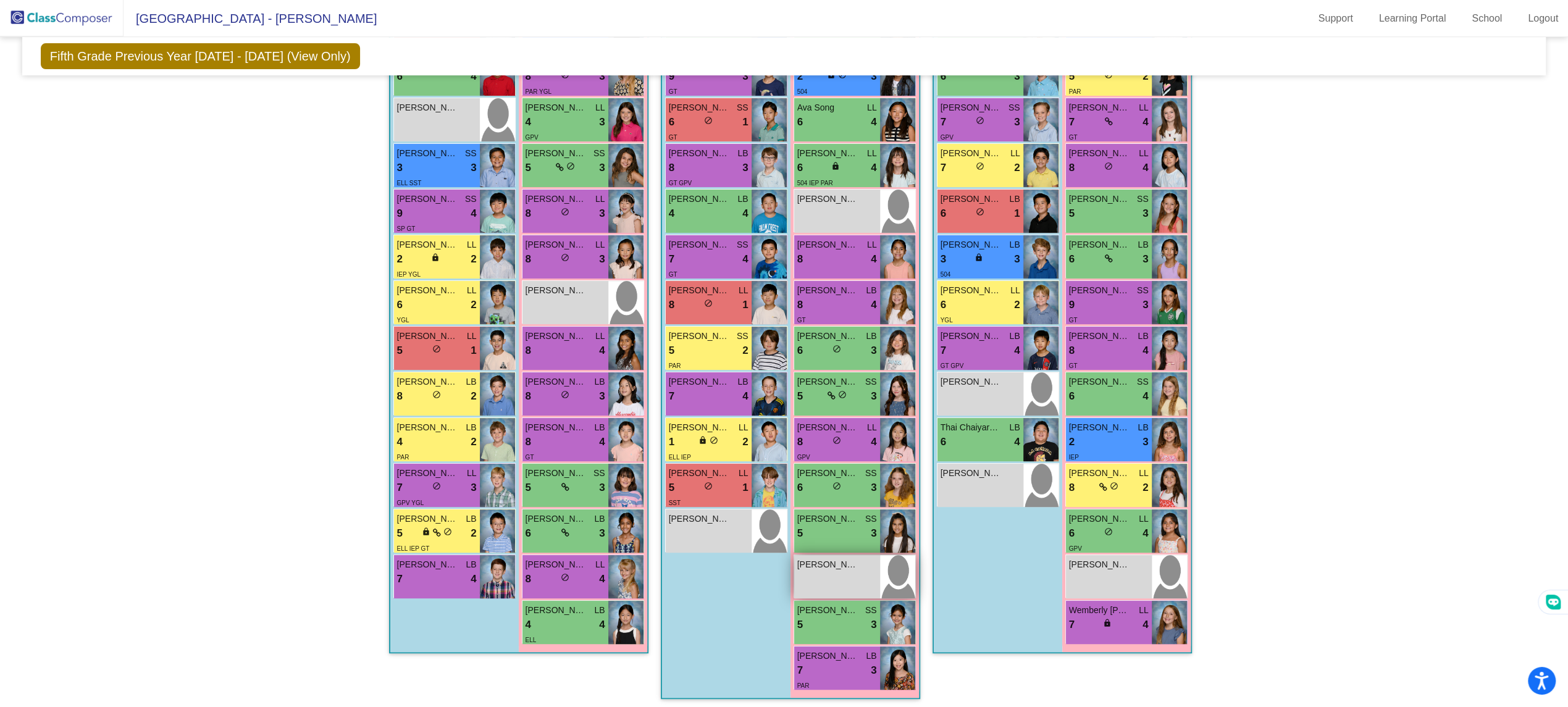
click at [848, 577] on div "[PERSON_NAME] lock do_not_disturb_alt" at bounding box center [837, 577] width 86 height 44
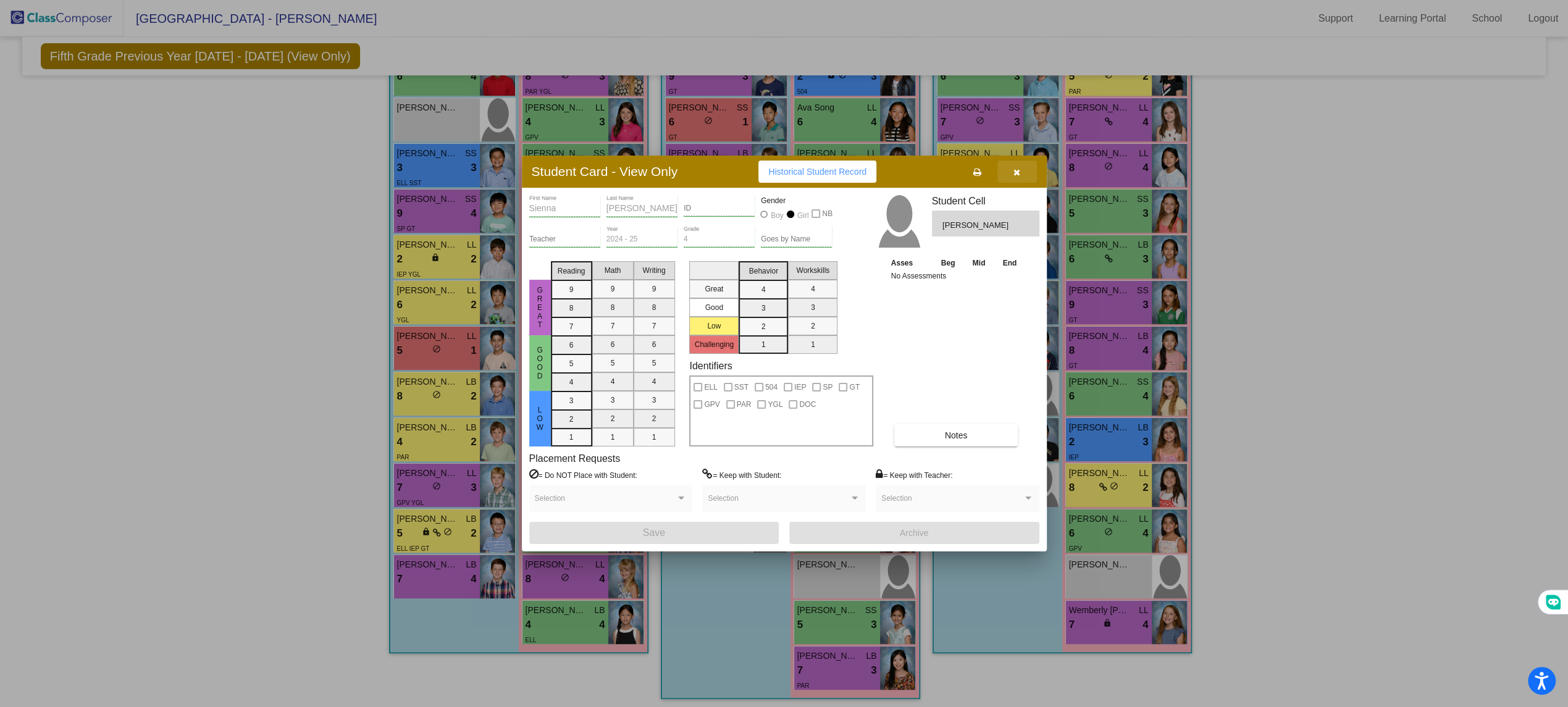
click at [1026, 176] on button "button" at bounding box center [1017, 172] width 40 height 23
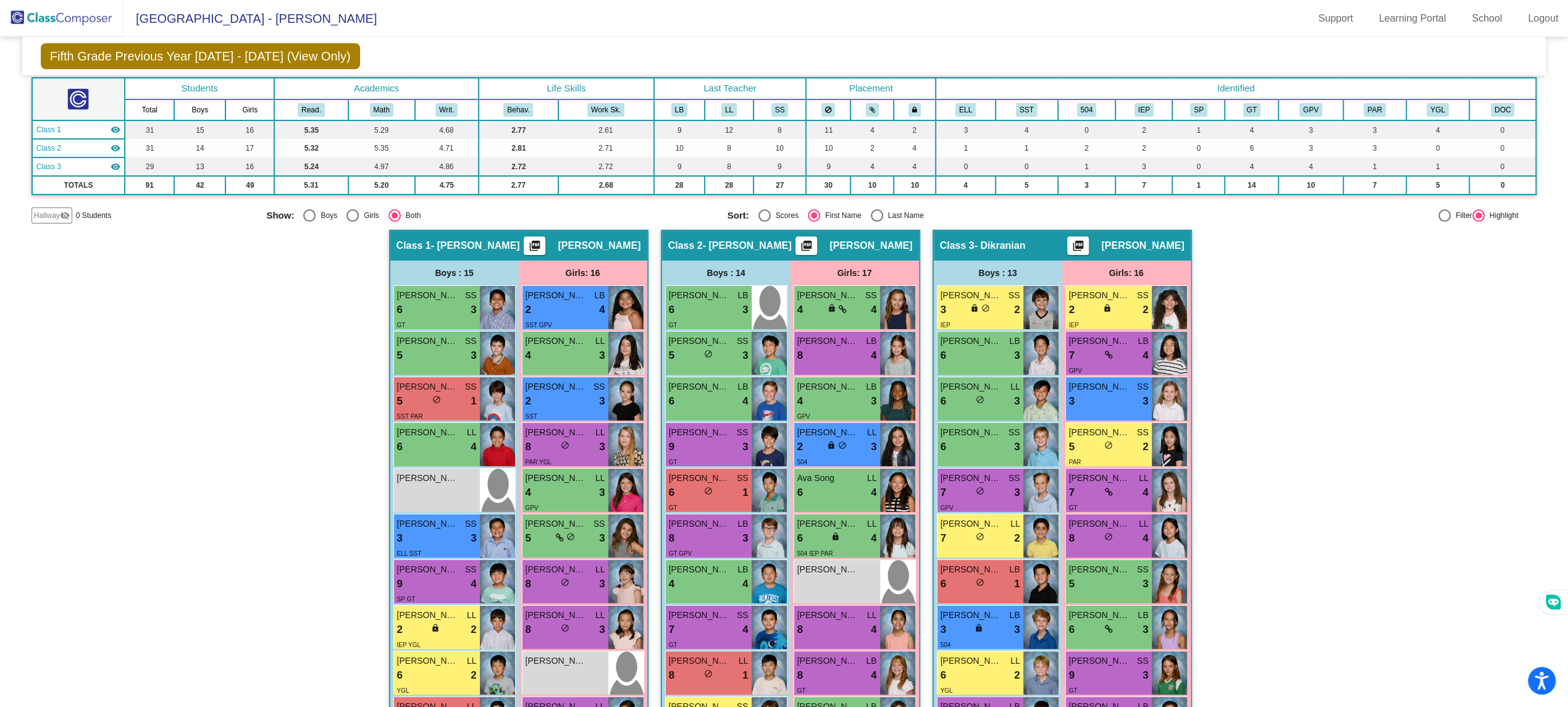
scroll to position [0, 0]
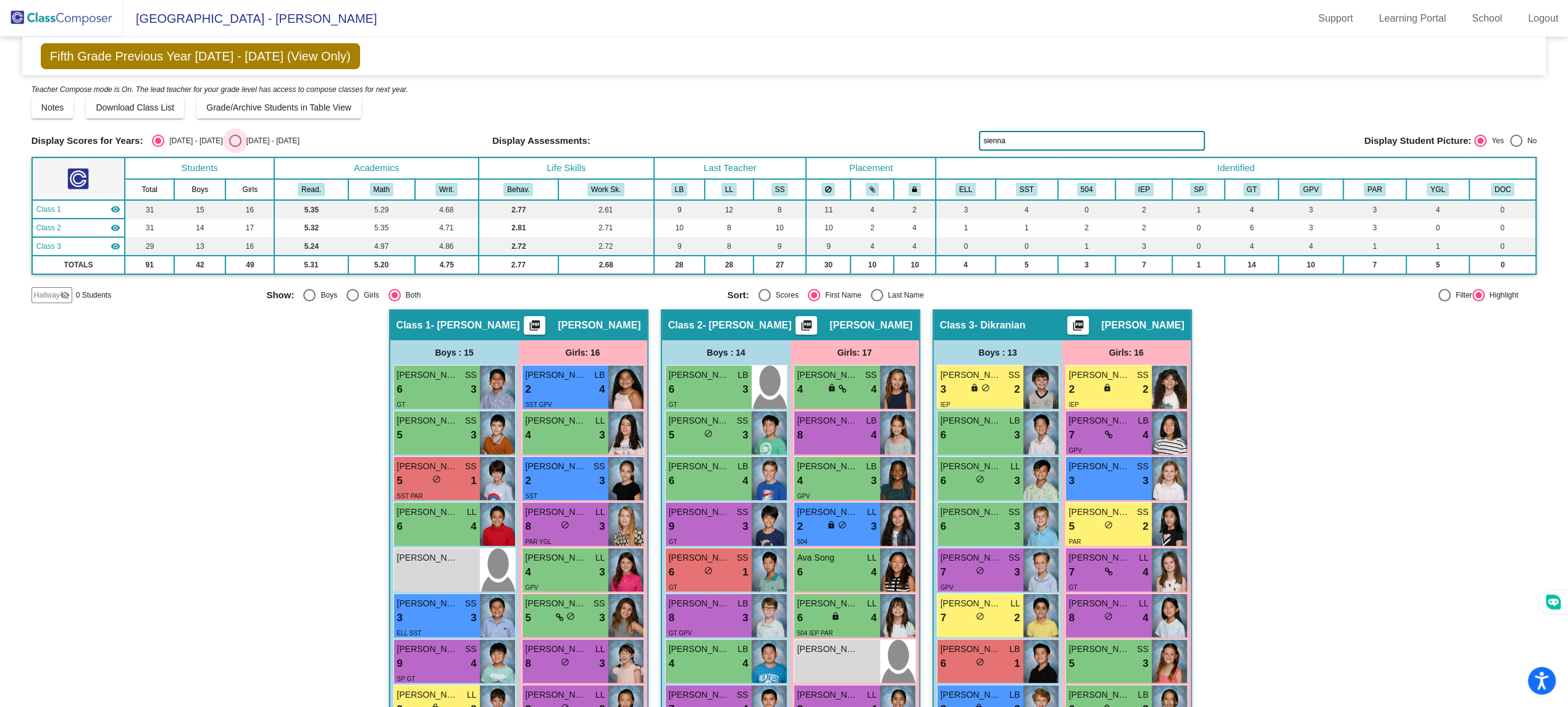
click at [245, 135] on div "[DATE] - [DATE]" at bounding box center [270, 141] width 58 height 11
click at [235, 147] on input "[DATE] - [DATE]" at bounding box center [235, 147] width 1 height 1
radio input "true"
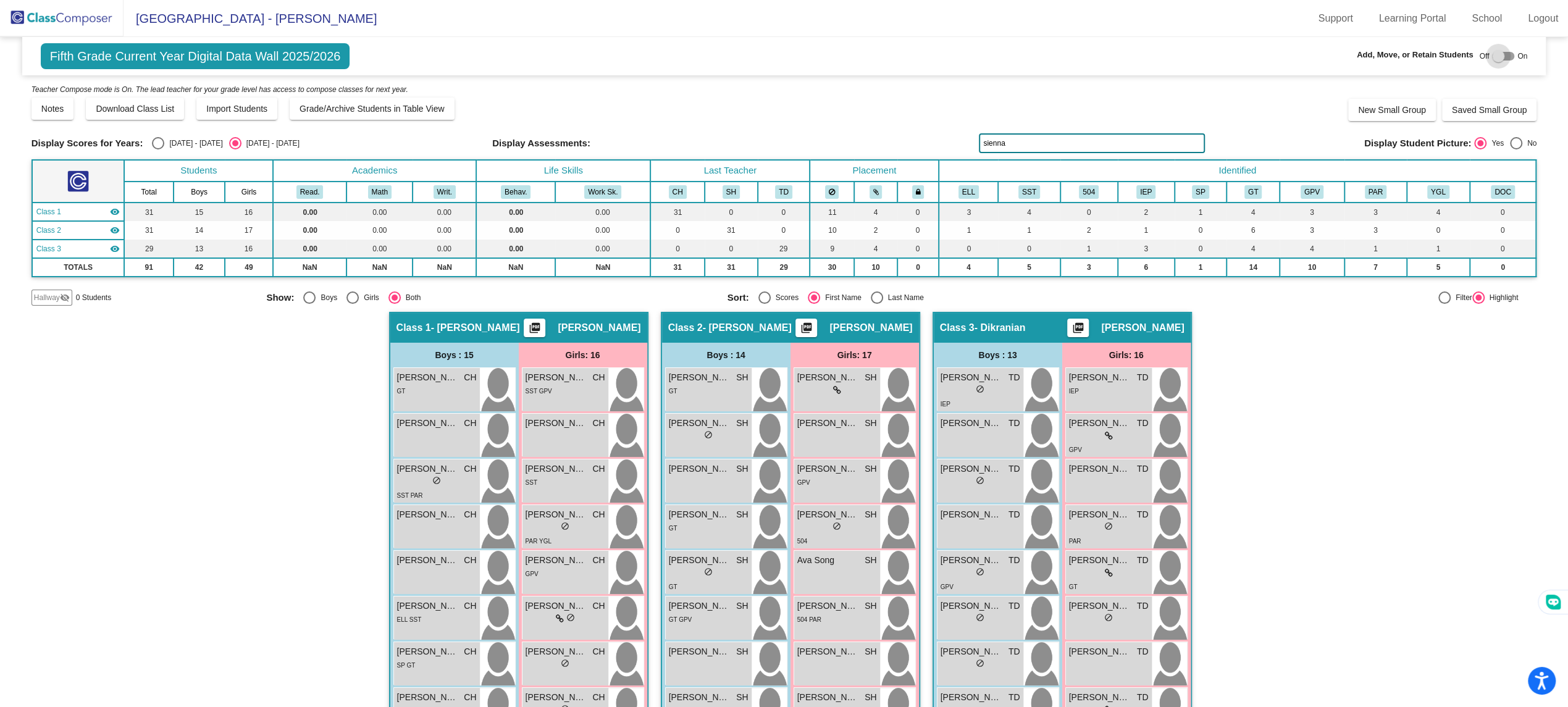
click at [1493, 56] on div at bounding box center [1499, 56] width 13 height 13
checkbox input "true"
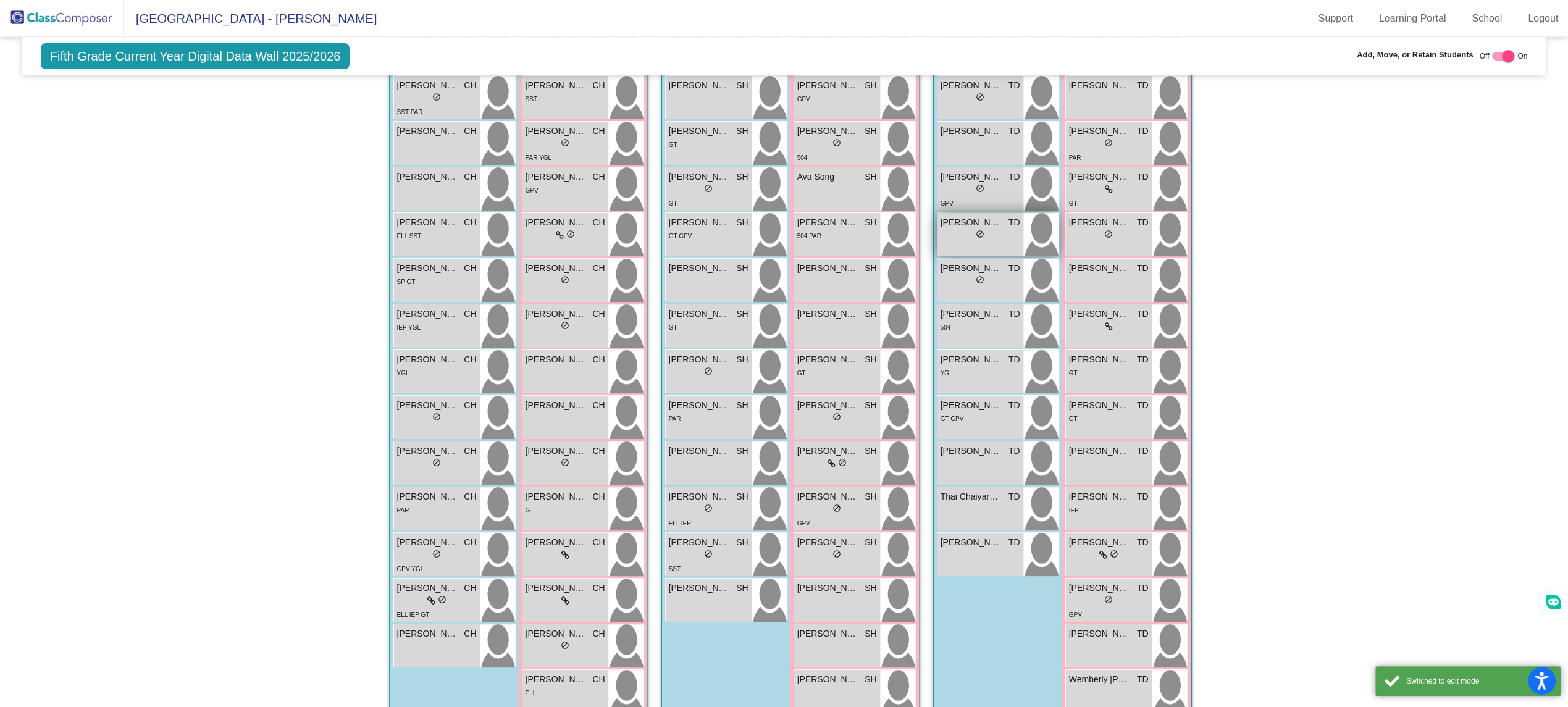
scroll to position [481, 0]
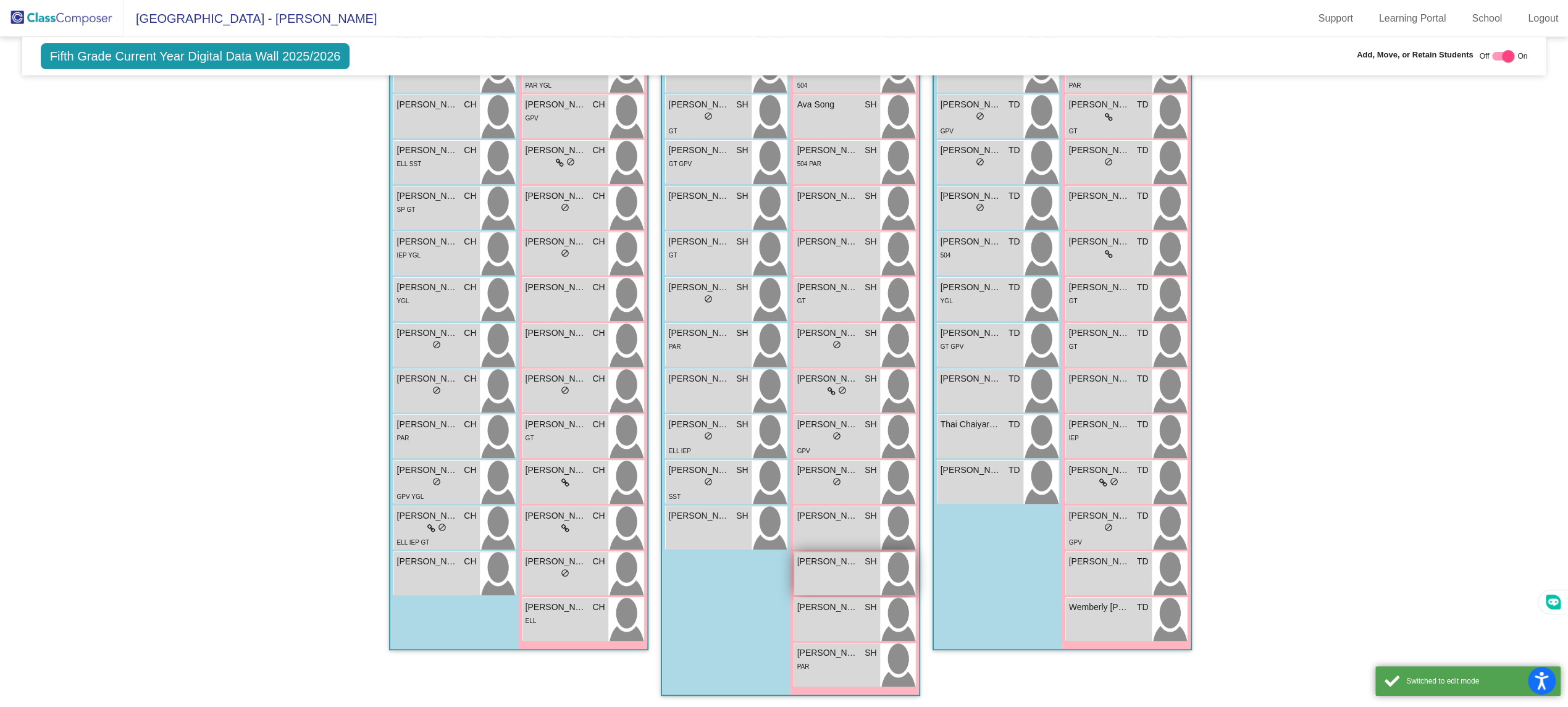
click at [814, 563] on span "[PERSON_NAME]" at bounding box center [828, 562] width 62 height 13
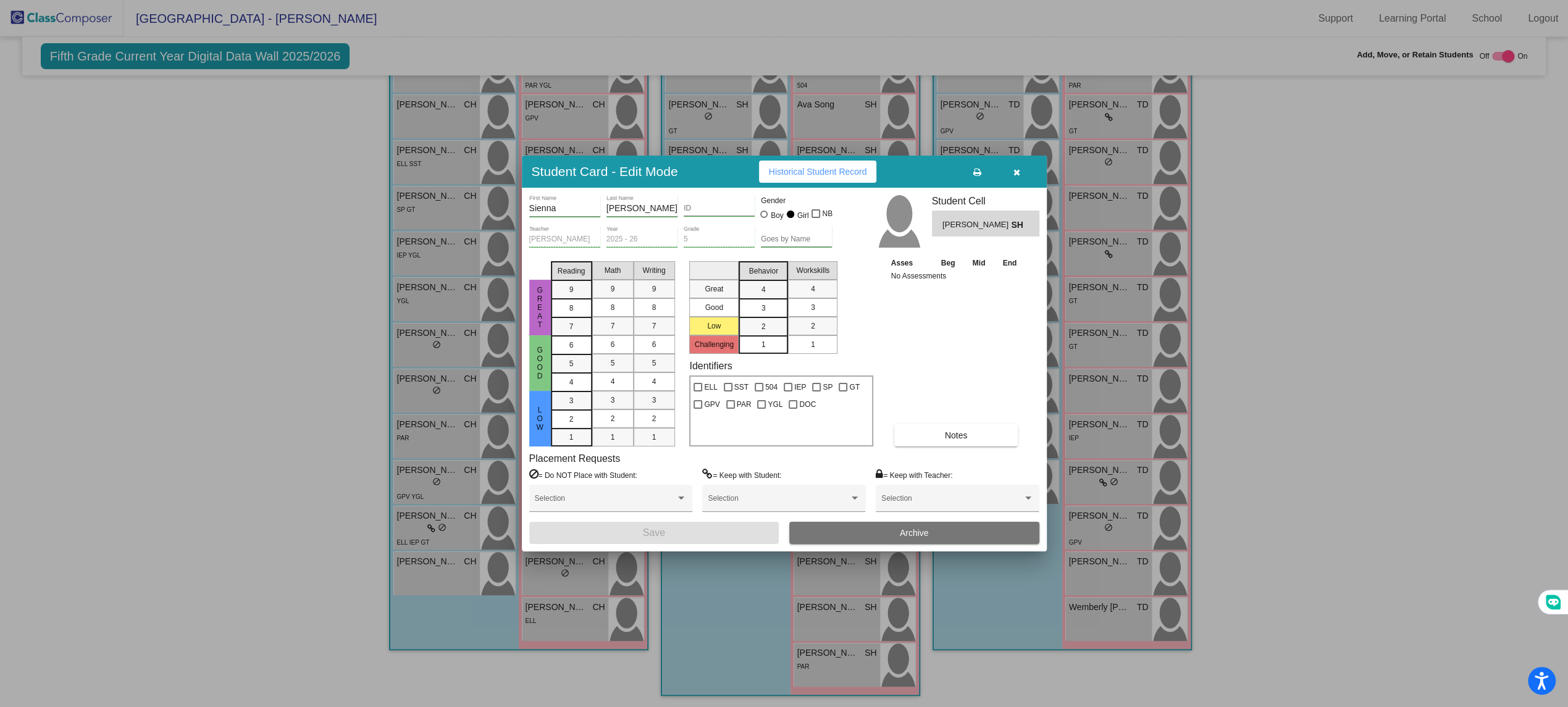
click at [869, 517] on div "= Do NOT Place with Student: Selection = Keep with Student: Selection = Keep wi…" at bounding box center [784, 496] width 510 height 54
click at [868, 527] on button "Archive" at bounding box center [915, 533] width 250 height 23
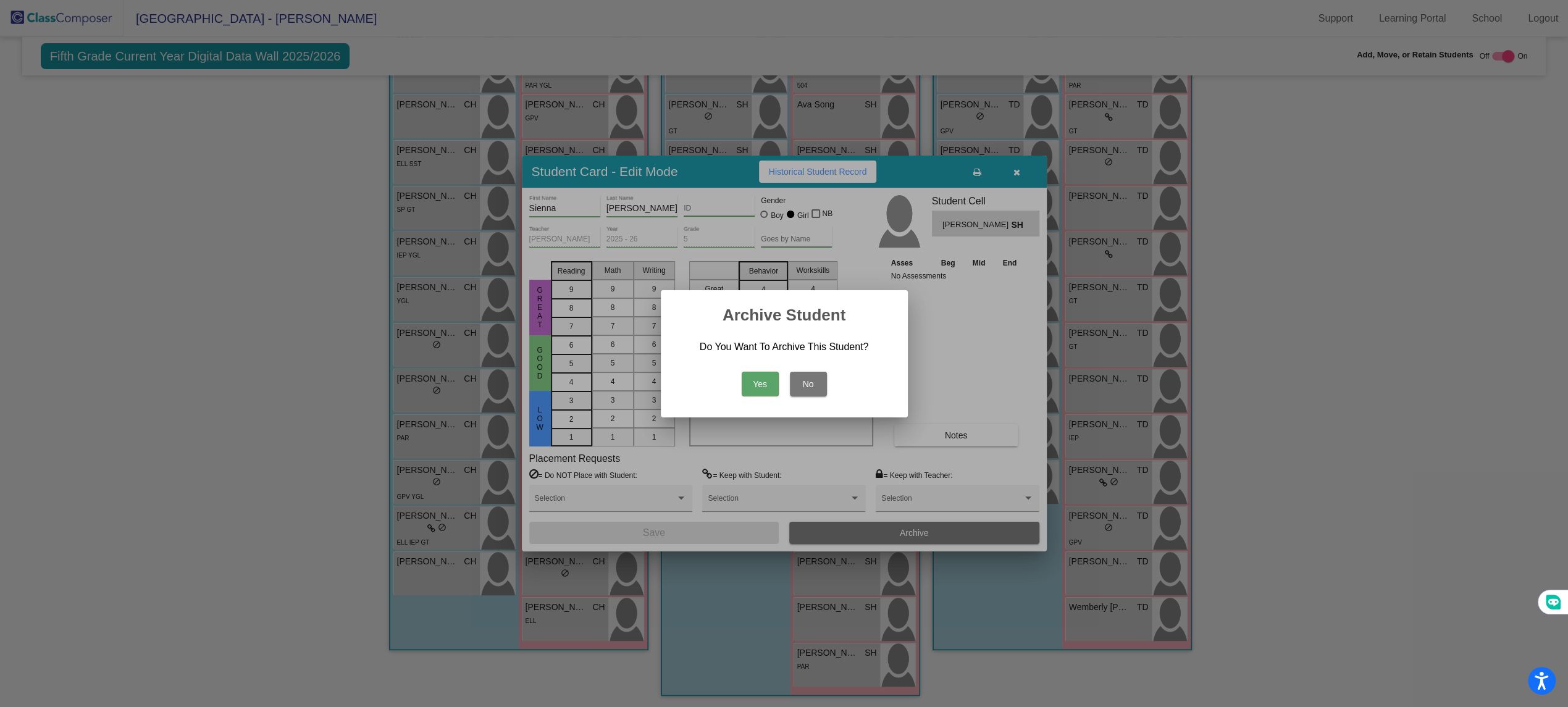
click at [767, 384] on button "Yes" at bounding box center [760, 384] width 37 height 25
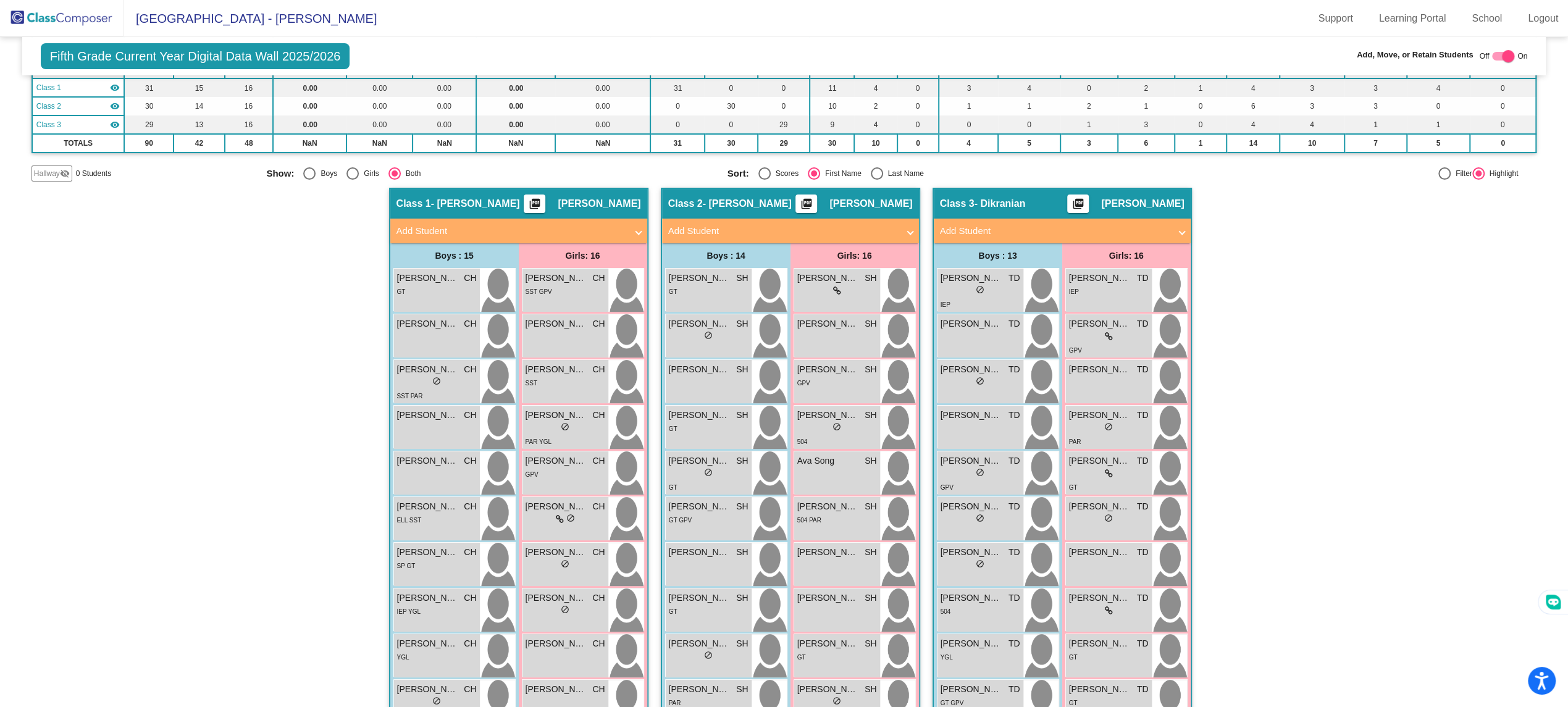
scroll to position [0, 0]
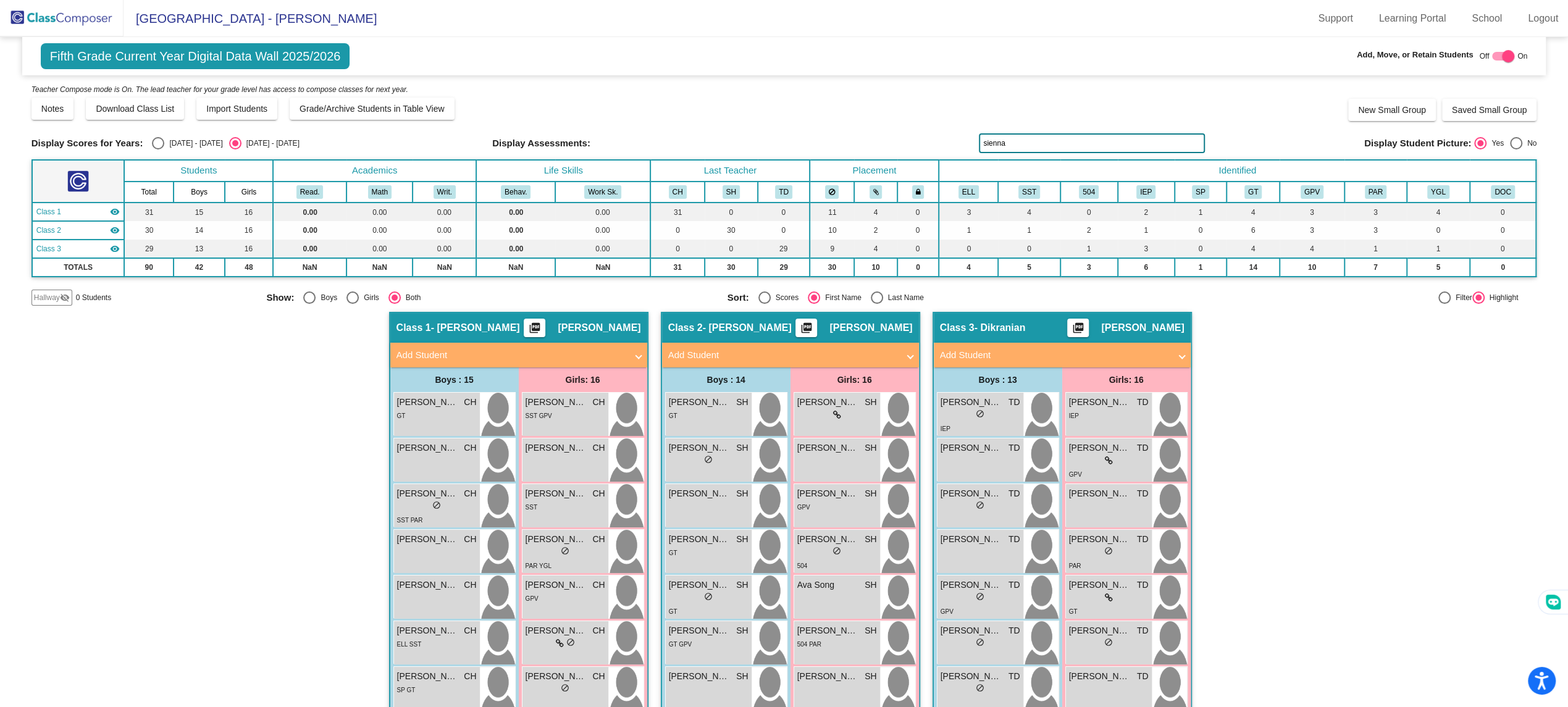
click at [162, 151] on div "Display Scores for Years: [DATE] - [DATE] [DATE] - [DATE] Display Assessments: …" at bounding box center [784, 143] width 1505 height 20
click at [162, 148] on div "Select an option" at bounding box center [158, 143] width 13 height 13
click at [158, 150] on input "[DATE] - [DATE]" at bounding box center [158, 150] width 1 height 1
radio input "true"
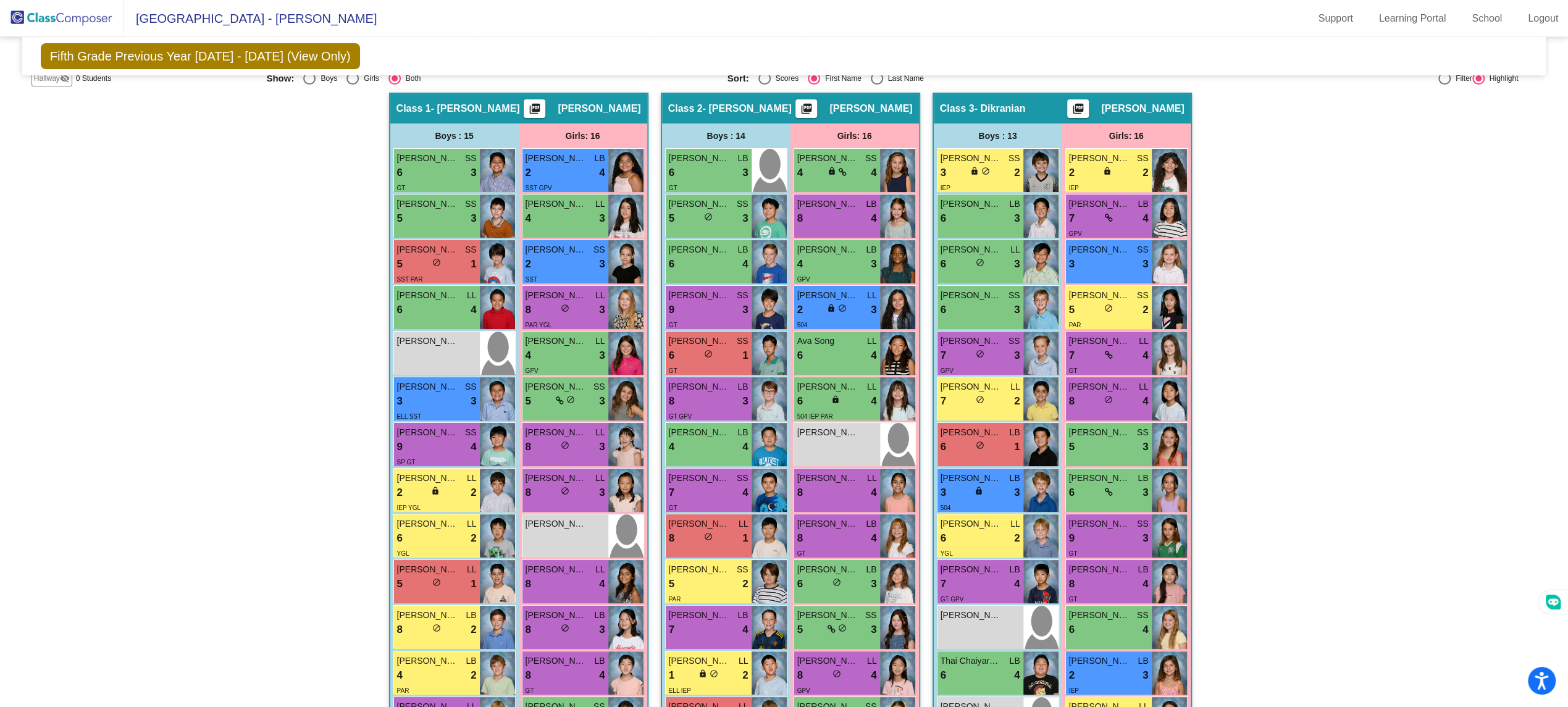
scroll to position [179, 0]
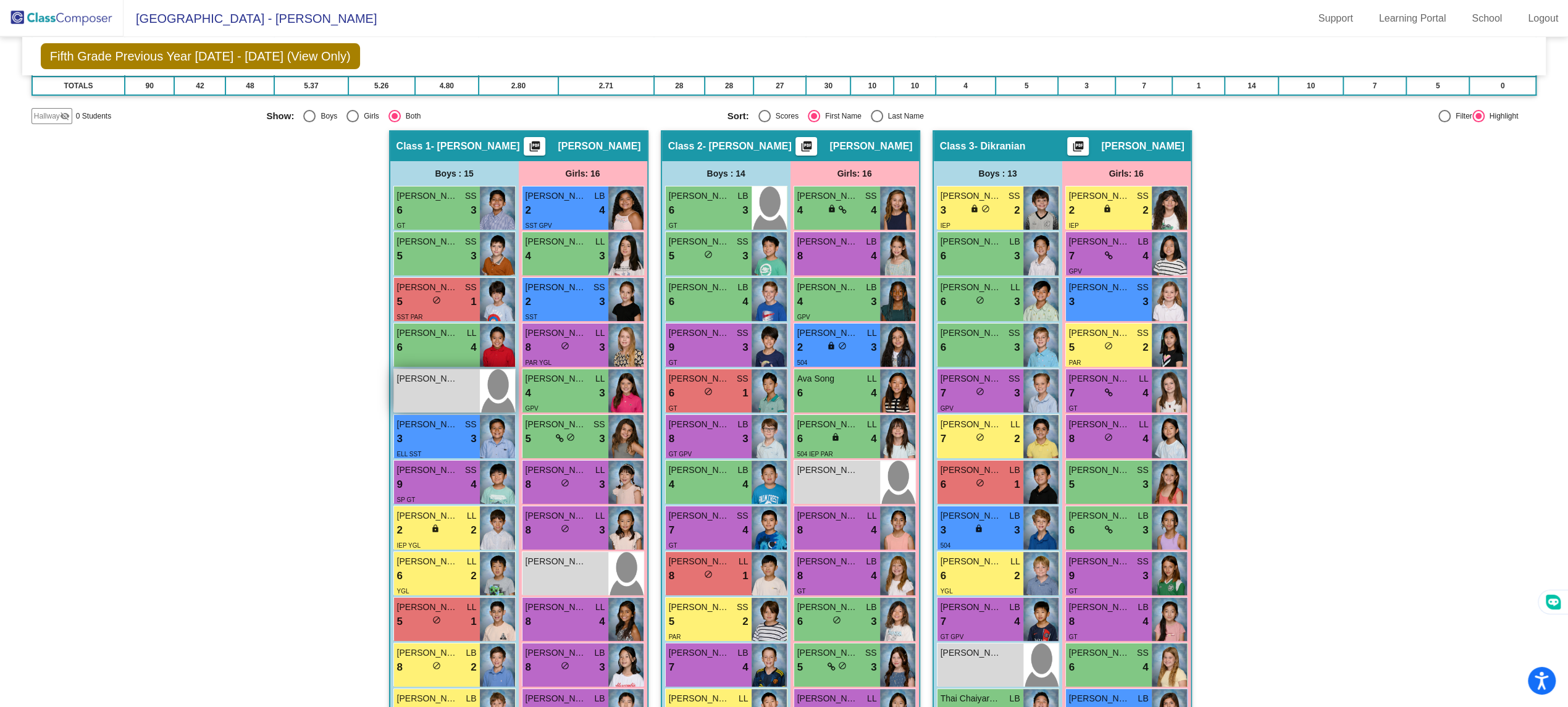
click at [421, 394] on div "[PERSON_NAME] lock do_not_disturb_alt" at bounding box center [436, 391] width 86 height 44
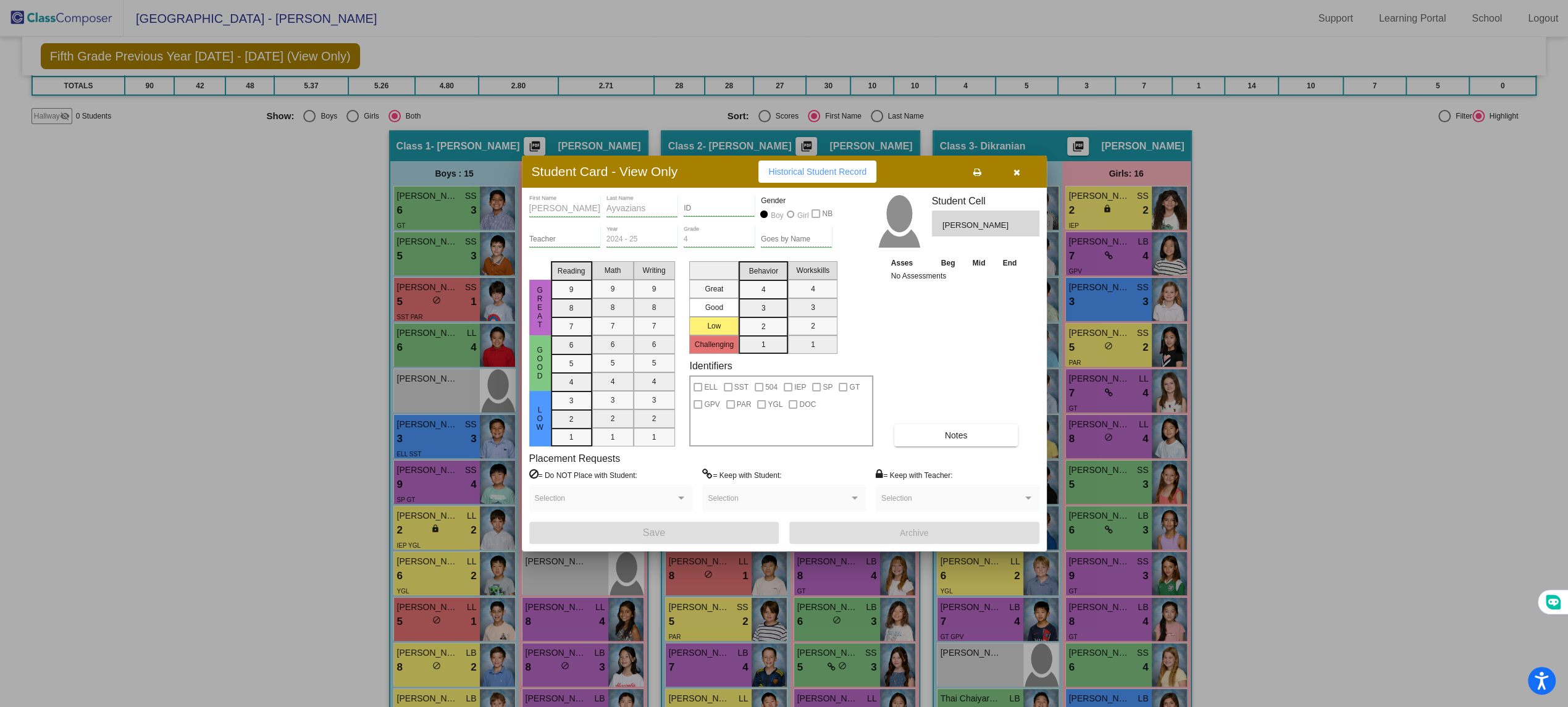
click at [1028, 170] on button "button" at bounding box center [1017, 172] width 40 height 23
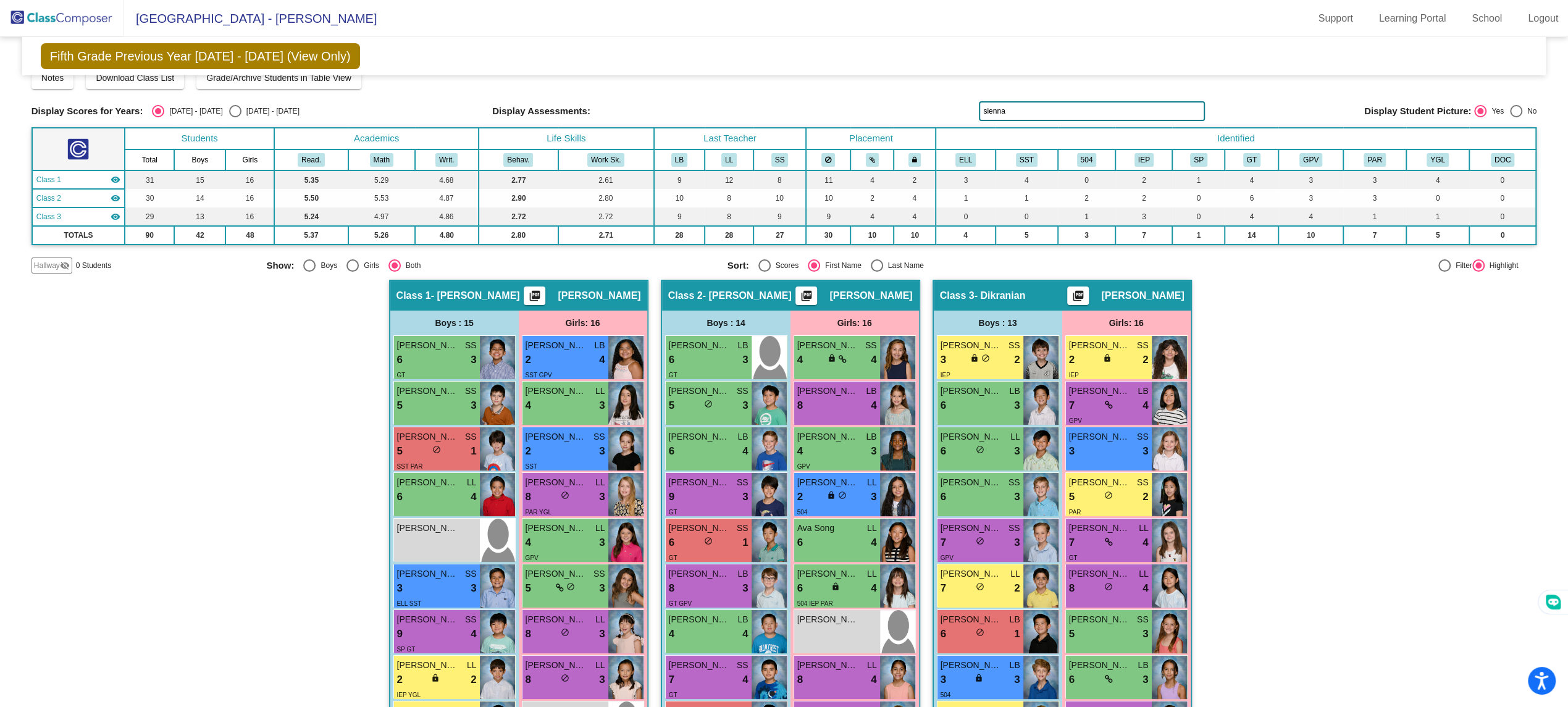
scroll to position [0, 0]
